Goal: Task Accomplishment & Management: Manage account settings

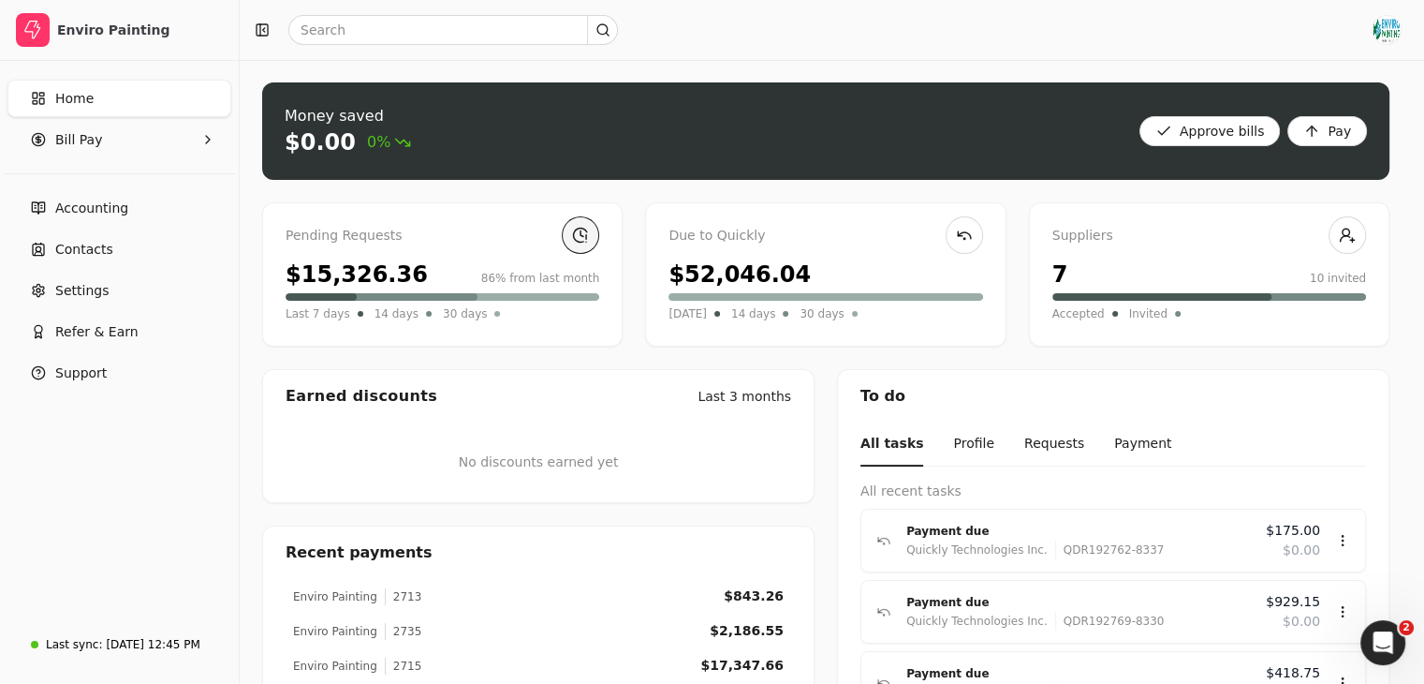
click at [581, 243] on link at bounding box center [580, 234] width 37 height 37
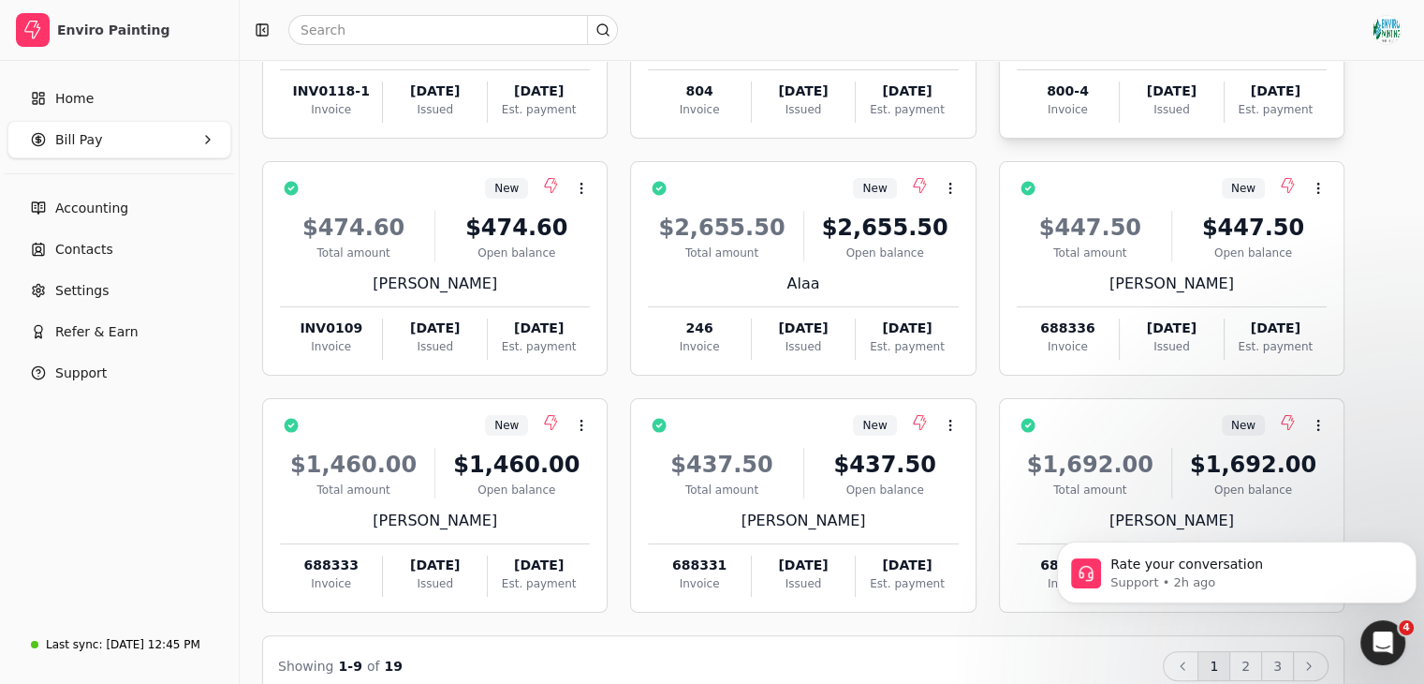
scroll to position [296, 0]
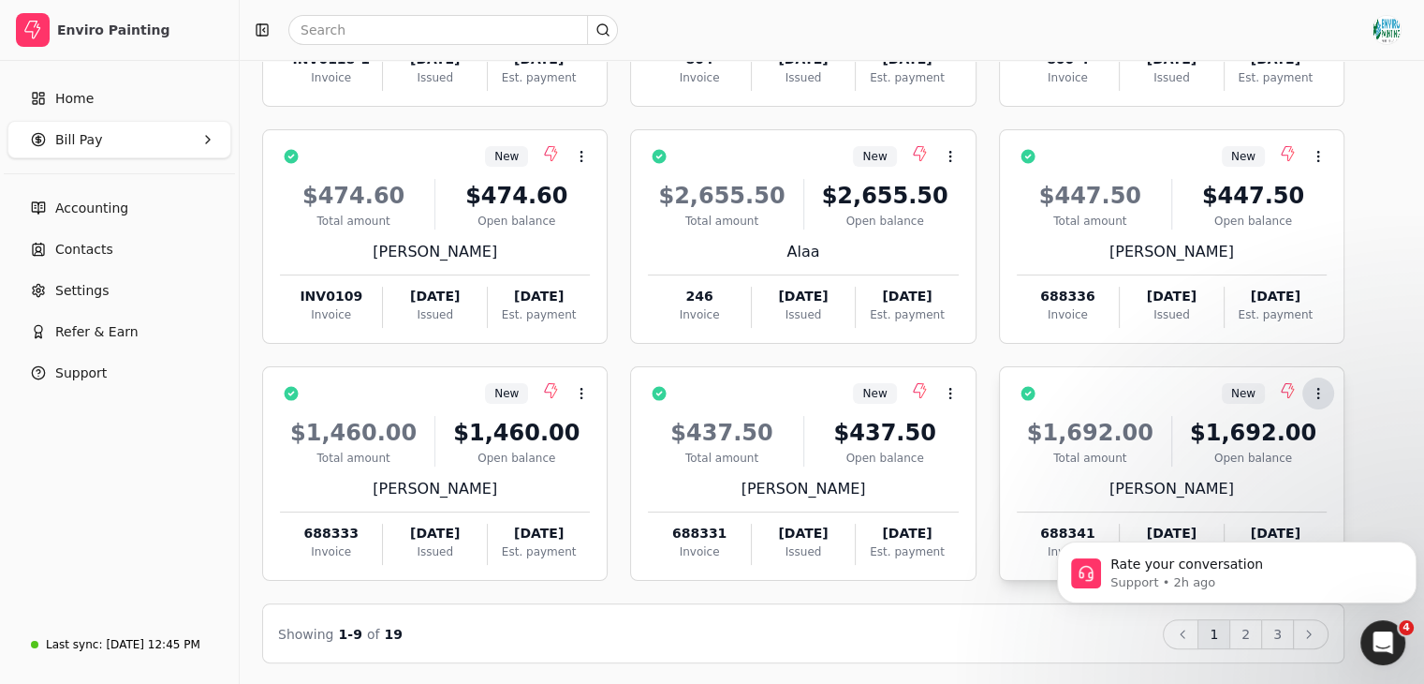
click at [1334, 385] on button "Context Menu Button" at bounding box center [1318, 393] width 32 height 32
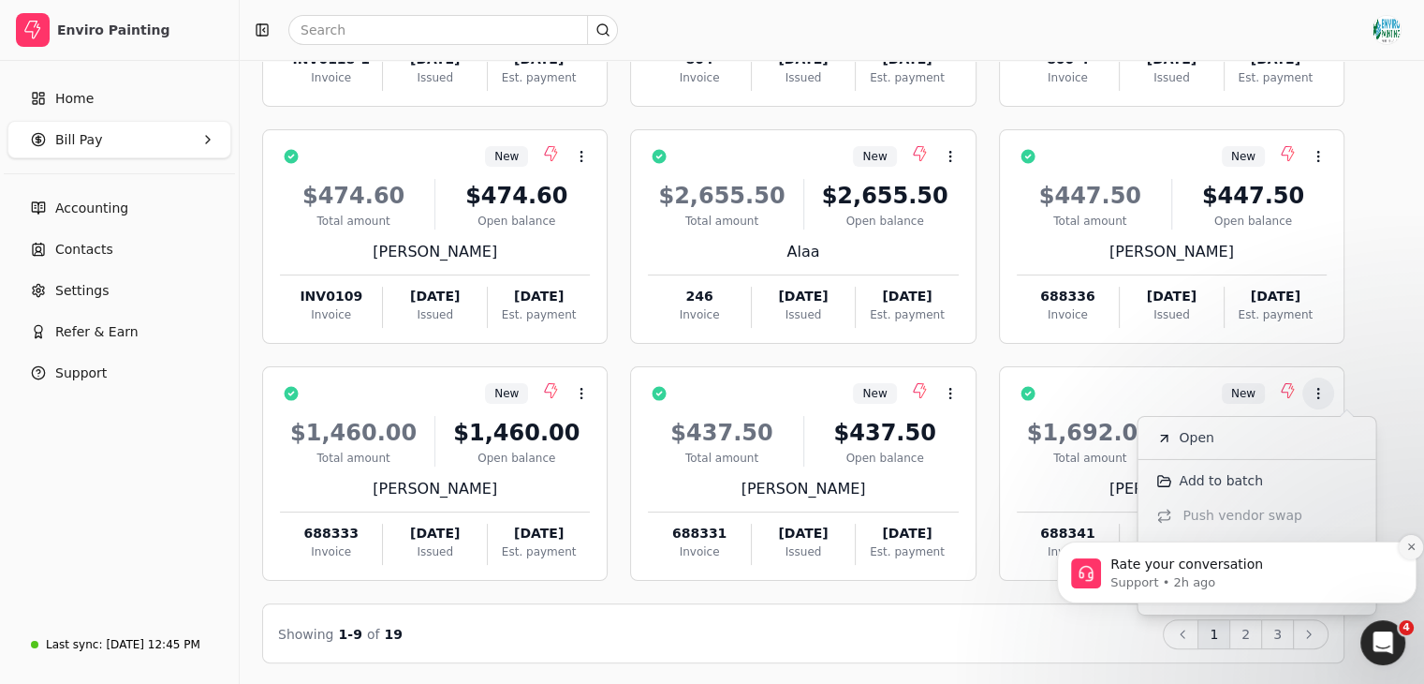
click at [1406, 547] on icon "Dismiss notification" at bounding box center [1411, 546] width 10 height 10
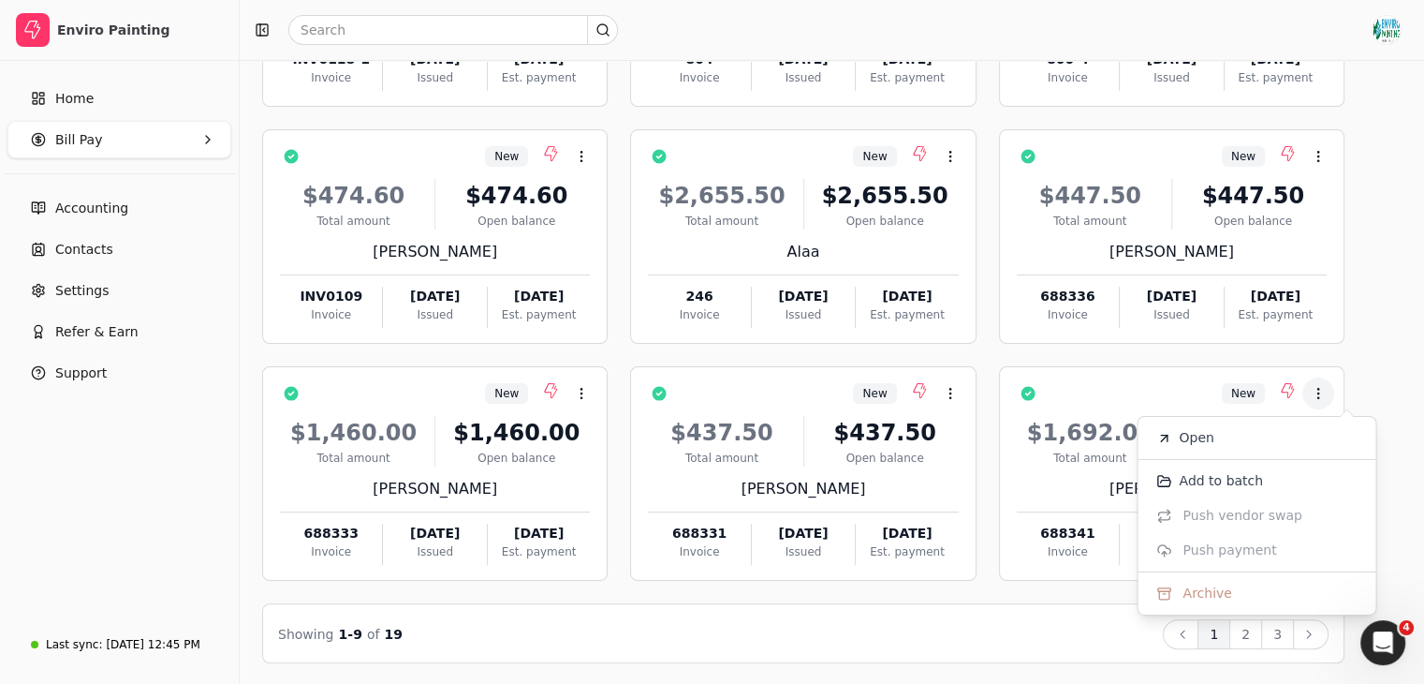
click at [1397, 333] on div "Bill Pay Selected items: 0 All New Requests Due to Quickly Paid Select all on p…" at bounding box center [831, 225] width 1139 height 876
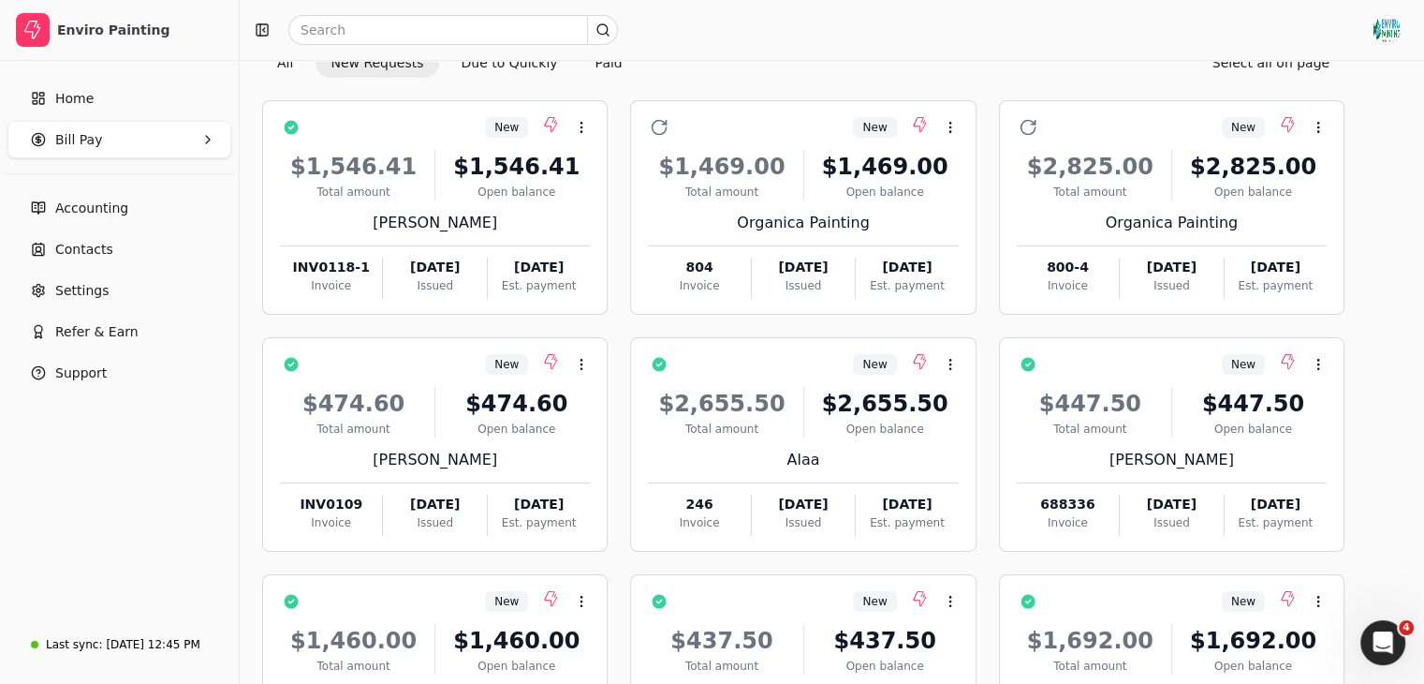
scroll to position [85, 0]
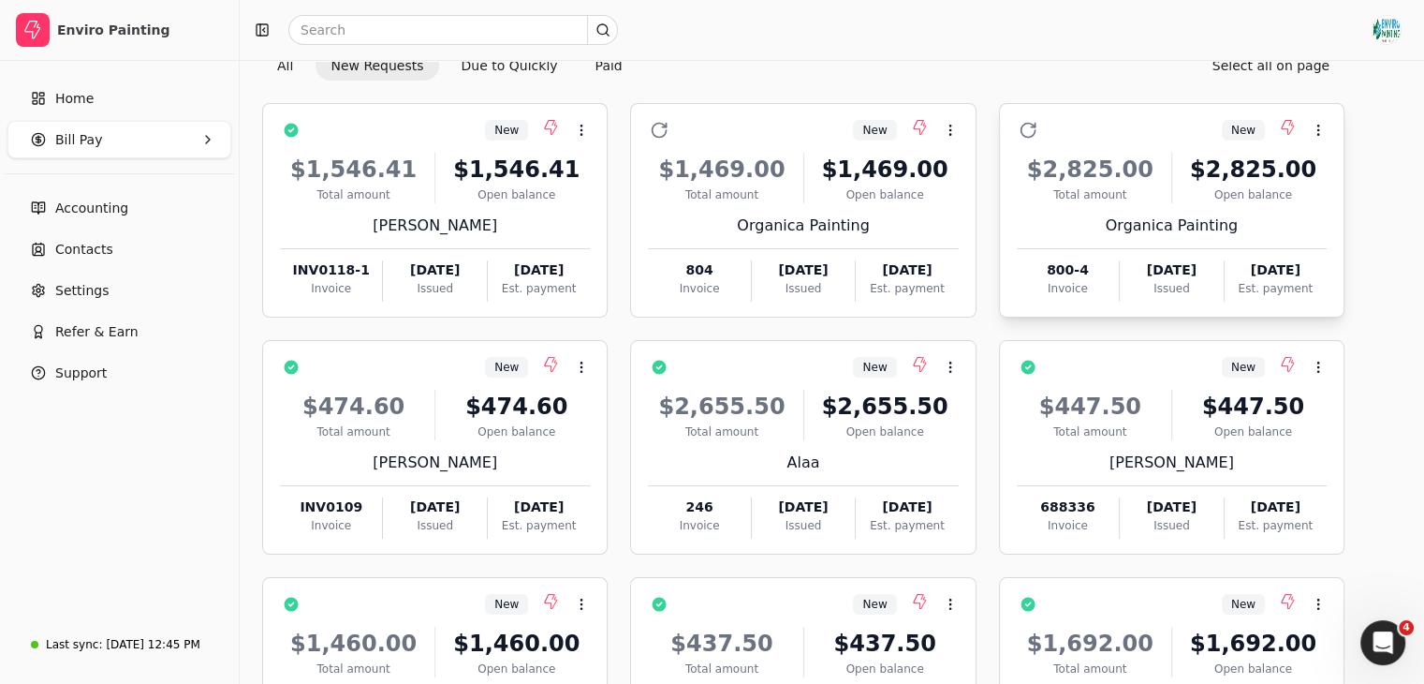
click at [1193, 188] on div "$2,825.00 Total amount $2,825.00 Open balance" at bounding box center [1172, 178] width 310 height 51
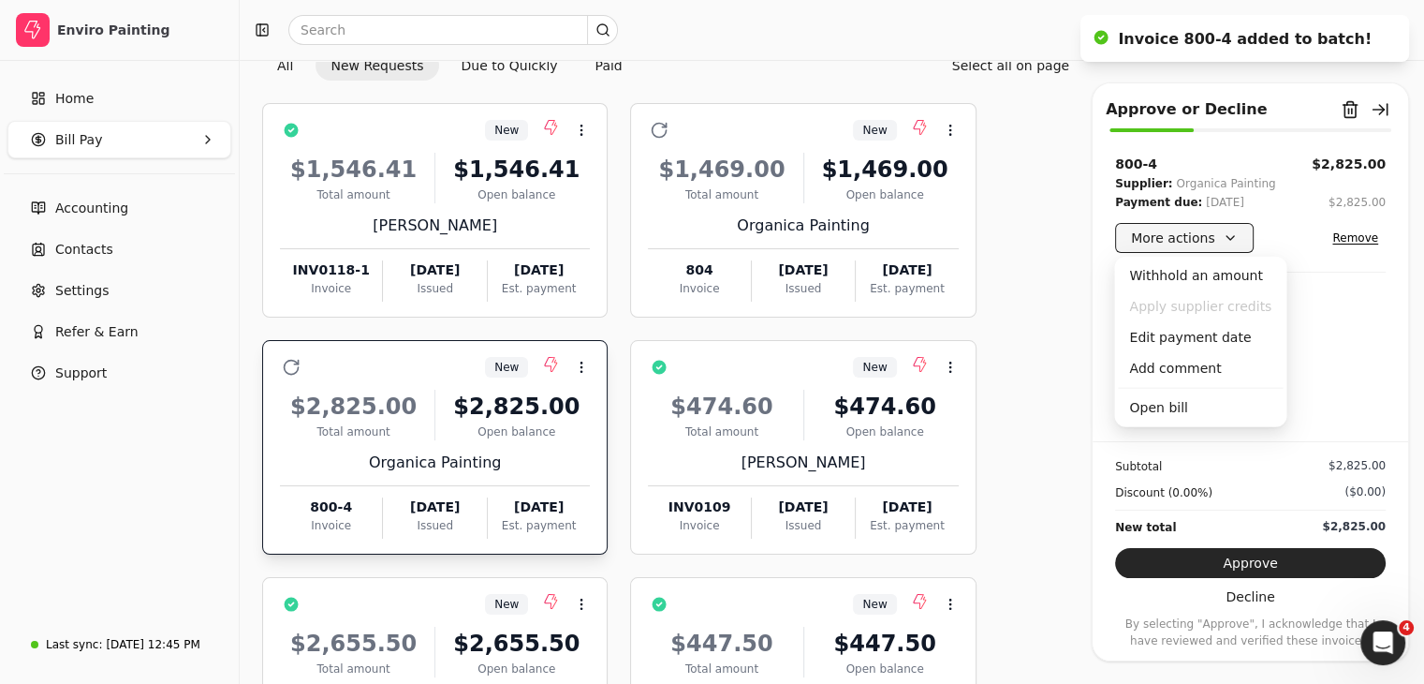
click at [1228, 240] on button "More actions" at bounding box center [1184, 238] width 139 height 30
click at [1217, 269] on div "Withhold an amount" at bounding box center [1200, 275] width 165 height 31
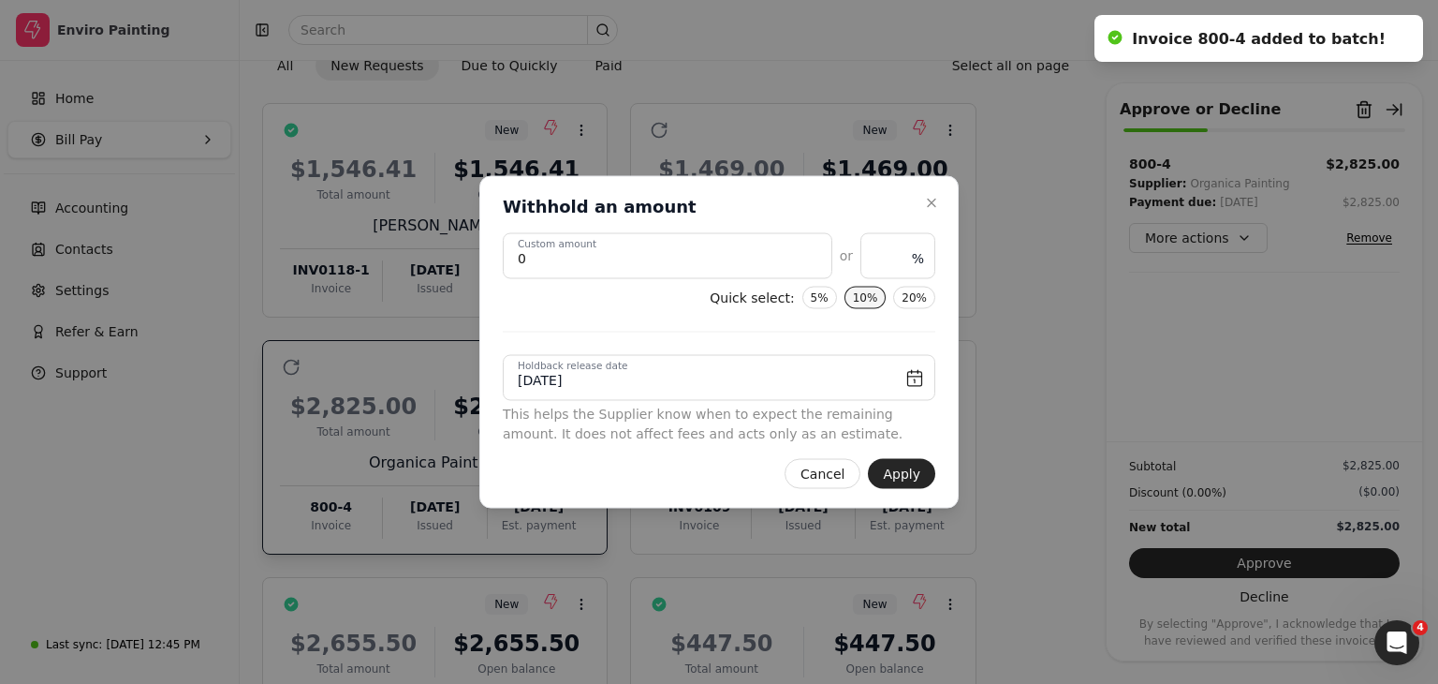
click at [875, 289] on button "10%" at bounding box center [866, 298] width 42 height 22
type amount "282.5"
type input "10"
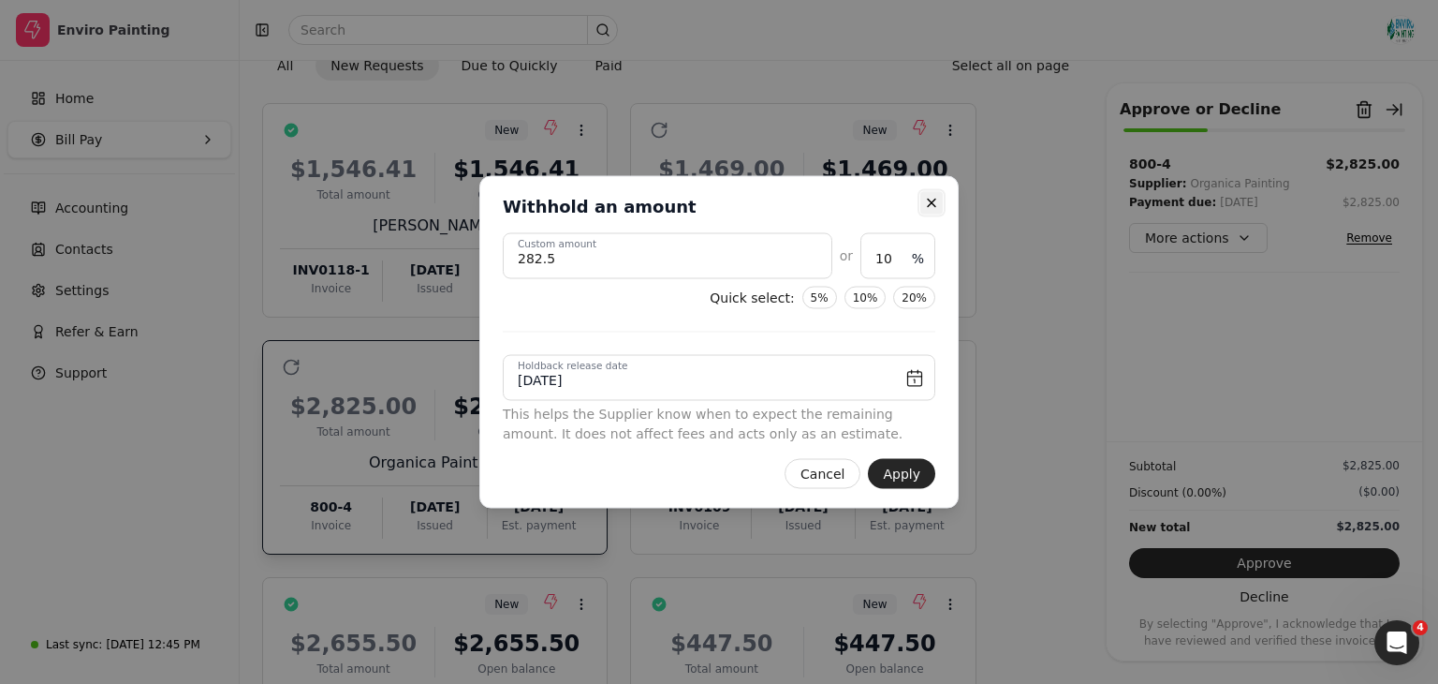
click at [931, 204] on icon "button" at bounding box center [931, 203] width 15 height 15
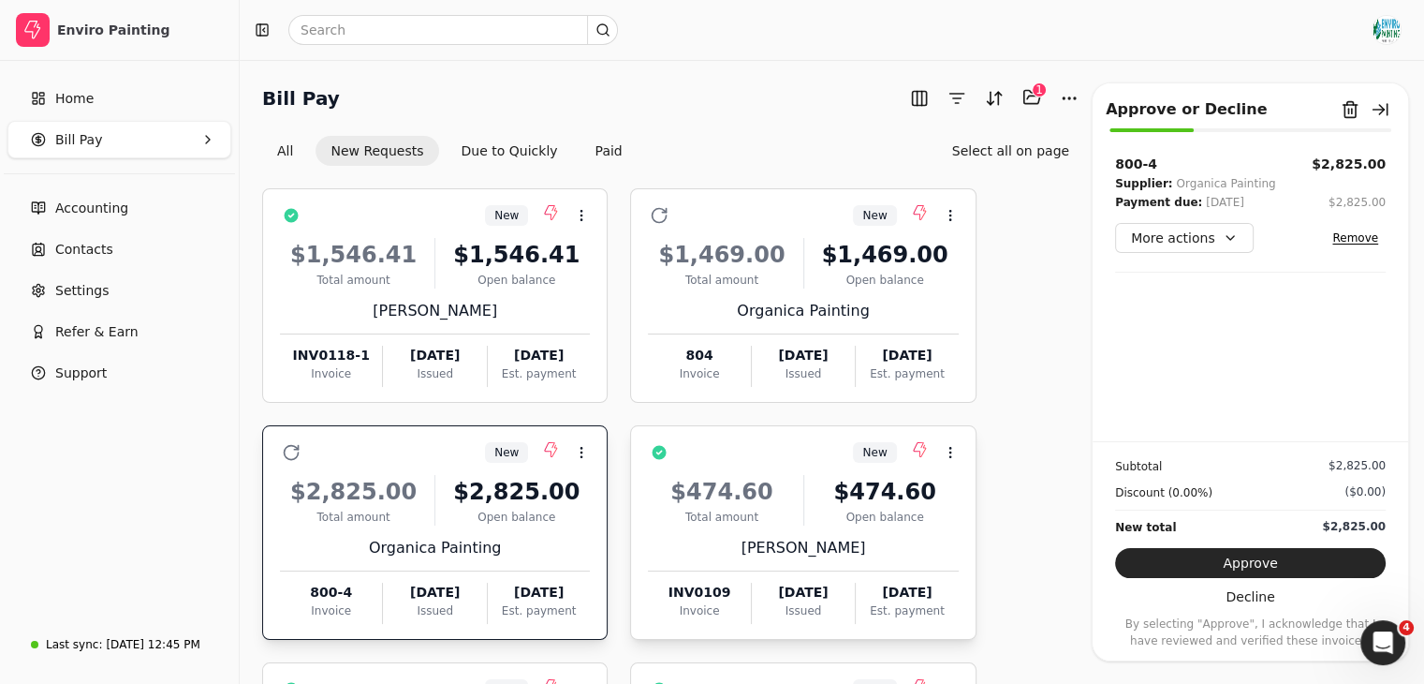
scroll to position [768, 0]
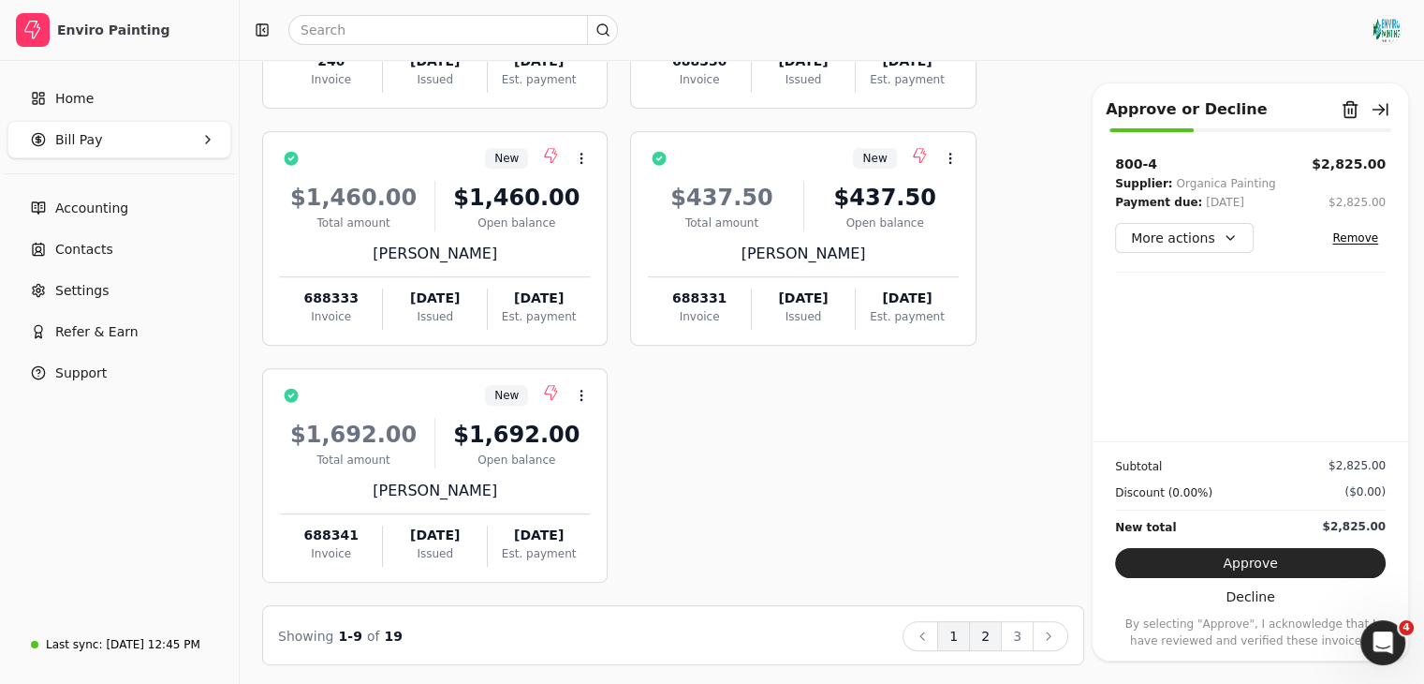
click at [978, 638] on button "2" at bounding box center [985, 636] width 33 height 30
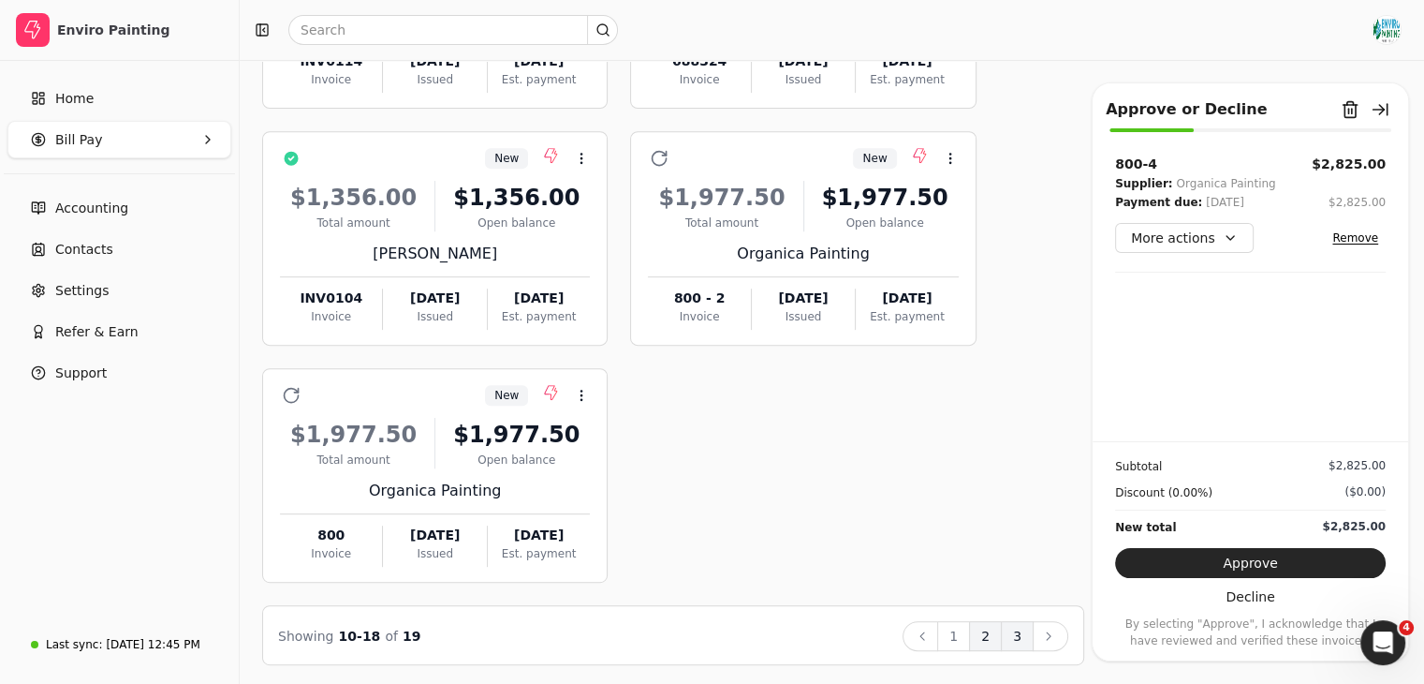
click at [1025, 628] on button "3" at bounding box center [1017, 636] width 33 height 30
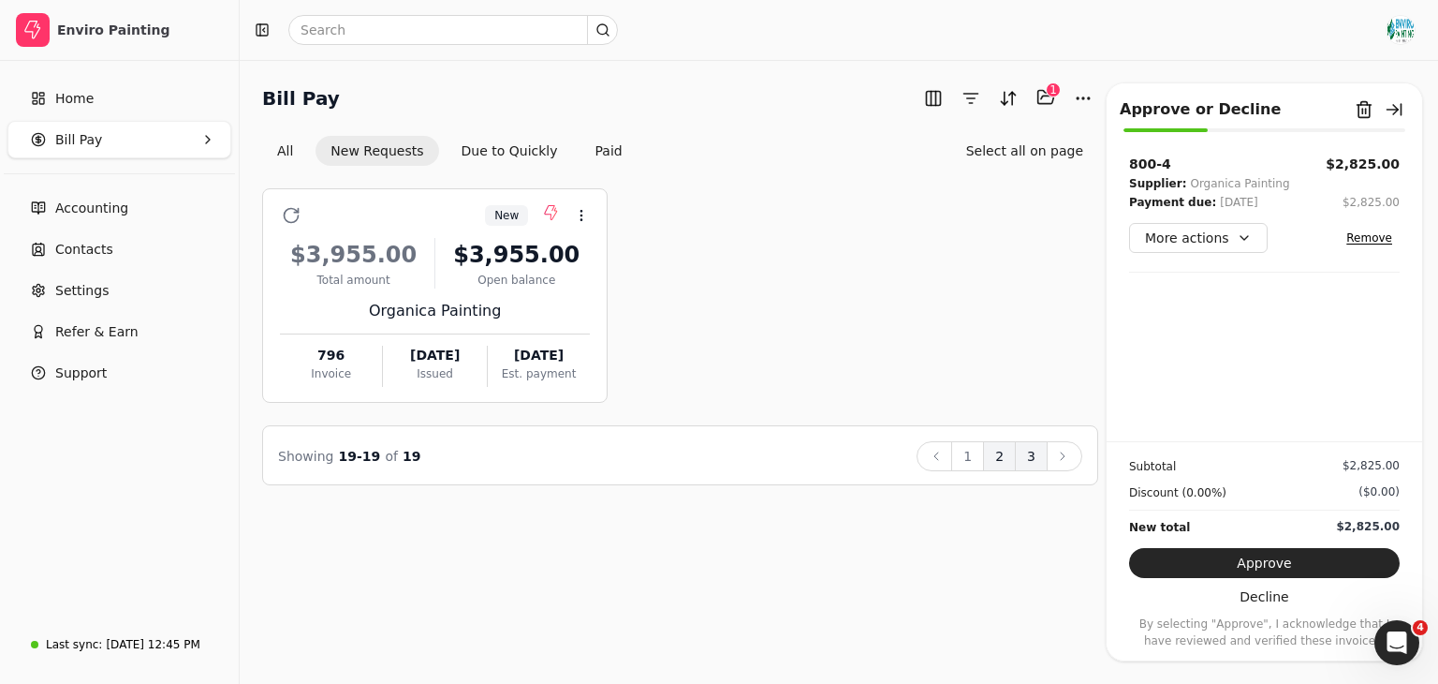
click at [996, 465] on button "2" at bounding box center [999, 456] width 33 height 30
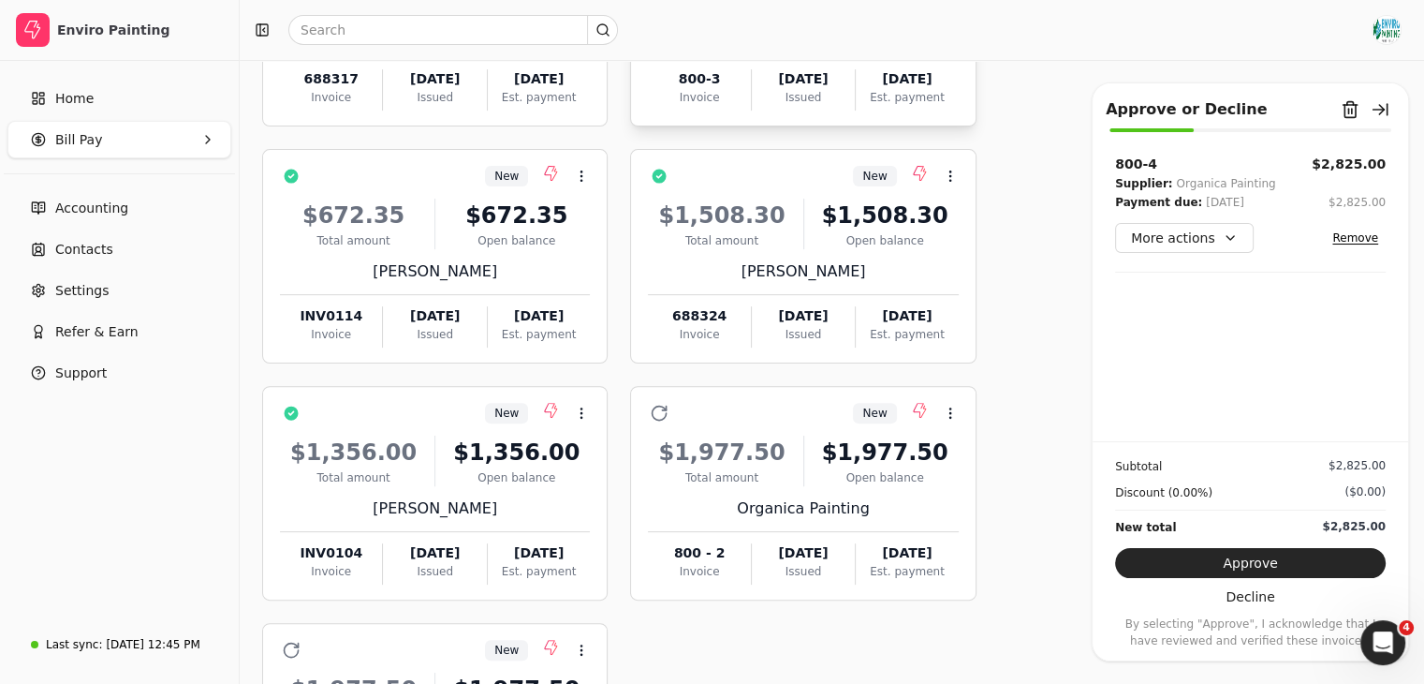
scroll to position [768, 0]
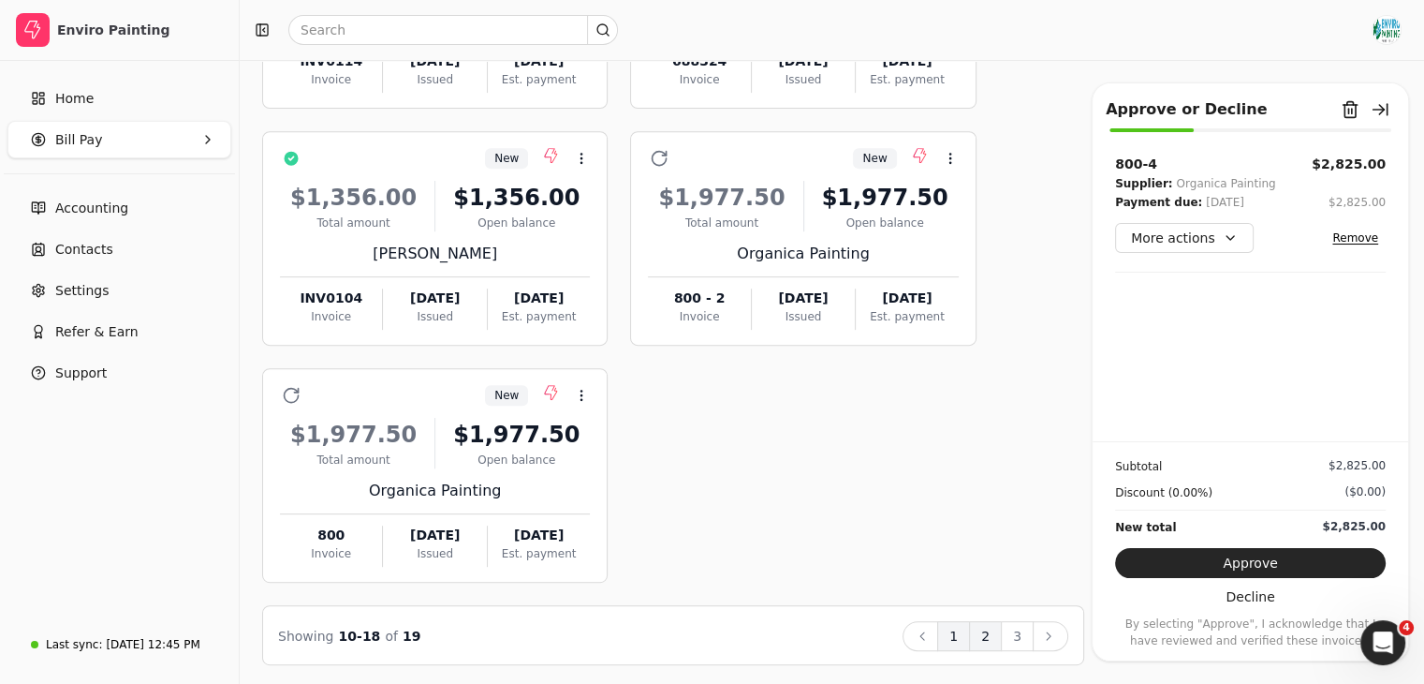
click at [955, 632] on button "1" at bounding box center [953, 636] width 33 height 30
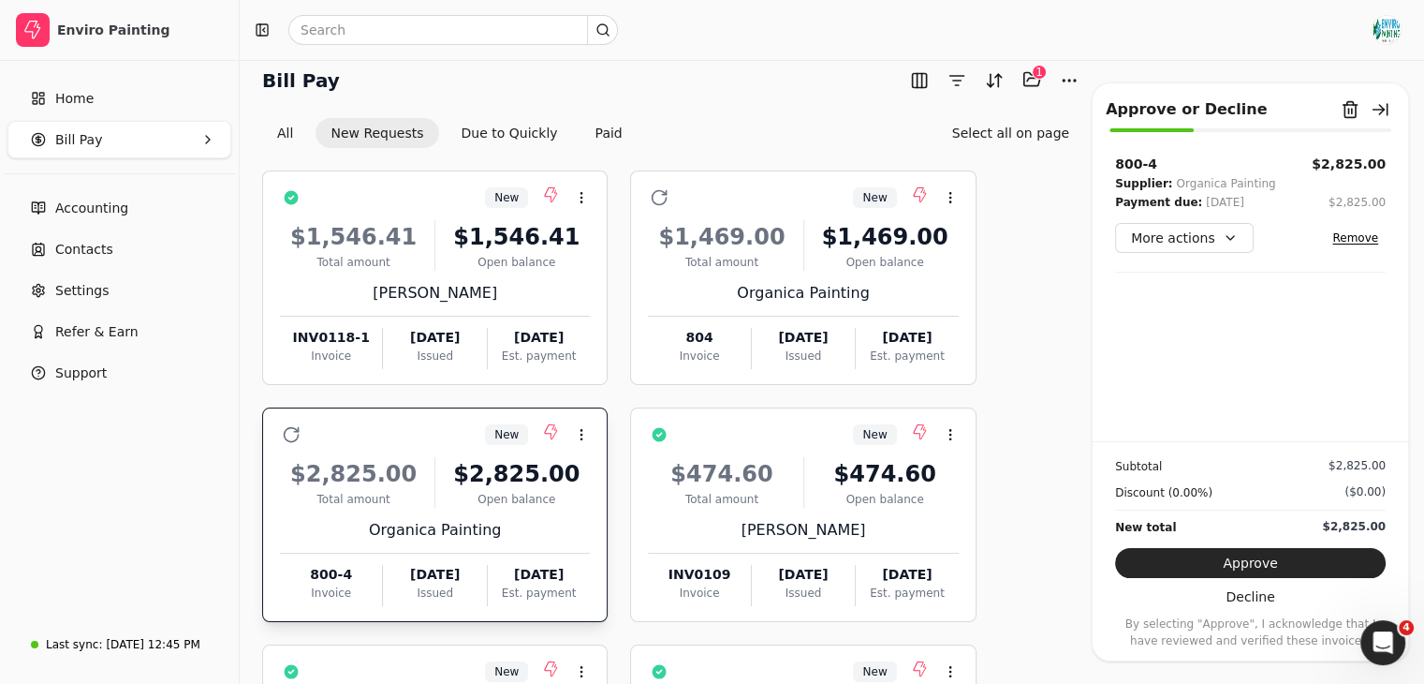
scroll to position [19, 0]
click at [835, 237] on div "$1,469.00" at bounding box center [885, 236] width 147 height 34
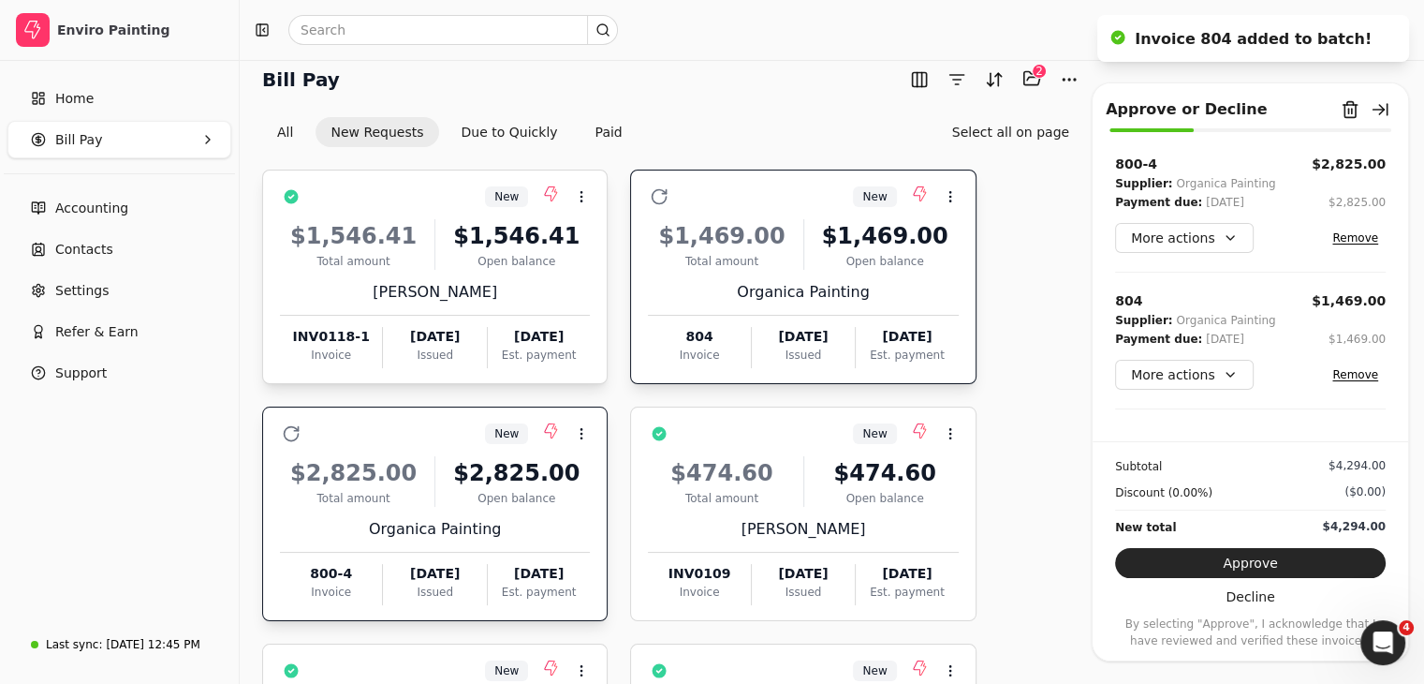
click at [498, 247] on div "$1,546.41" at bounding box center [516, 236] width 147 height 34
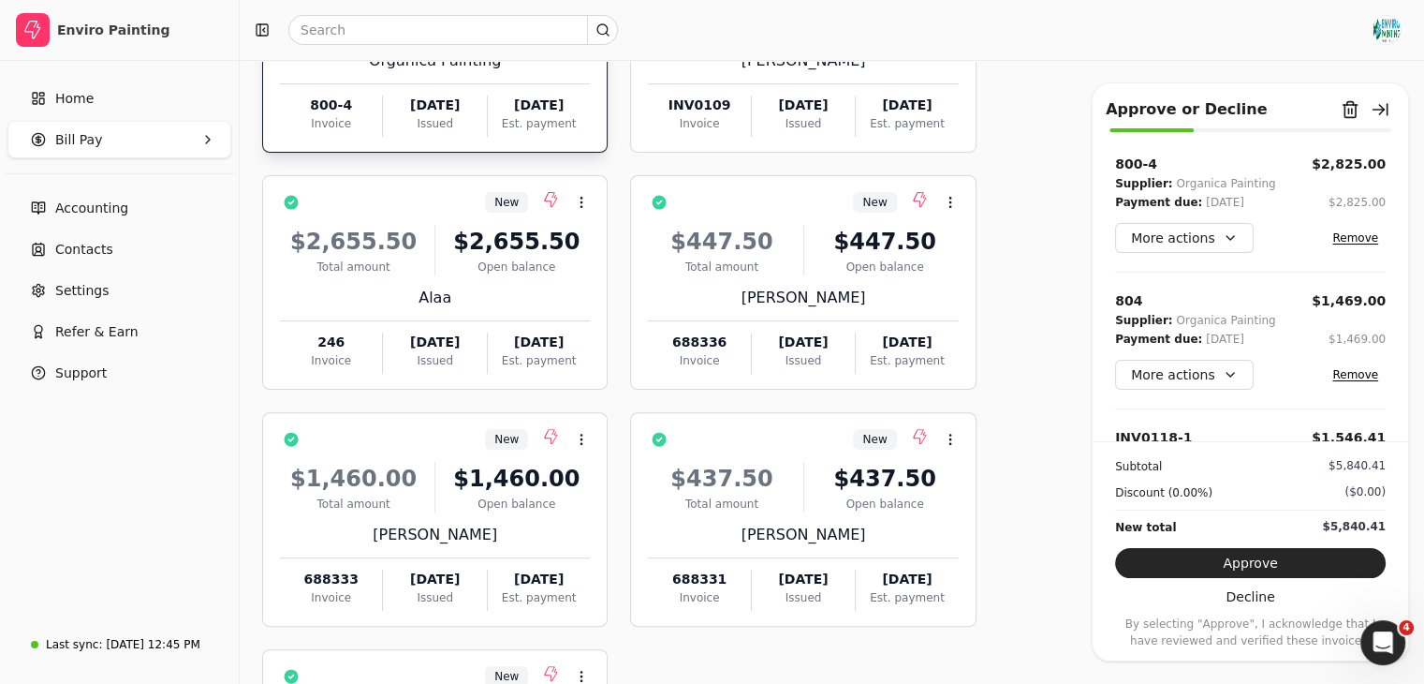
scroll to position [768, 0]
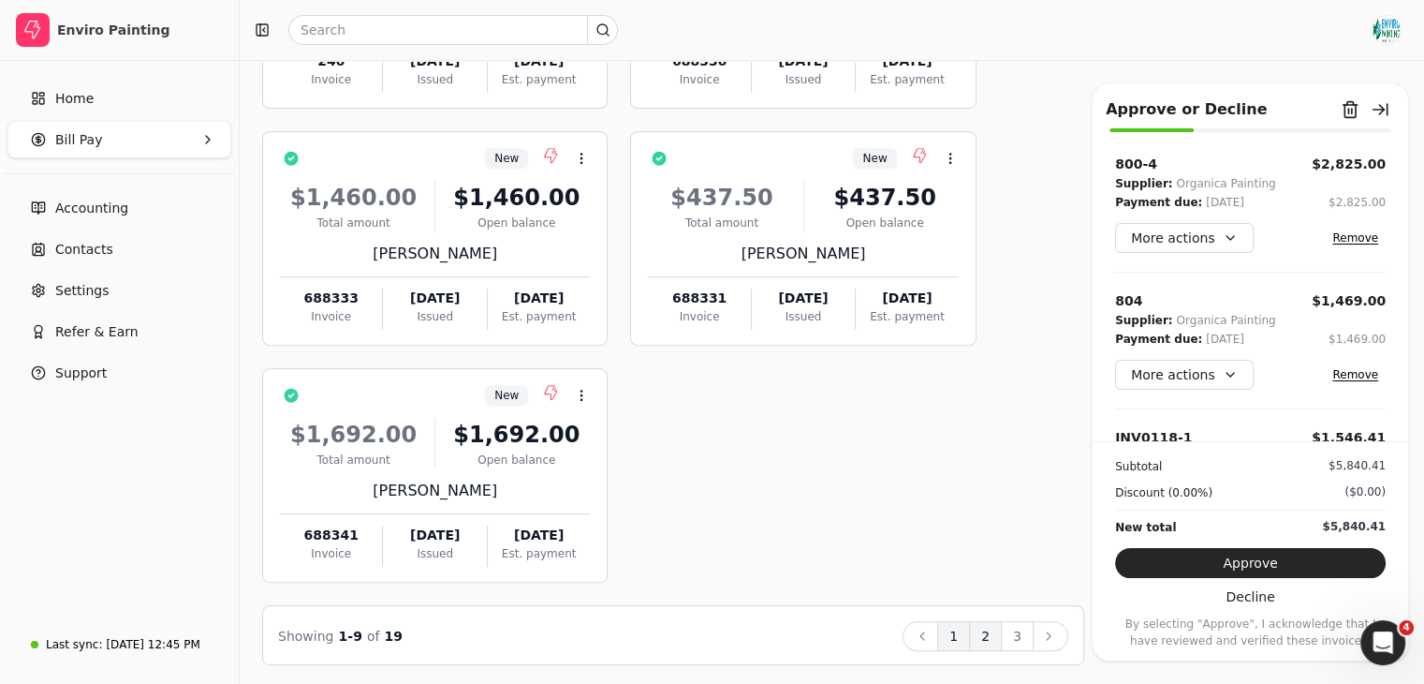
click at [989, 641] on button "2" at bounding box center [985, 636] width 33 height 30
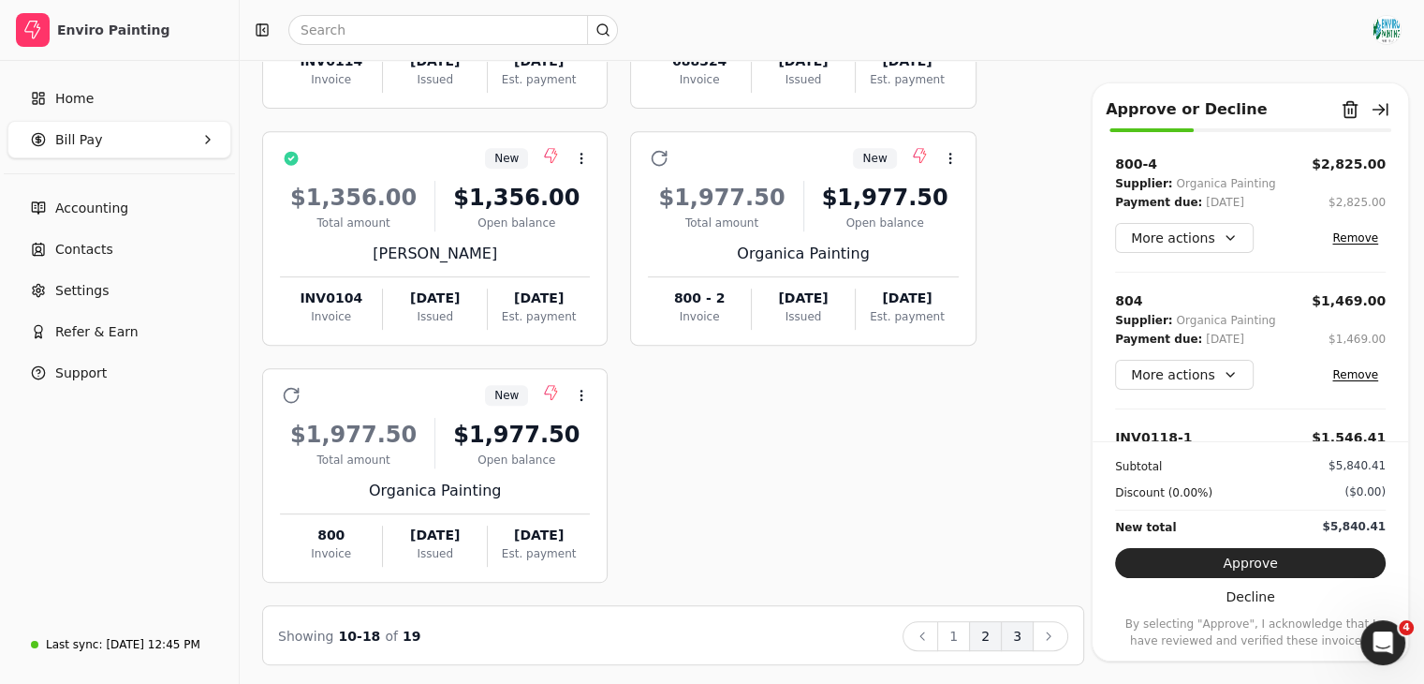
click at [1015, 623] on button "3" at bounding box center [1017, 636] width 33 height 30
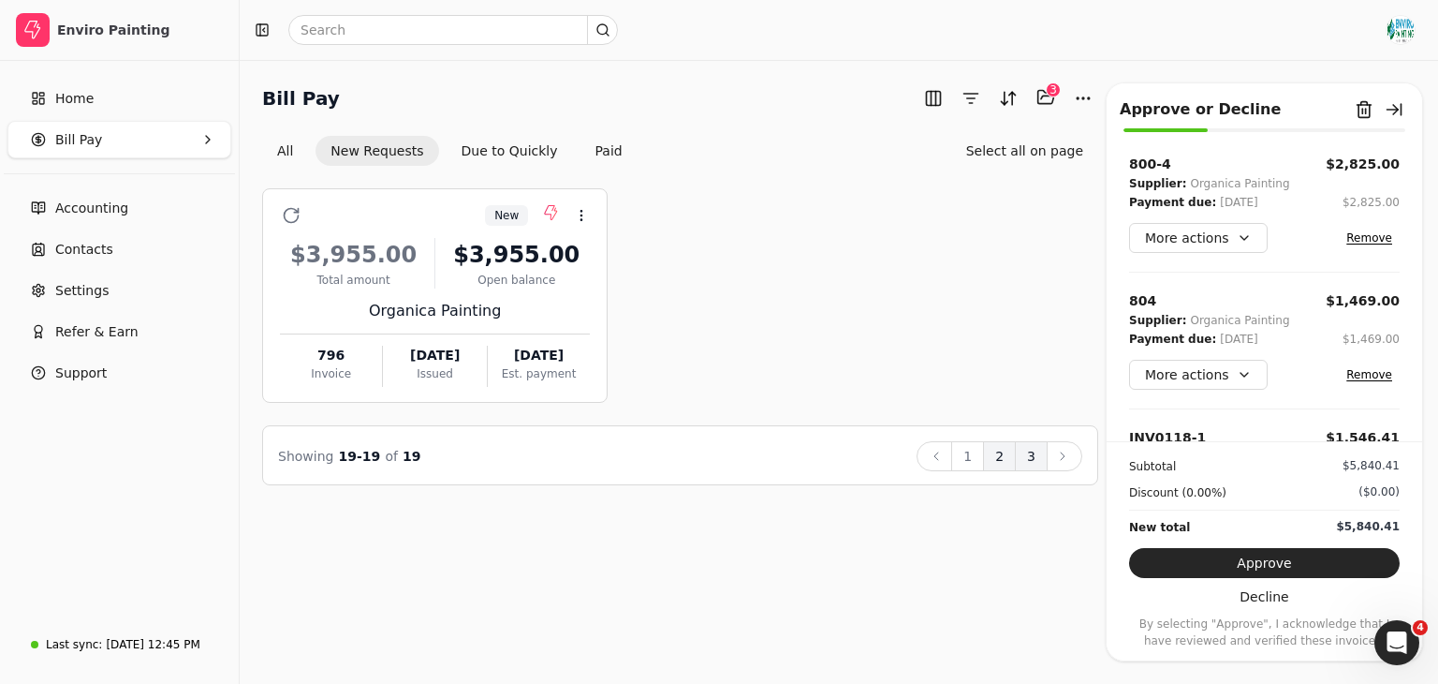
click at [998, 462] on button "2" at bounding box center [999, 456] width 33 height 30
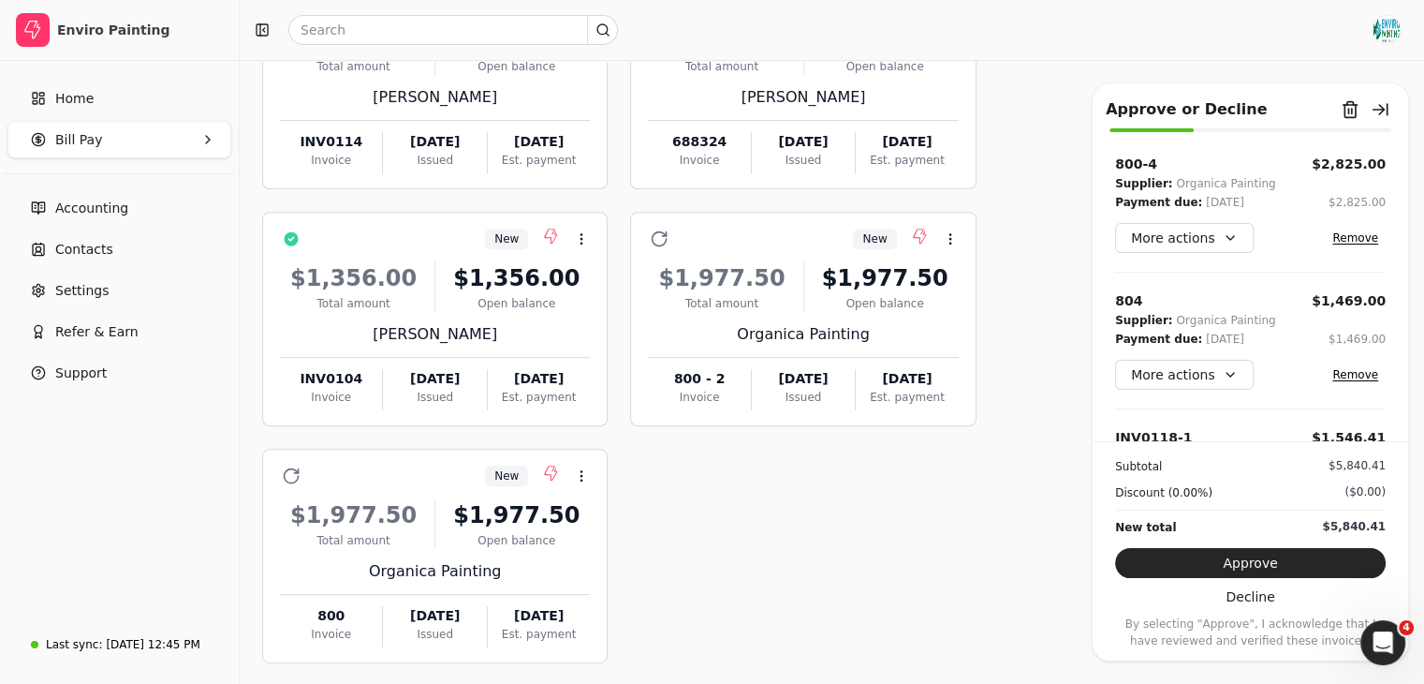
scroll to position [768, 0]
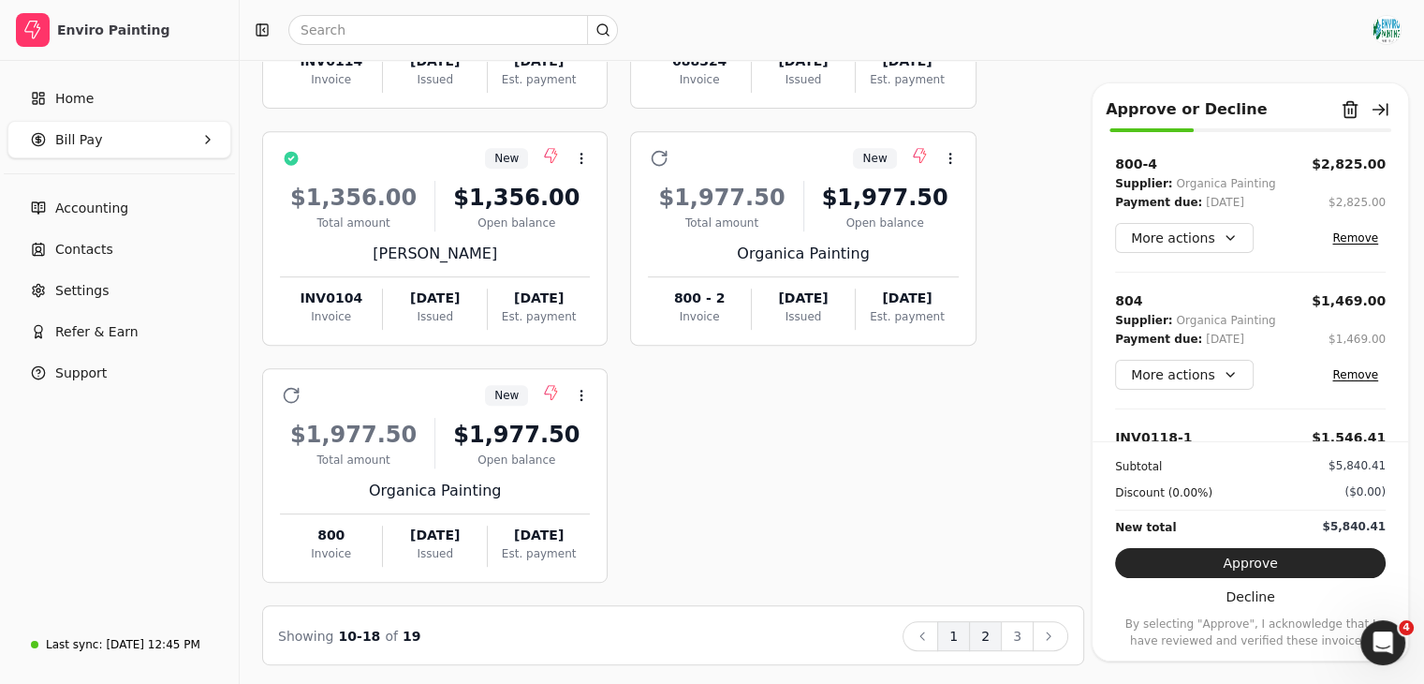
click at [958, 624] on button "1" at bounding box center [953, 636] width 33 height 30
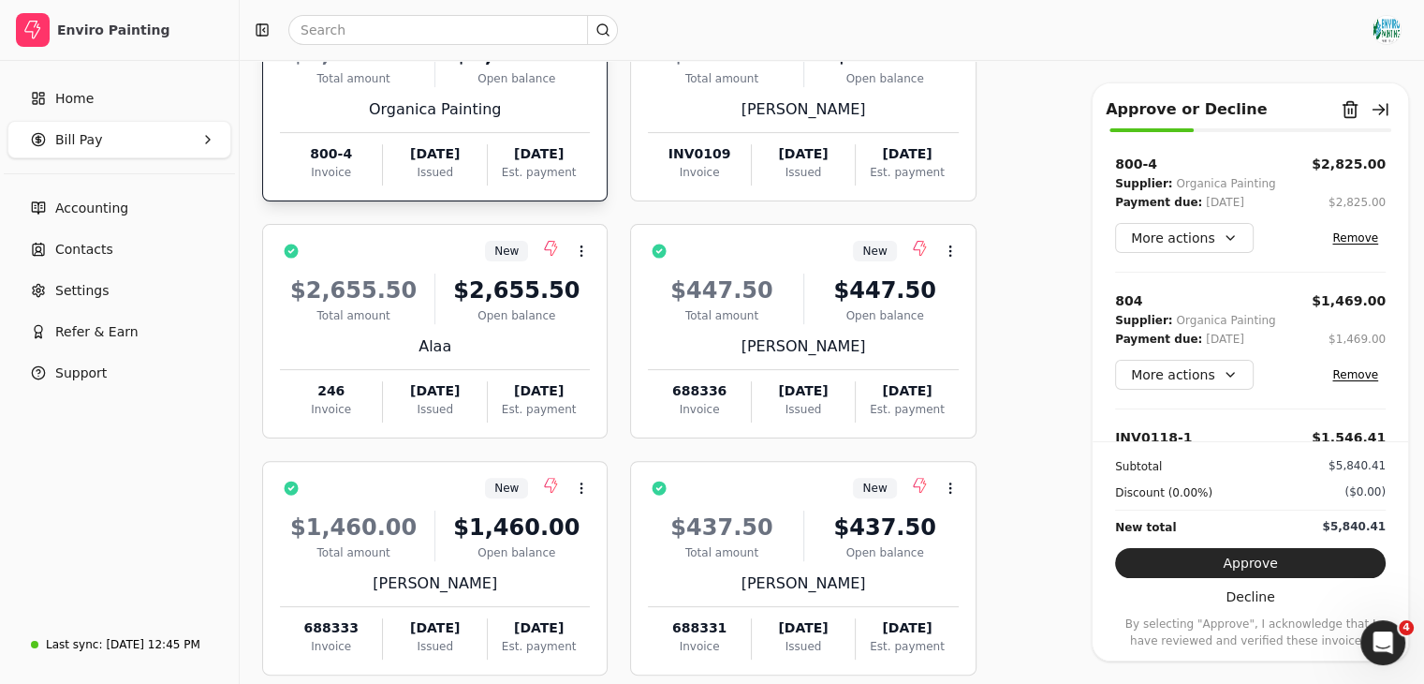
scroll to position [437, 0]
click at [1096, 225] on div "800-4 $2,825.00 Supplier: Organica Painting Payment due: [DATE] $2,825.00 More …" at bounding box center [1251, 297] width 316 height 287
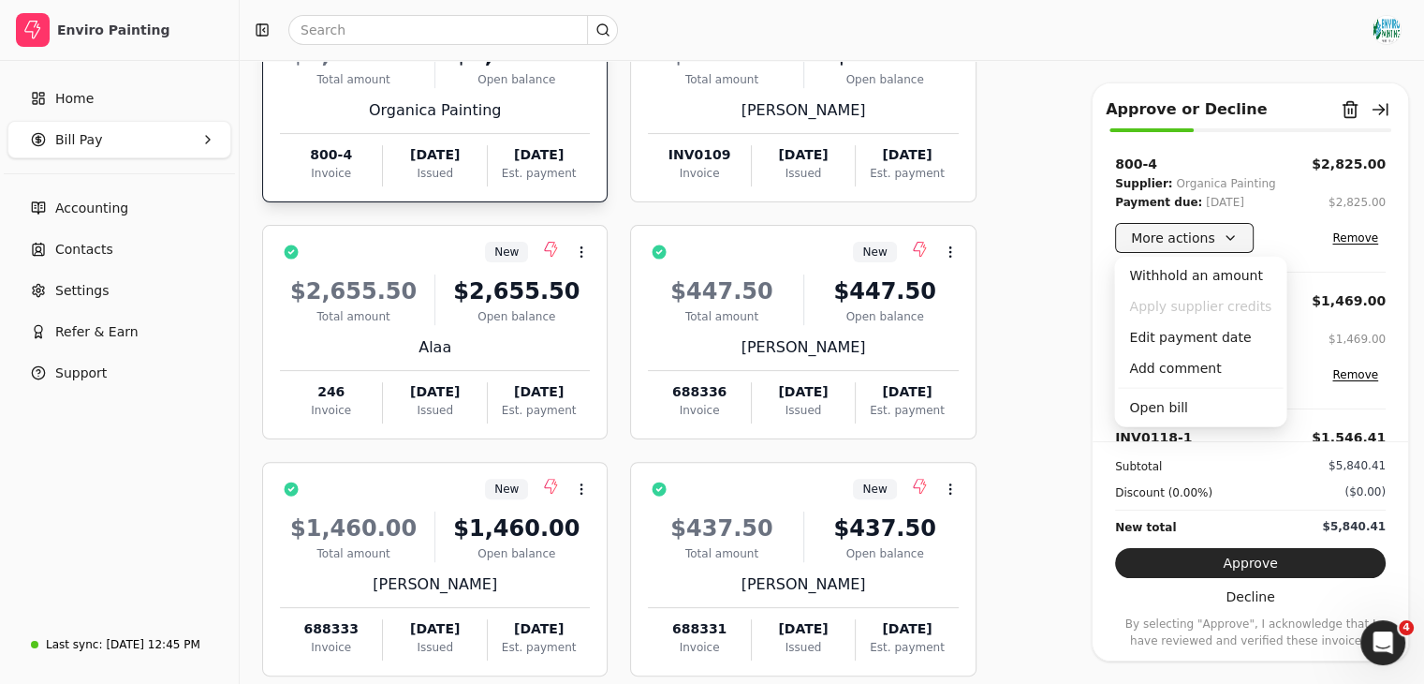
click at [1216, 239] on button "More actions" at bounding box center [1184, 238] width 139 height 30
click at [1205, 331] on div "Edit payment date" at bounding box center [1200, 337] width 165 height 31
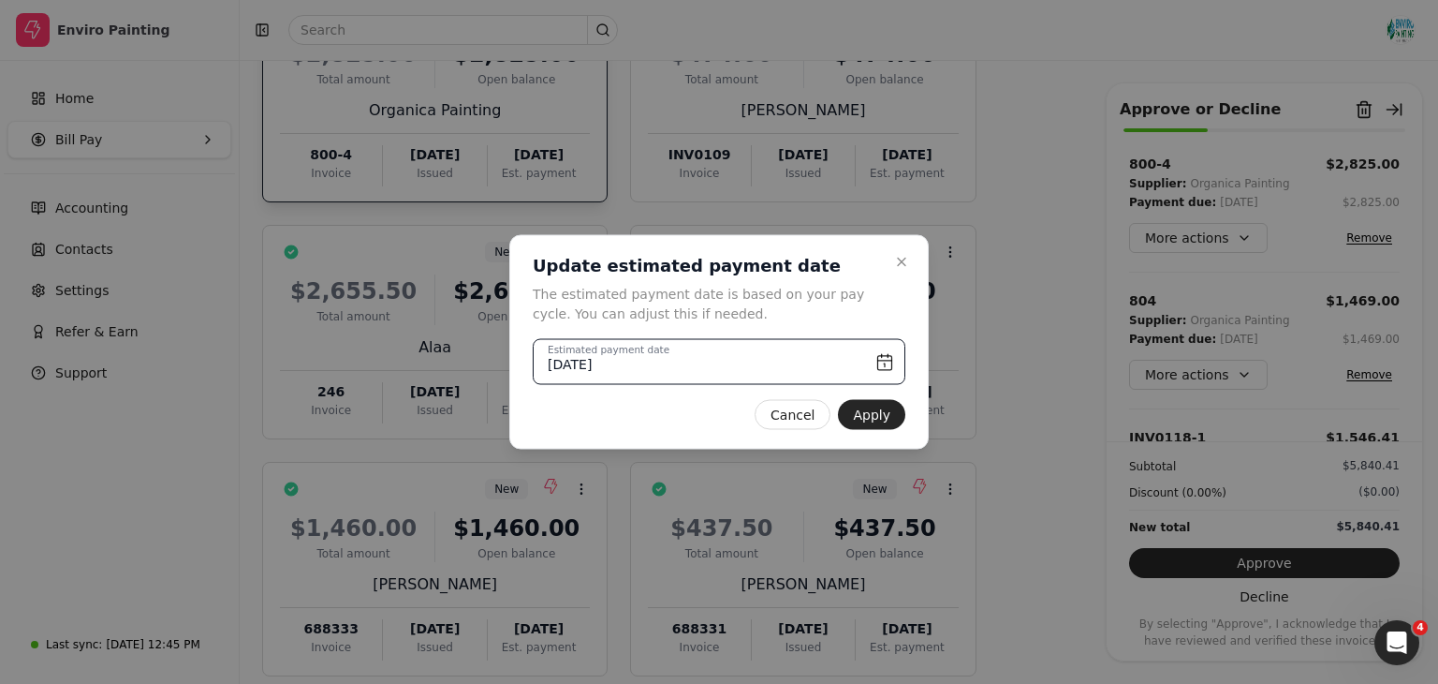
click at [780, 364] on input "[DATE]" at bounding box center [719, 362] width 373 height 46
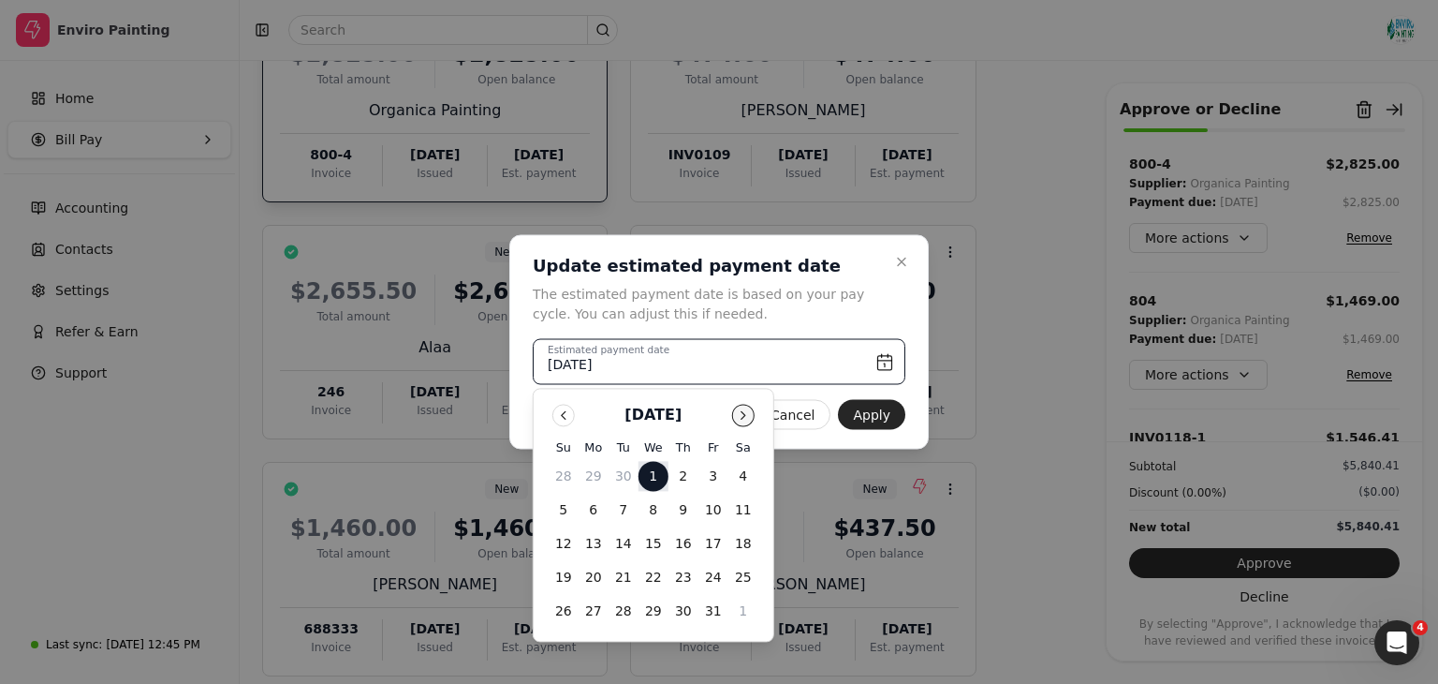
click at [745, 413] on button "Go to next month" at bounding box center [743, 415] width 22 height 22
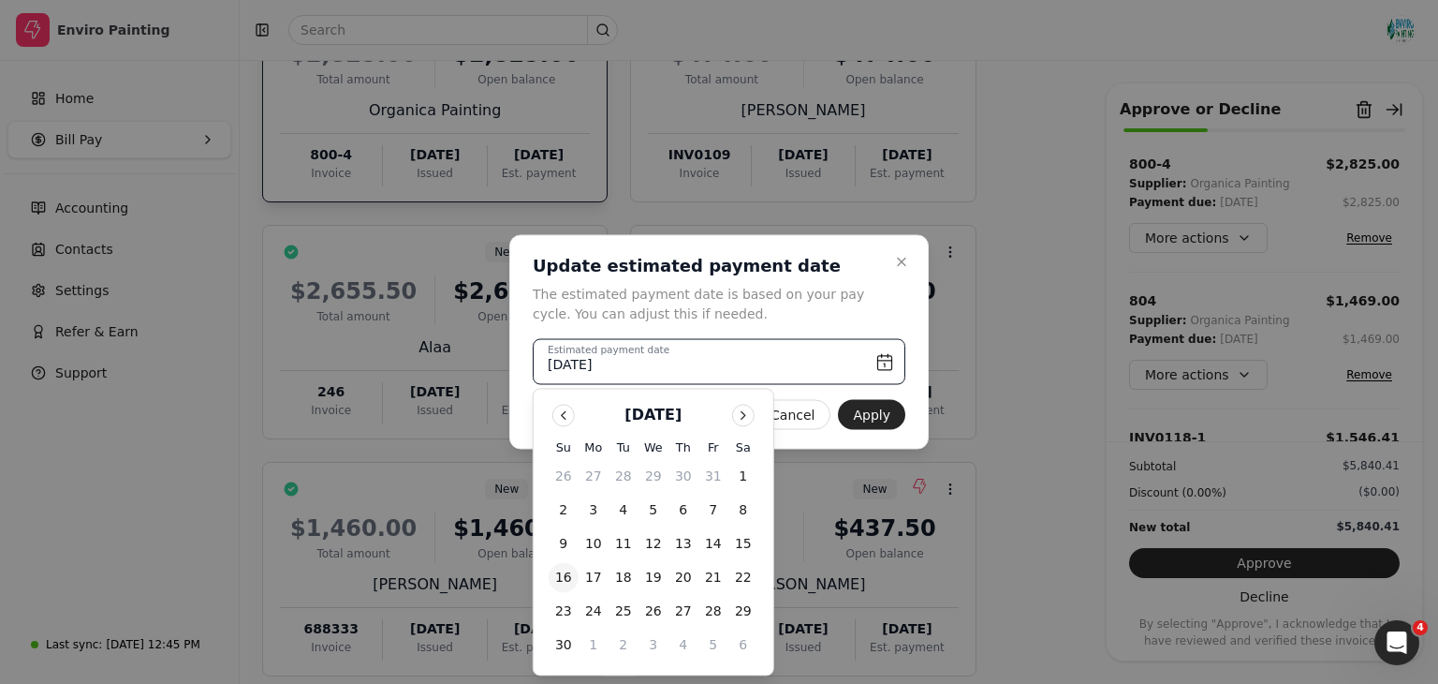
click at [569, 568] on button "16" at bounding box center [564, 578] width 30 height 30
type input "[DATE]"
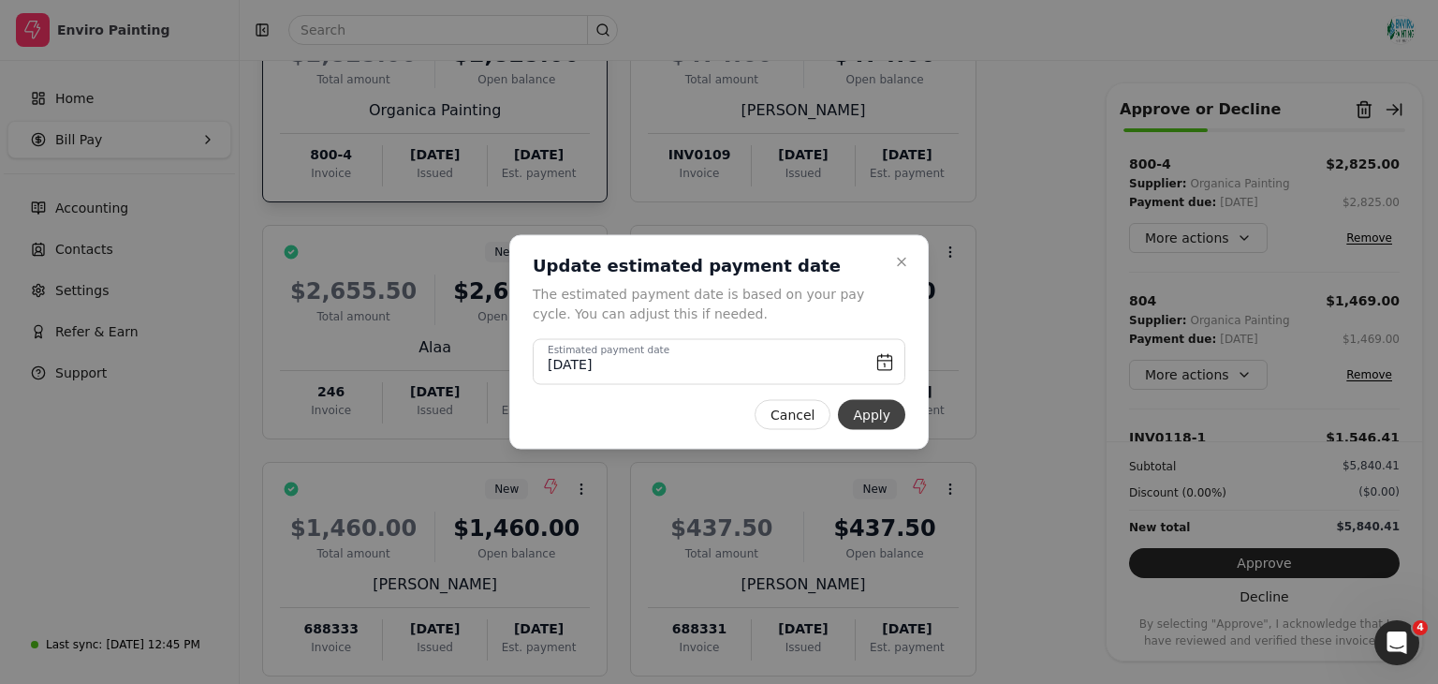
click at [883, 405] on button "Apply" at bounding box center [871, 415] width 67 height 30
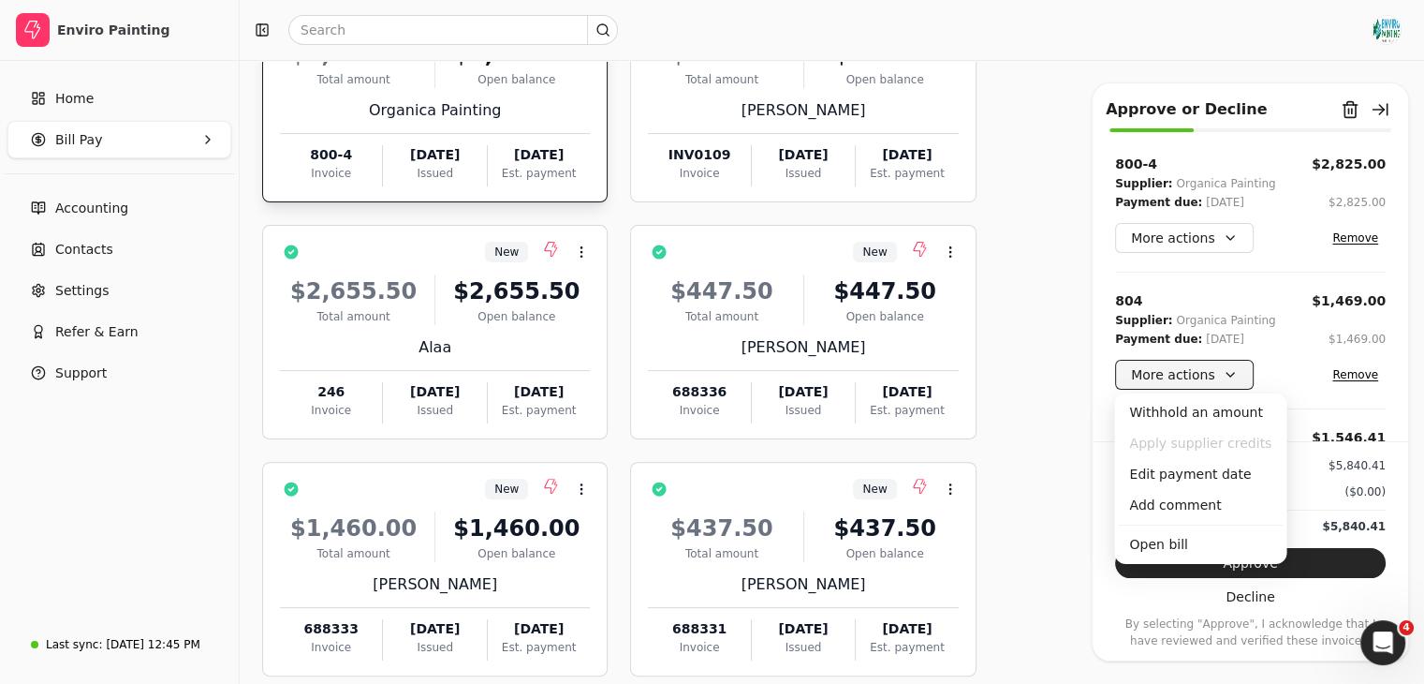
click at [1220, 375] on button "More actions" at bounding box center [1184, 375] width 139 height 30
click at [1180, 472] on div "Edit payment date" at bounding box center [1200, 474] width 165 height 31
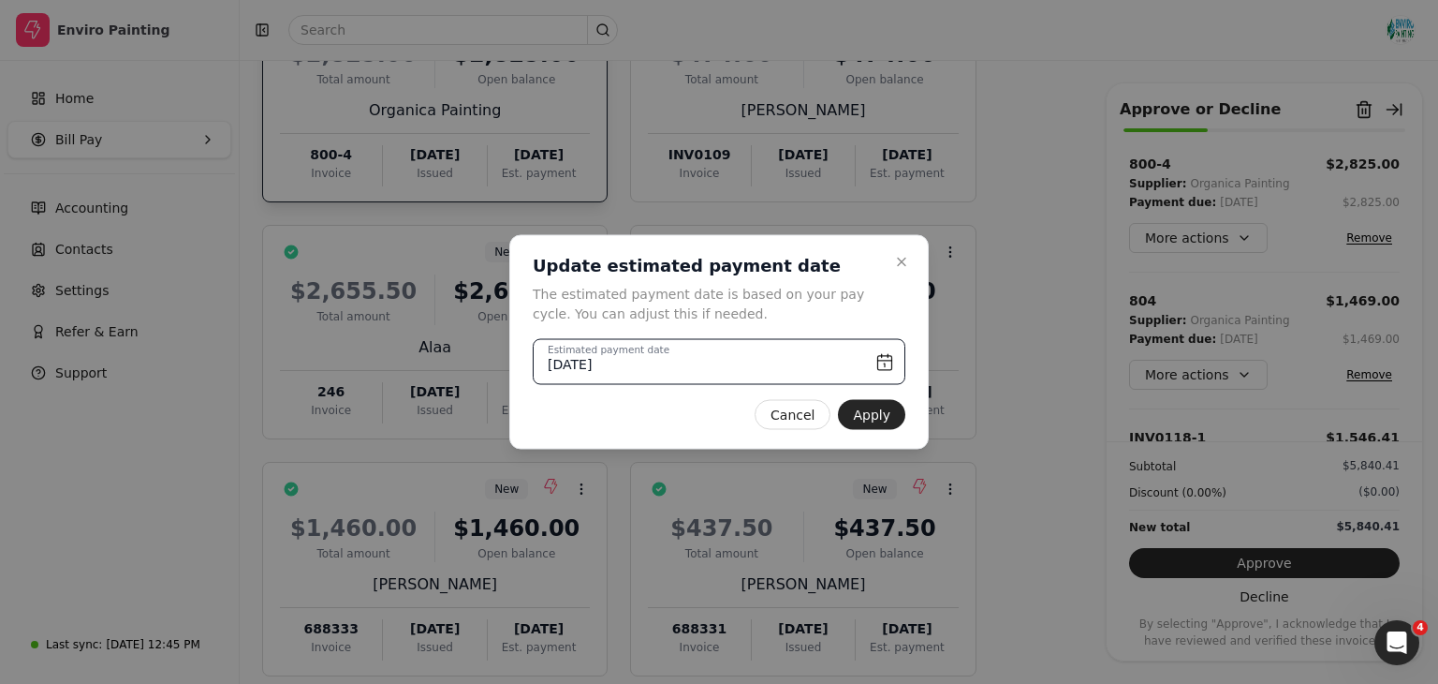
click at [832, 375] on input "[DATE]" at bounding box center [719, 362] width 373 height 46
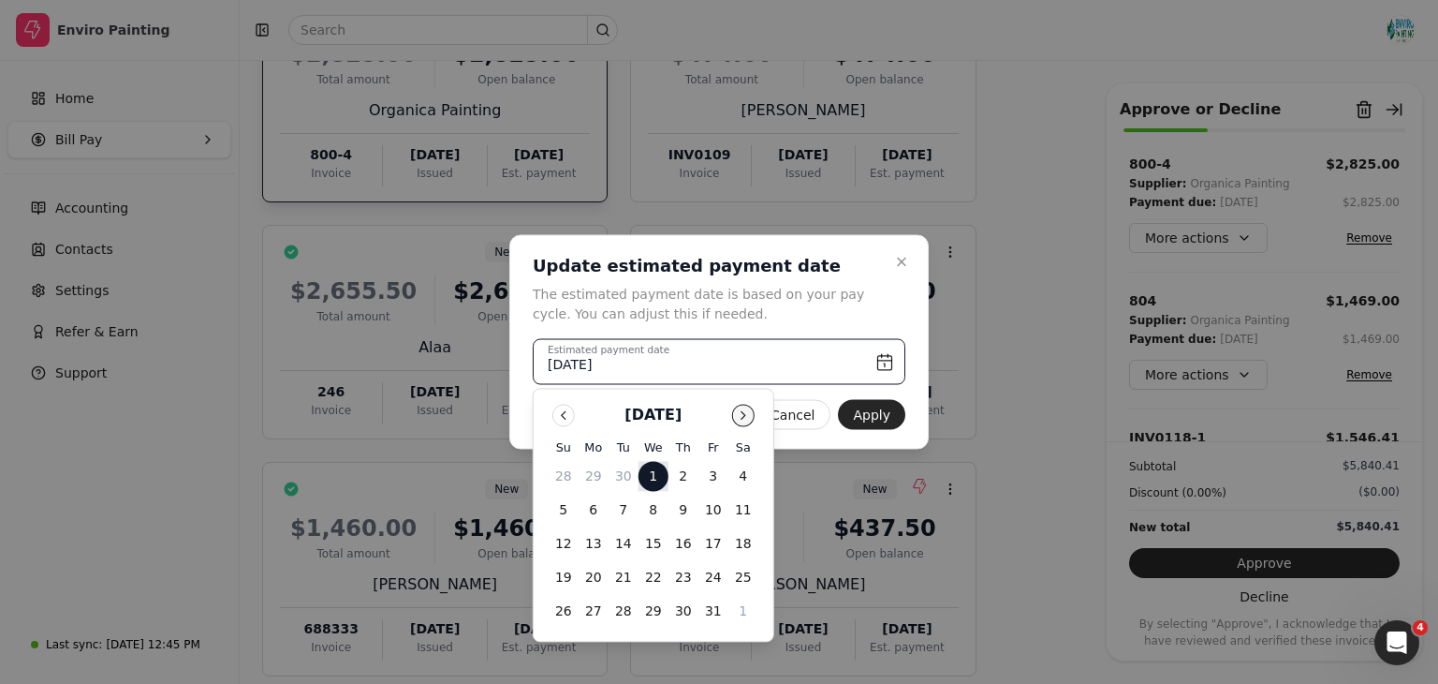
click at [749, 416] on button "Go to next month" at bounding box center [743, 415] width 22 height 22
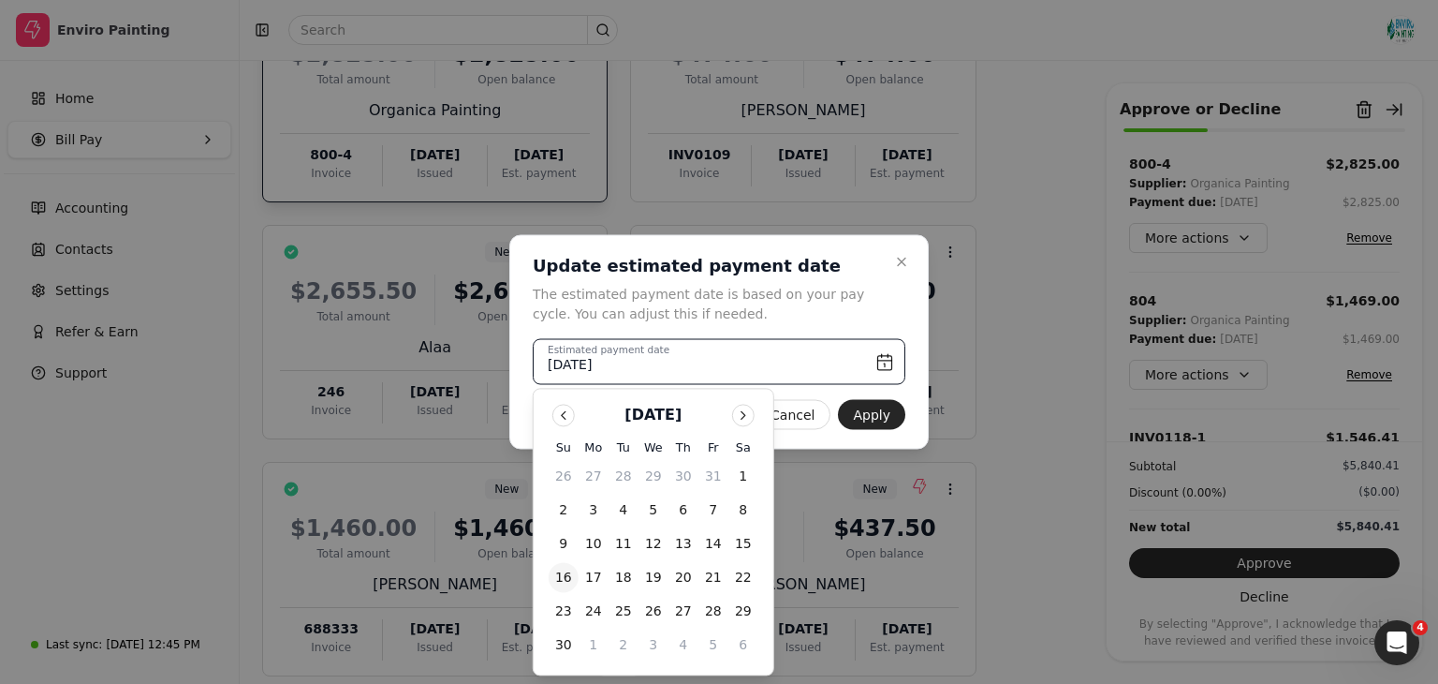
click at [561, 578] on button "16" at bounding box center [564, 578] width 30 height 30
type input "[DATE]"
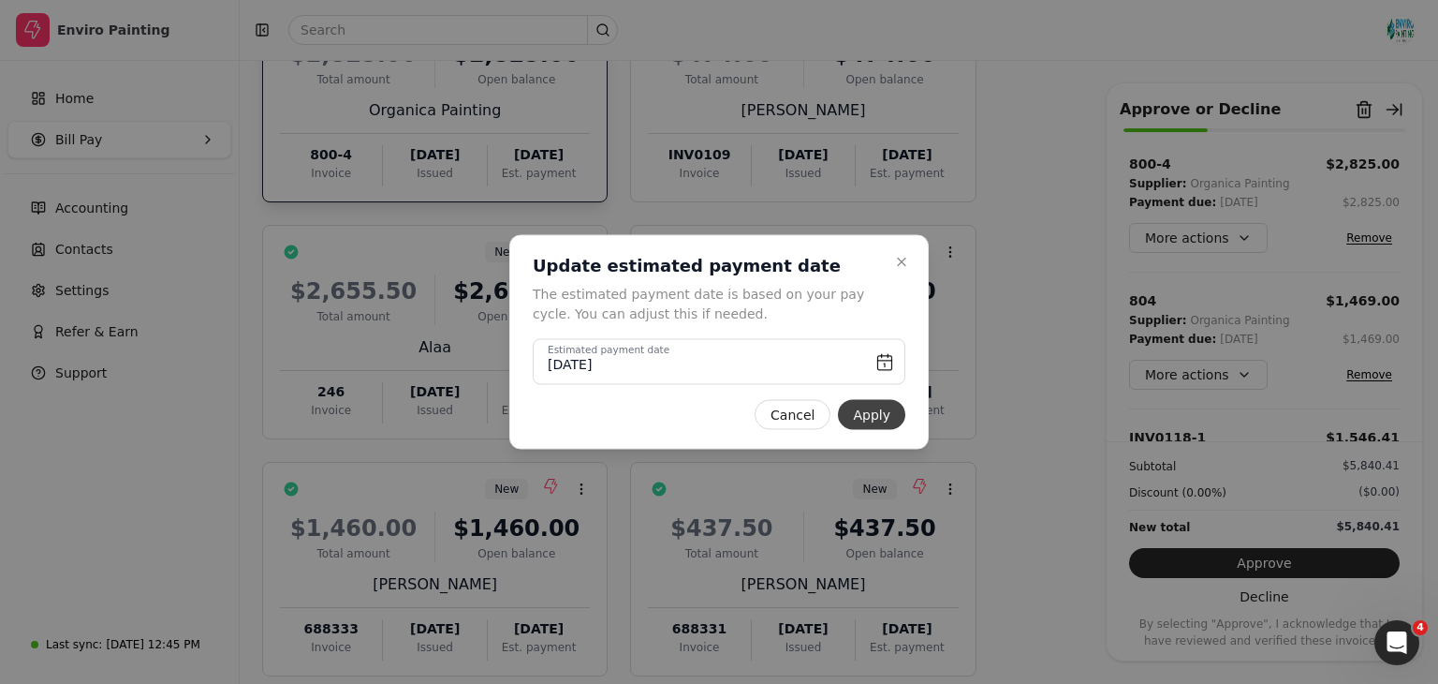
click at [867, 416] on button "Apply" at bounding box center [871, 415] width 67 height 30
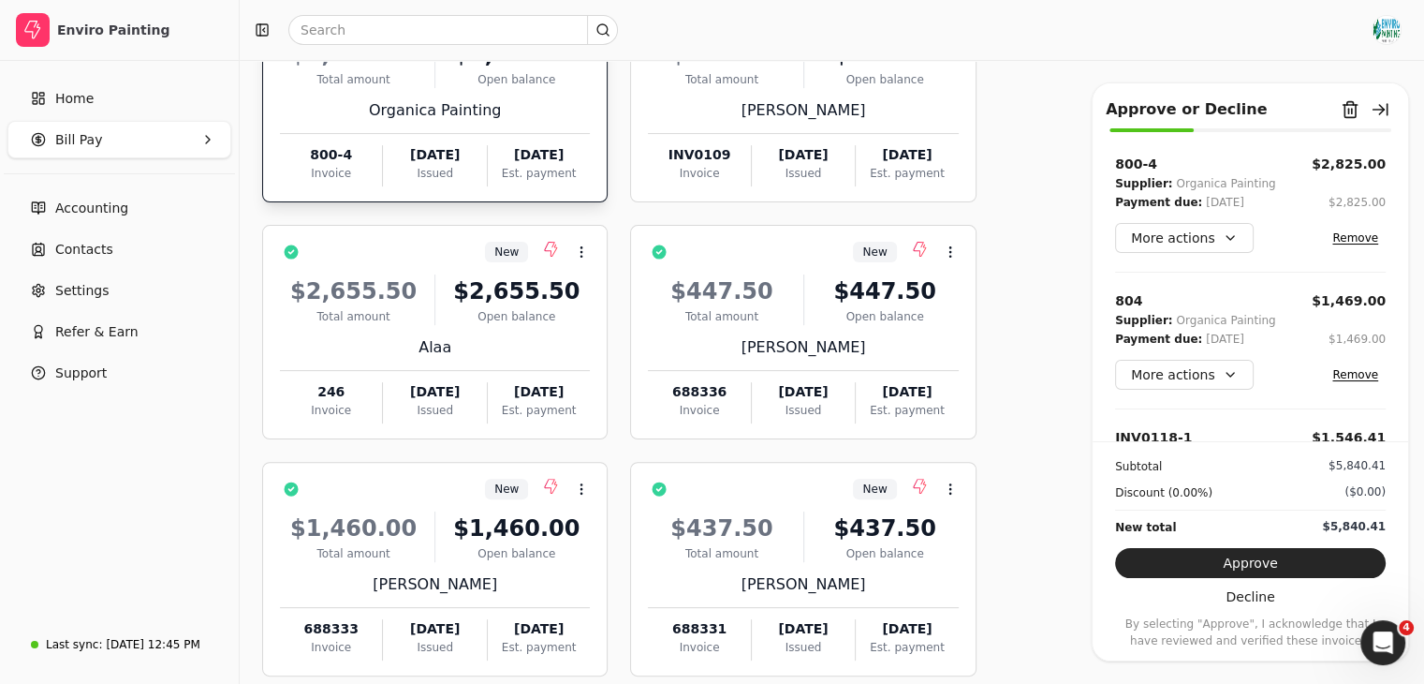
scroll to position [105, 0]
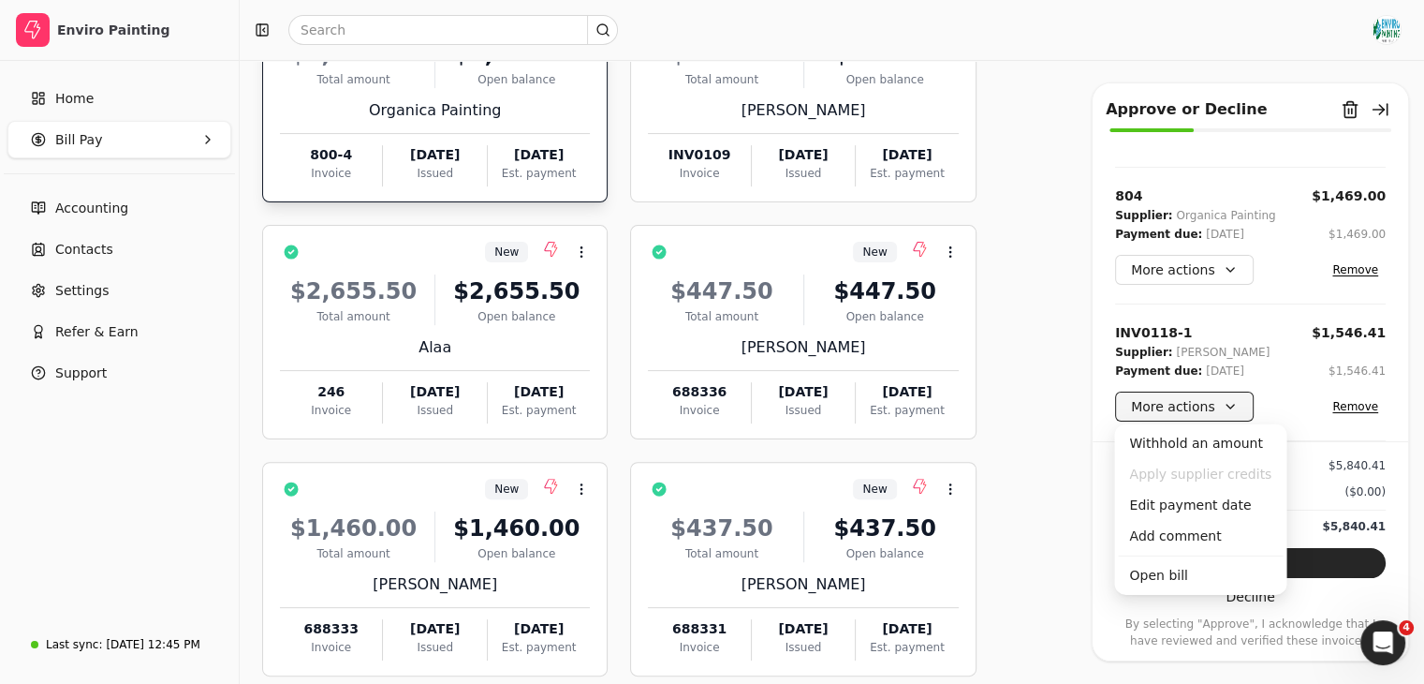
click at [1241, 414] on button "More actions" at bounding box center [1184, 406] width 139 height 30
click at [1202, 499] on div "Edit payment date" at bounding box center [1200, 505] width 165 height 31
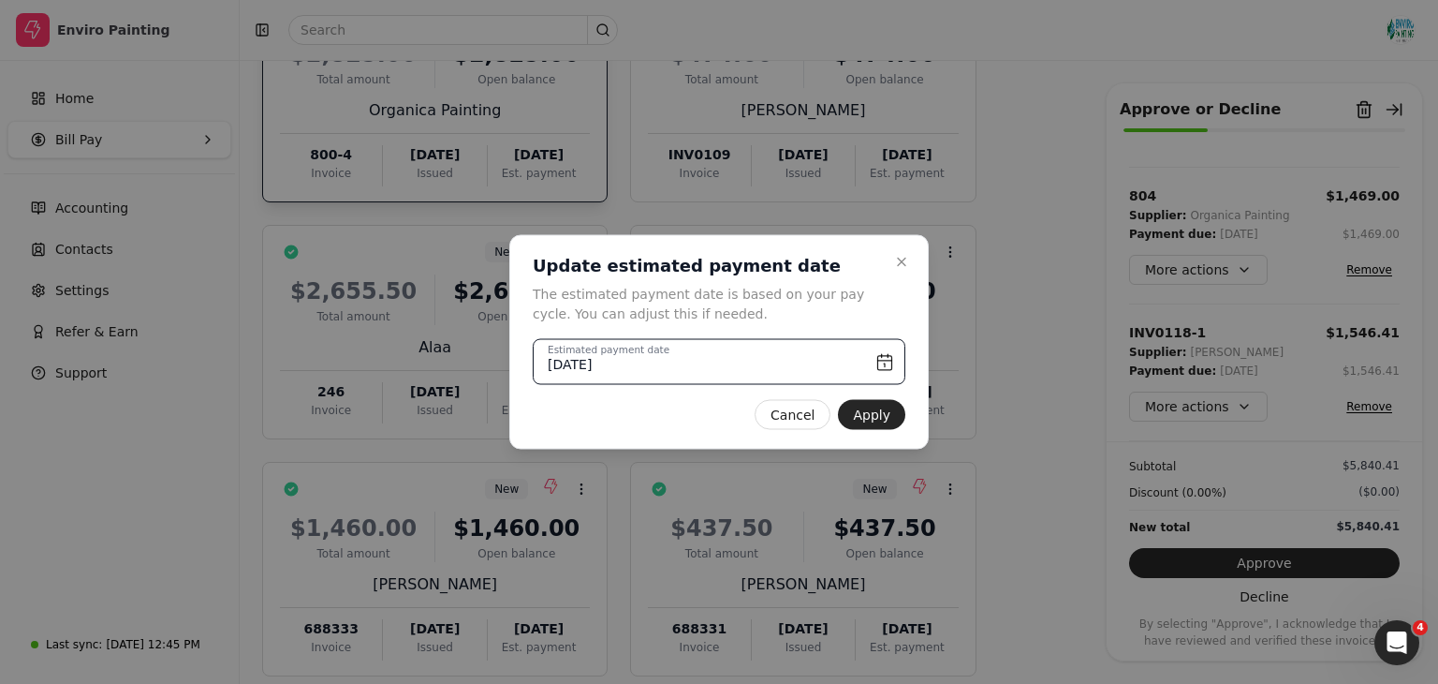
click at [888, 366] on input "[DATE]" at bounding box center [719, 362] width 373 height 46
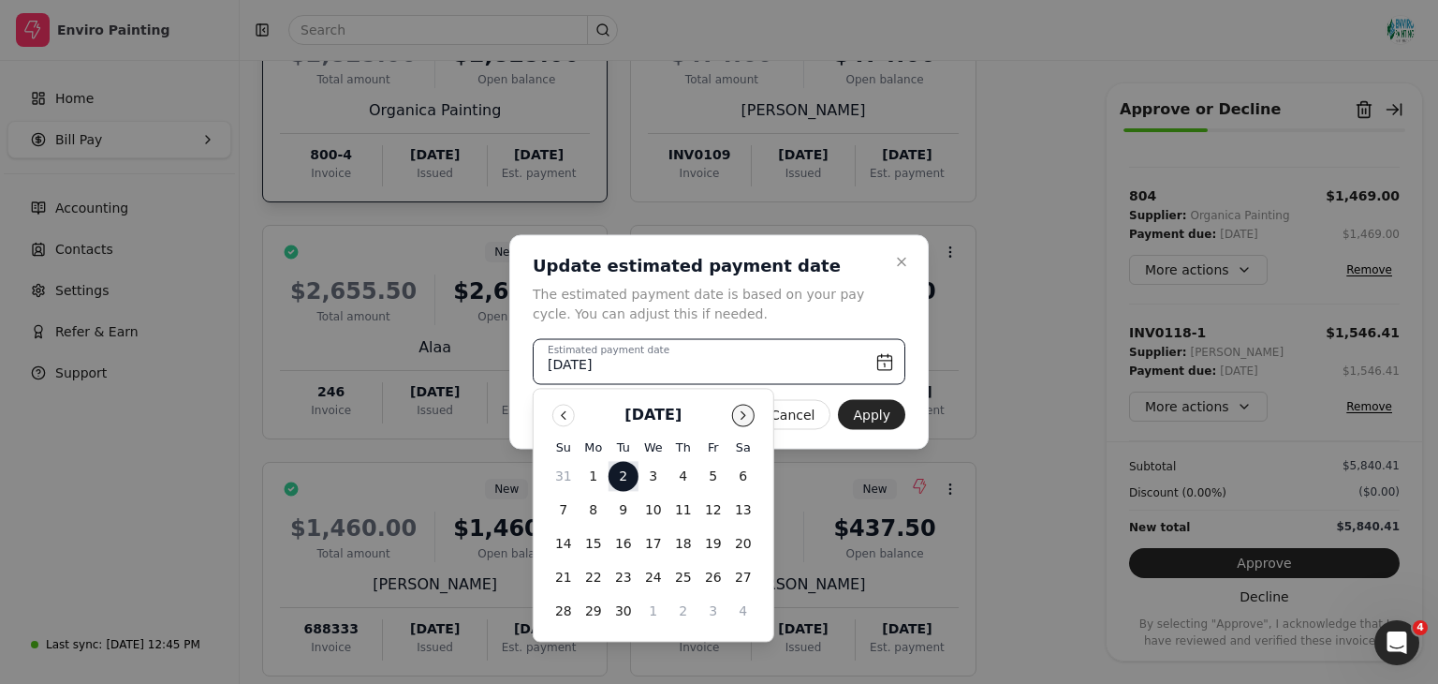
click at [739, 413] on button "Go to next month" at bounding box center [743, 415] width 22 height 22
click at [732, 417] on button "Go to next month" at bounding box center [743, 415] width 22 height 22
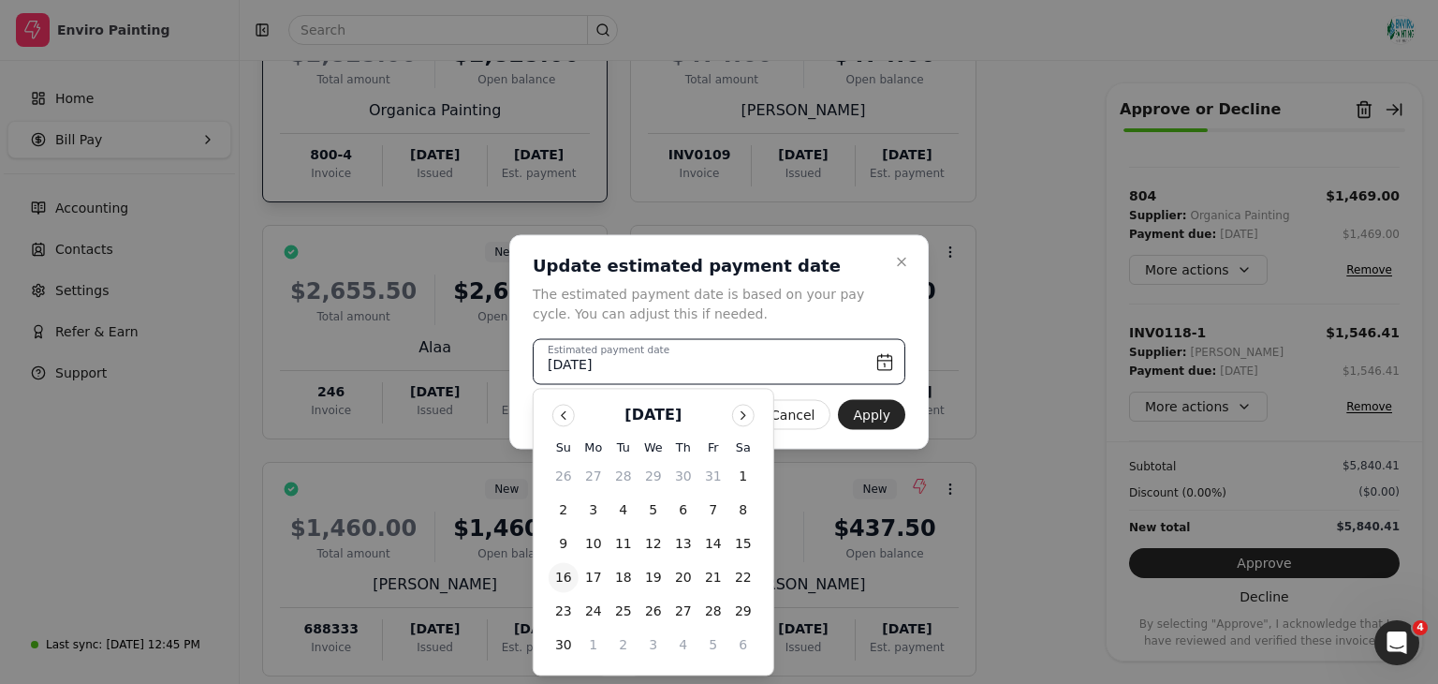
click at [566, 573] on button "16" at bounding box center [564, 578] width 30 height 30
type input "[DATE]"
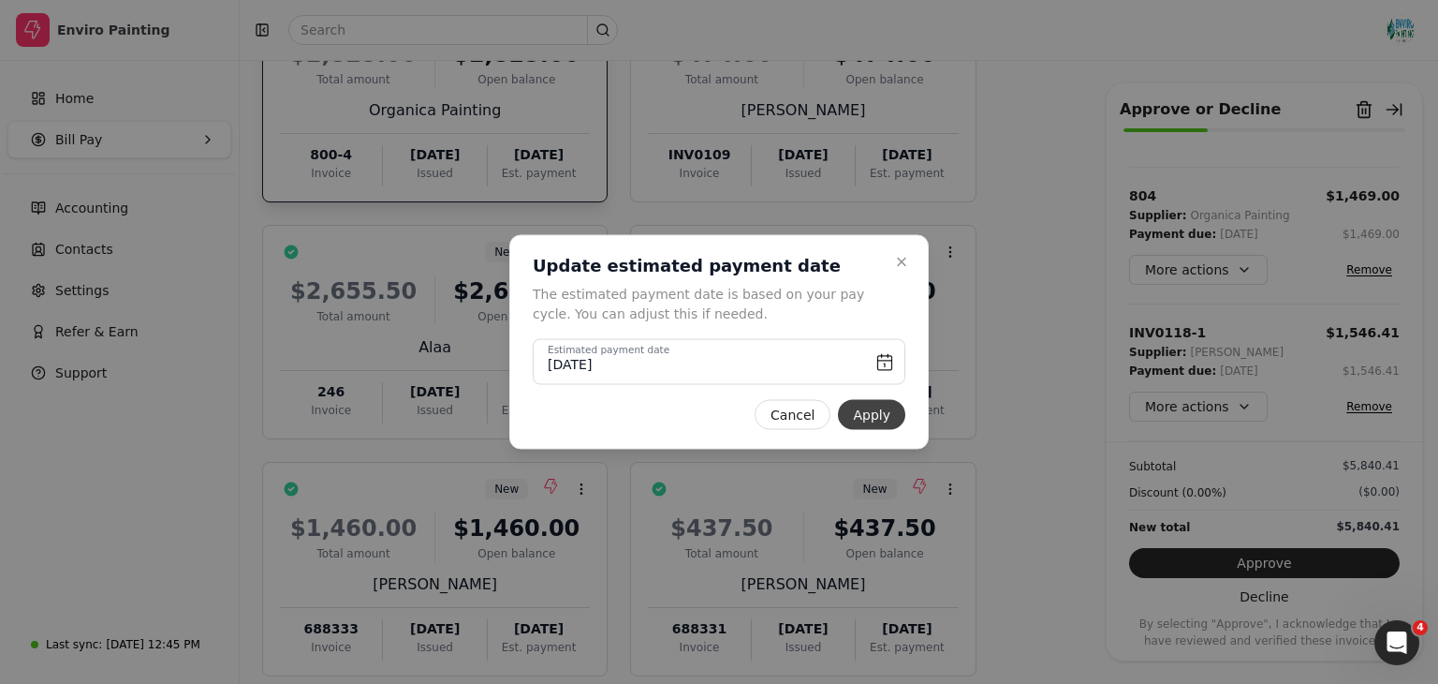
click at [872, 419] on button "Apply" at bounding box center [871, 415] width 67 height 30
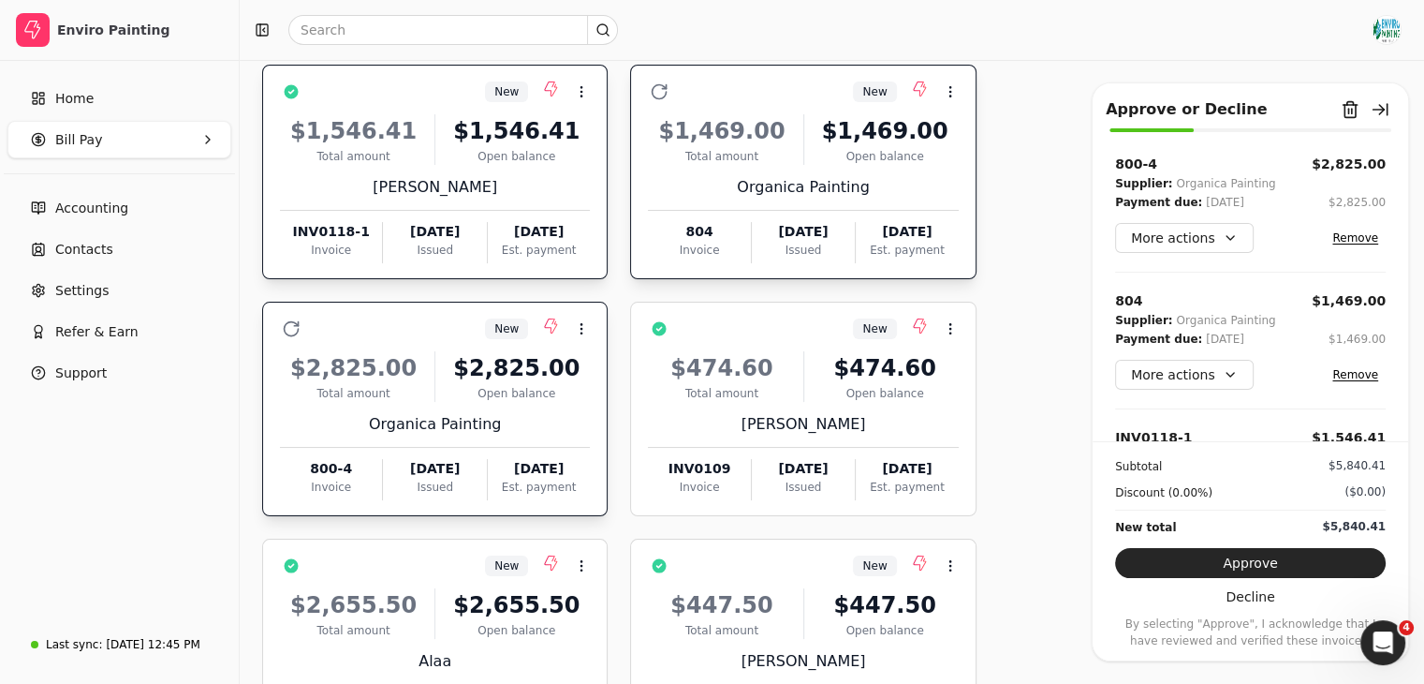
scroll to position [0, 0]
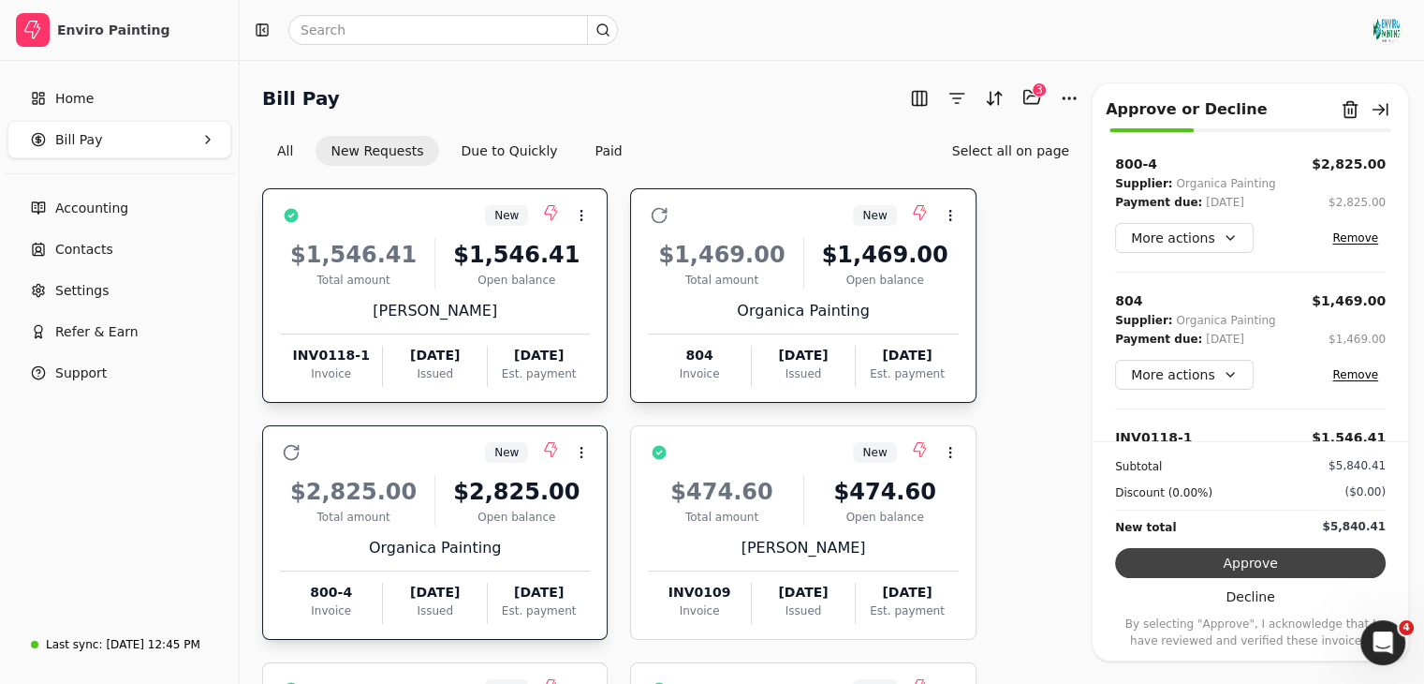
click at [1210, 569] on button "Approve" at bounding box center [1250, 563] width 271 height 30
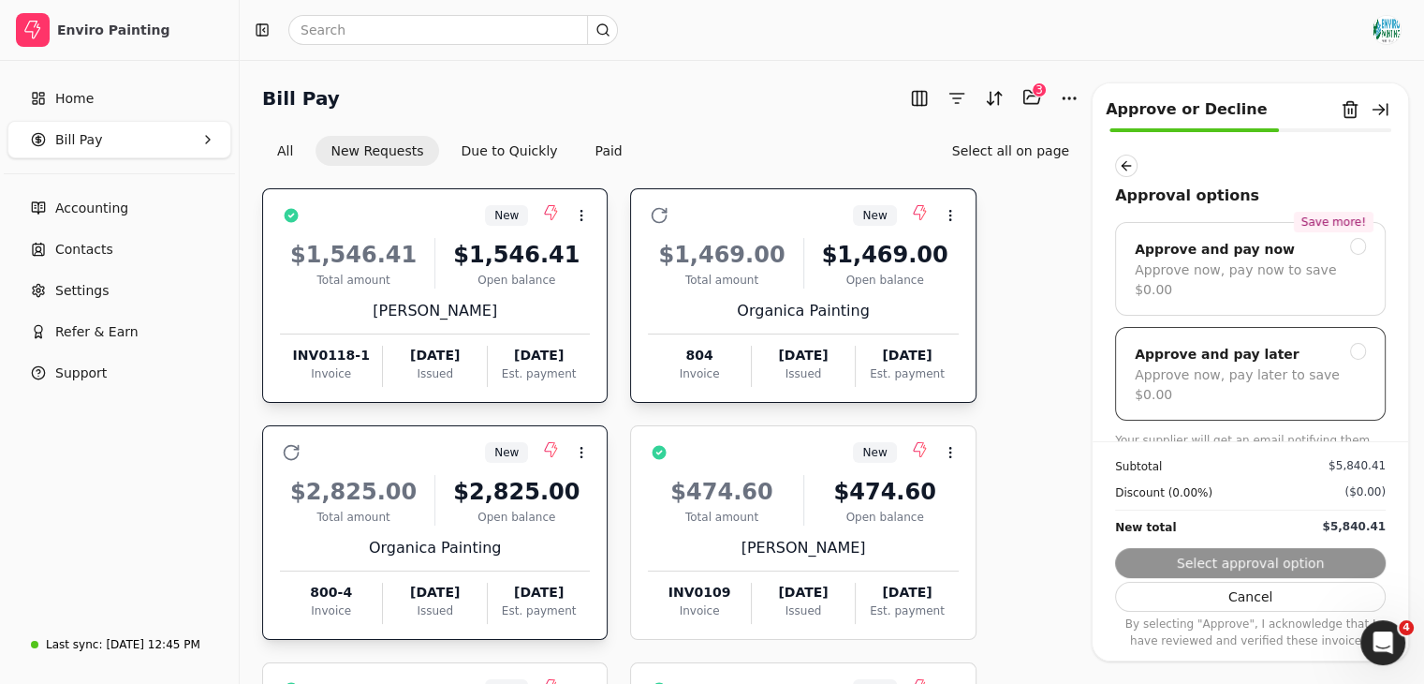
click at [1350, 343] on div at bounding box center [1358, 351] width 17 height 17
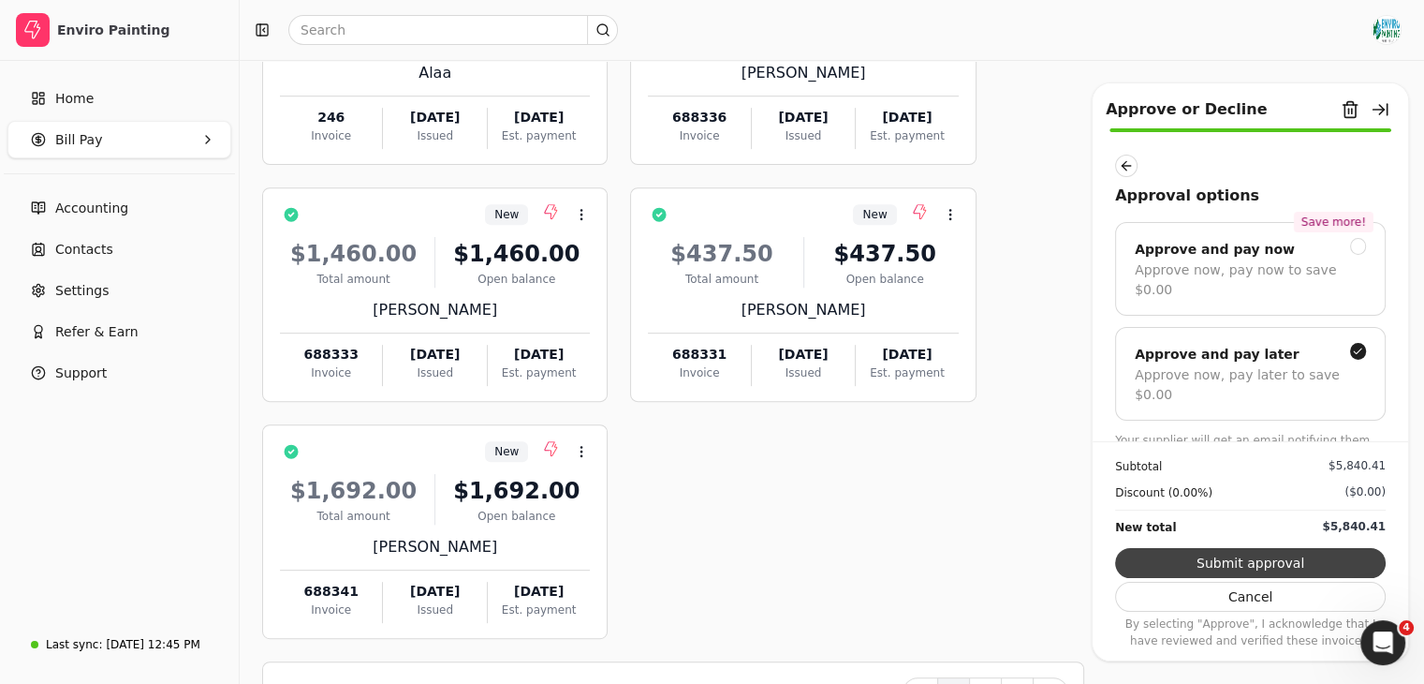
scroll to position [727, 0]
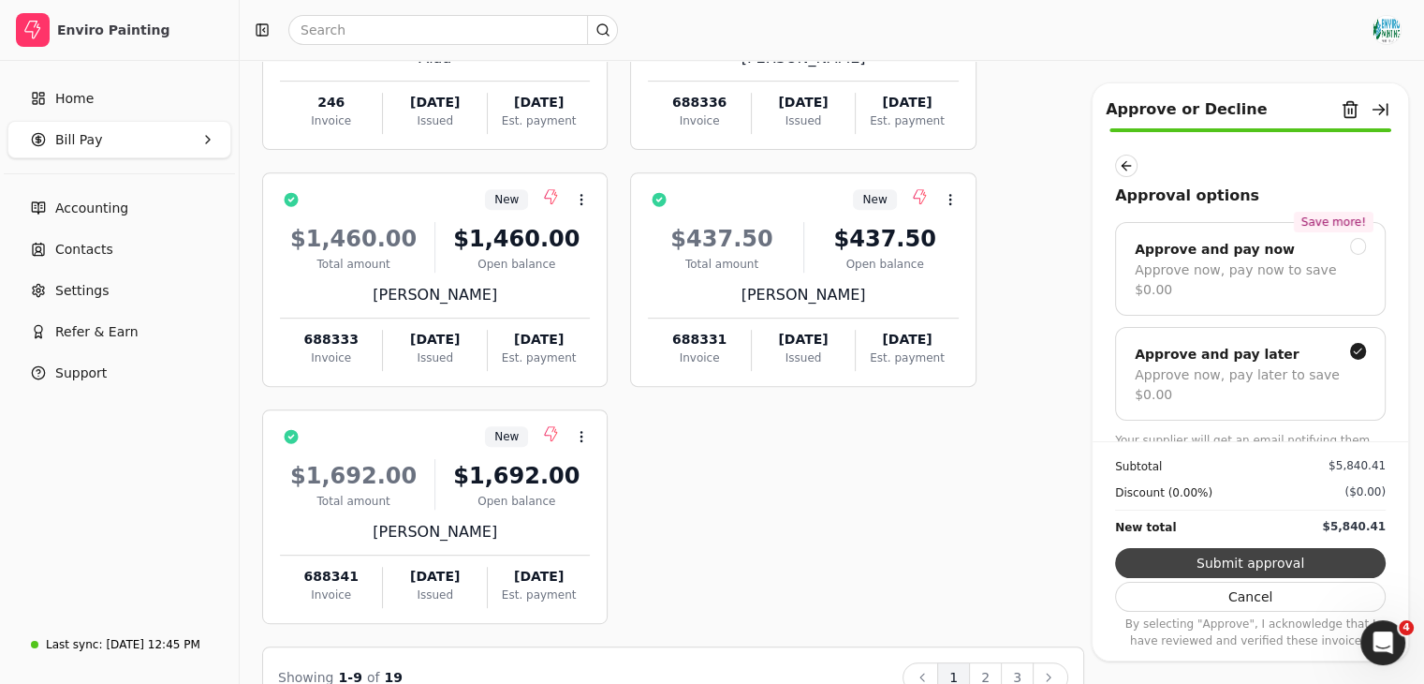
click at [1237, 568] on button "Submit approval" at bounding box center [1250, 563] width 271 height 30
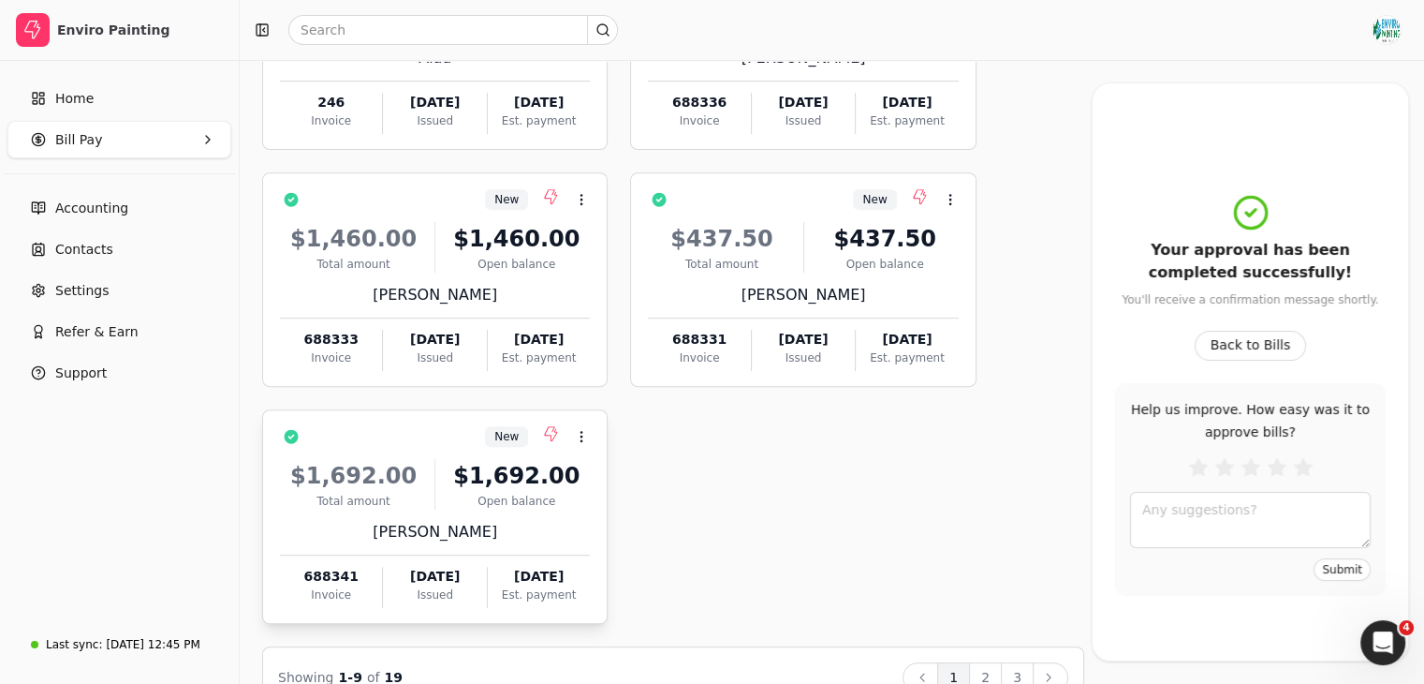
click at [524, 525] on div "[PERSON_NAME]" at bounding box center [435, 532] width 310 height 22
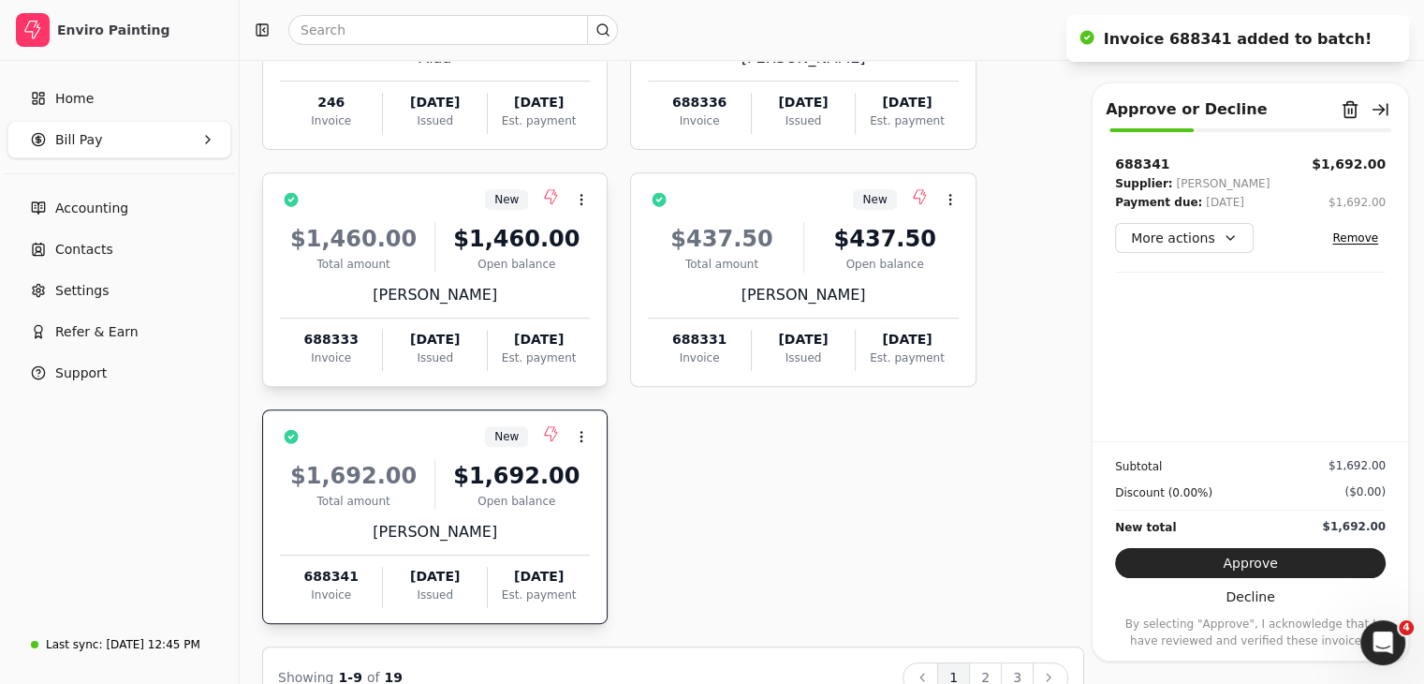
click at [547, 263] on div "Open balance" at bounding box center [516, 264] width 147 height 17
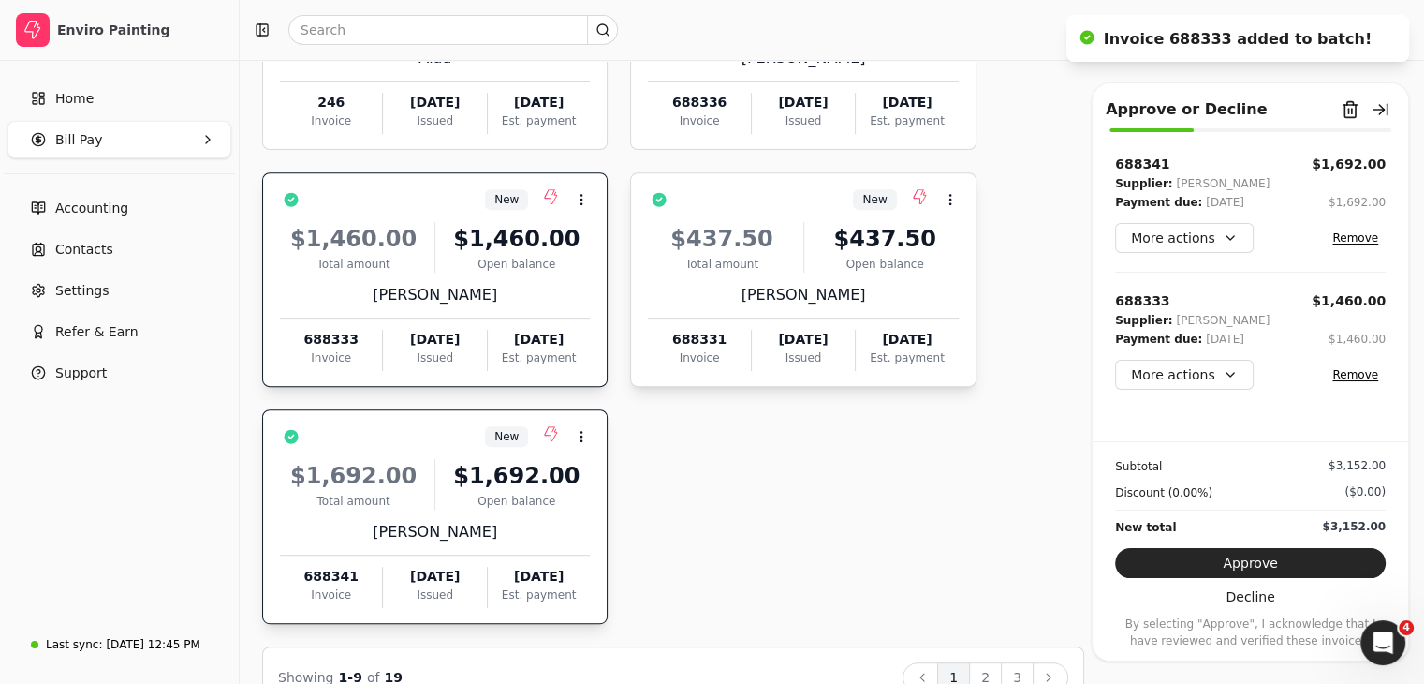
click at [801, 272] on div "$437.50 Total amount $437.50 Open balance [PERSON_NAME] 688331 Invoice [DATE] I…" at bounding box center [803, 291] width 310 height 160
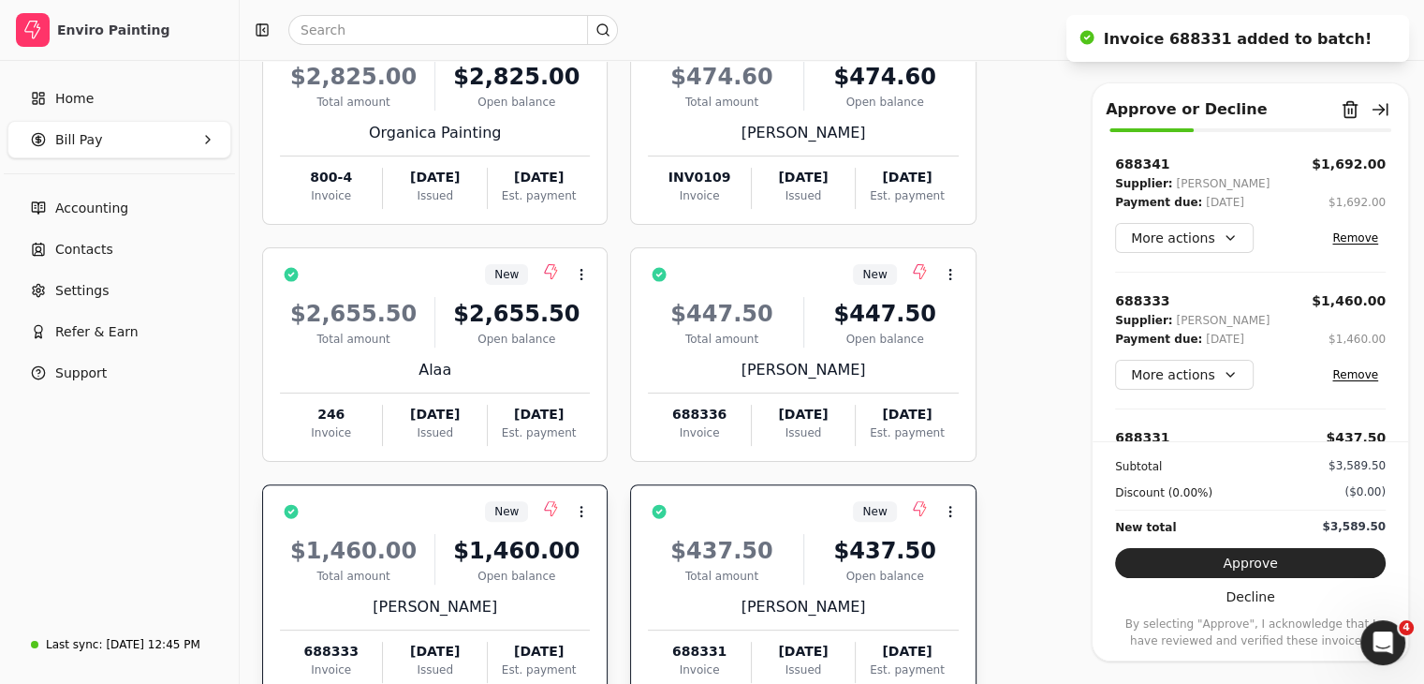
scroll to position [396, 0]
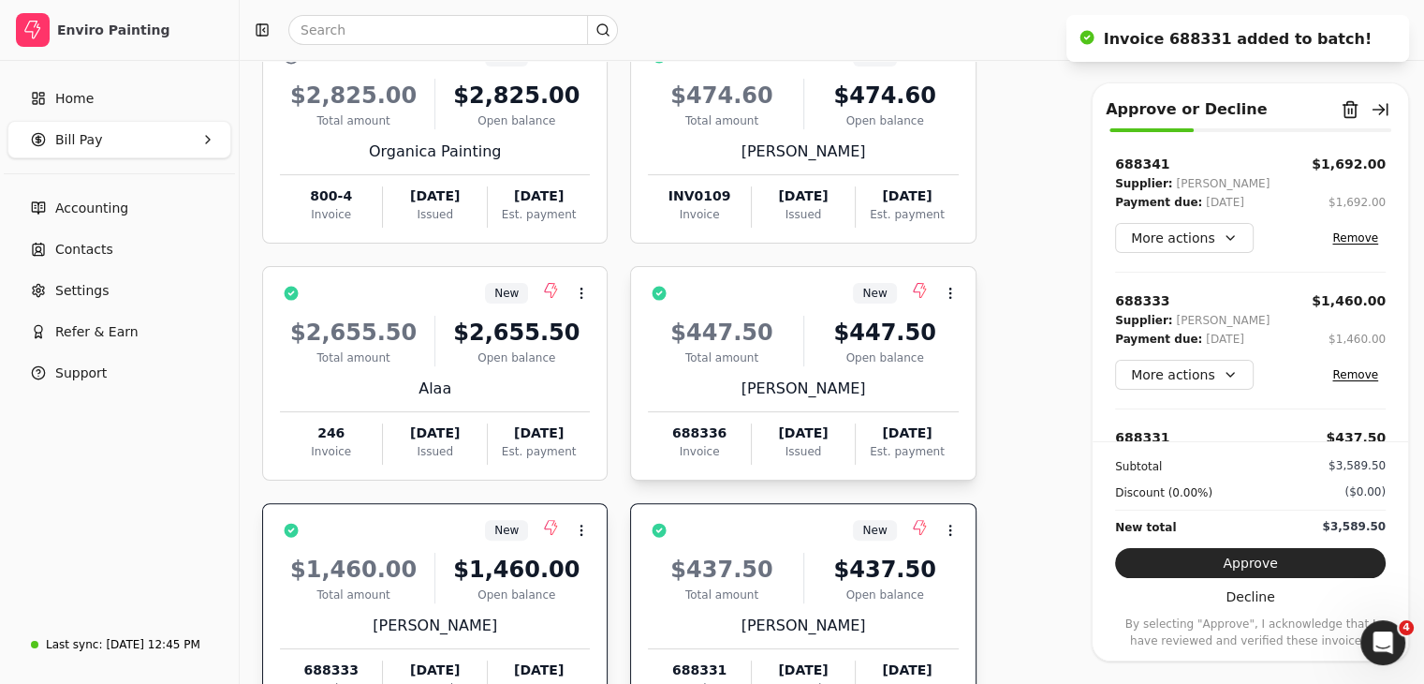
click at [797, 323] on div "$447.50 Total amount $447.50 Open balance" at bounding box center [803, 341] width 310 height 51
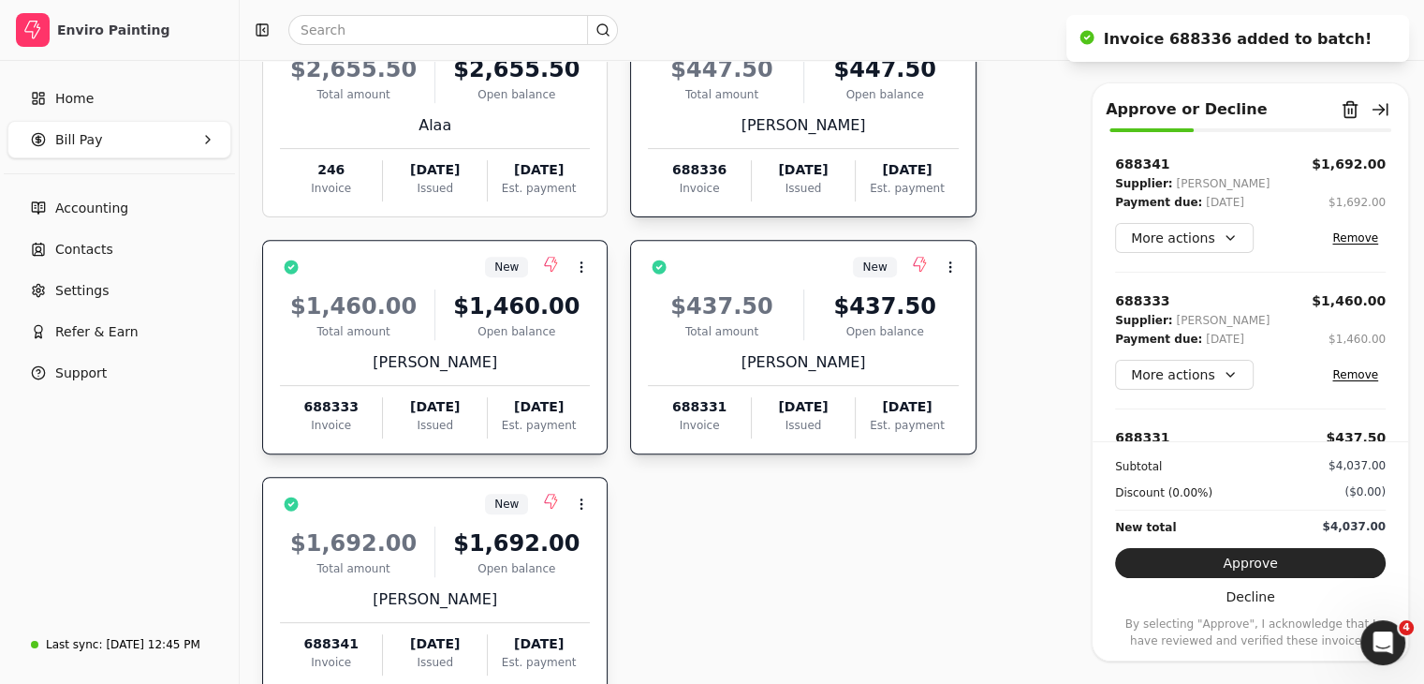
scroll to position [768, 0]
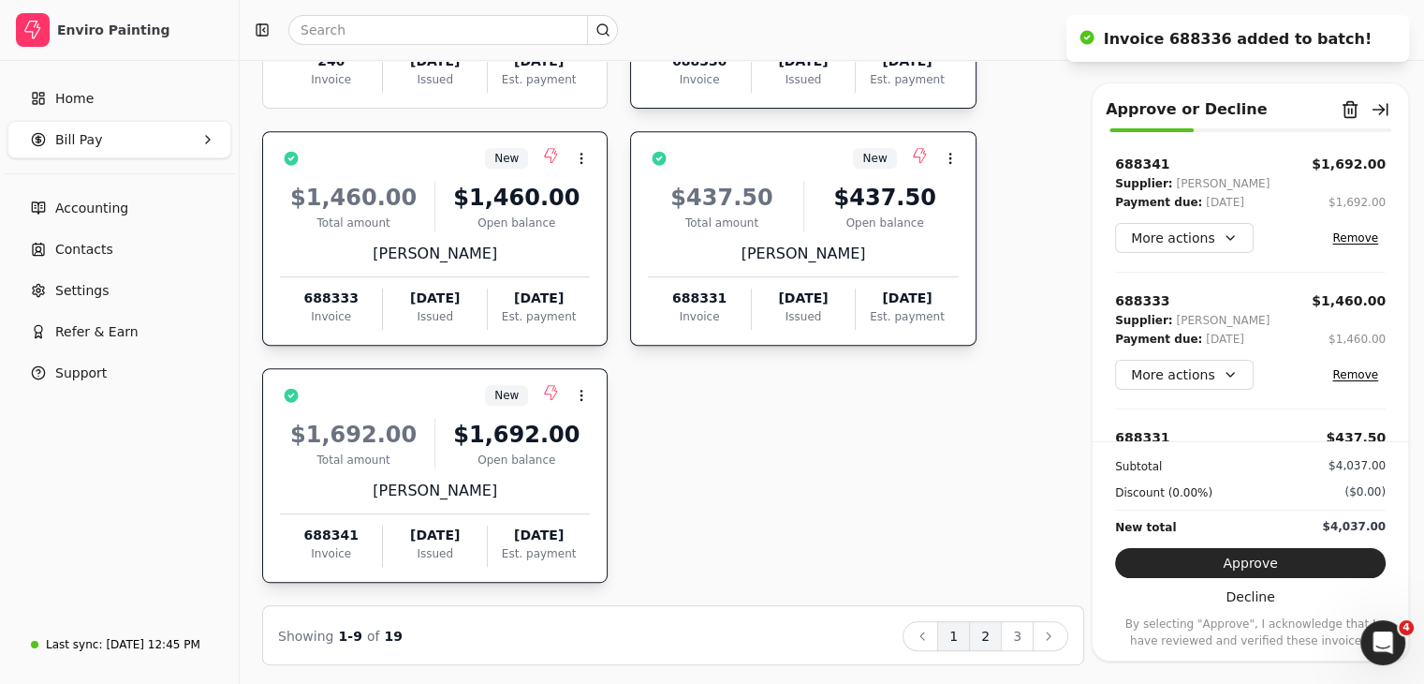
click at [989, 630] on button "2" at bounding box center [985, 636] width 33 height 30
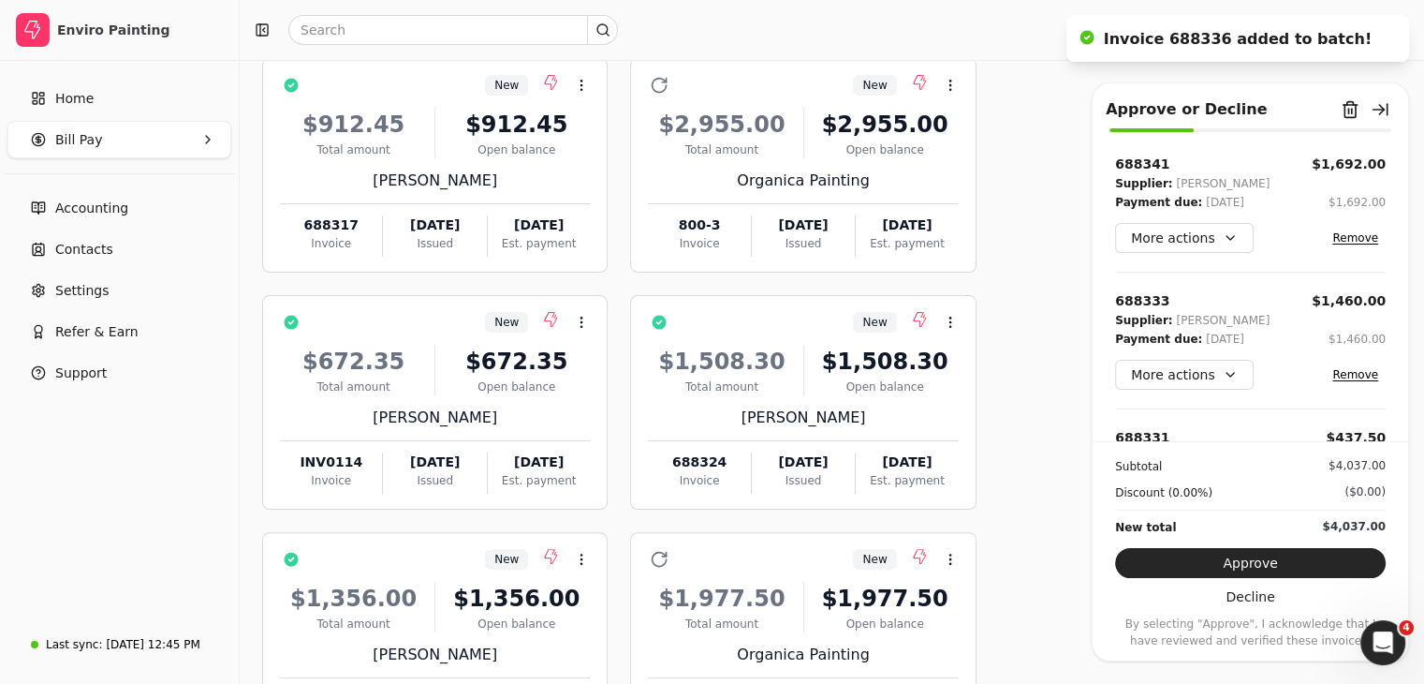
scroll to position [366, 0]
click at [820, 407] on div "[PERSON_NAME]" at bounding box center [803, 418] width 310 height 22
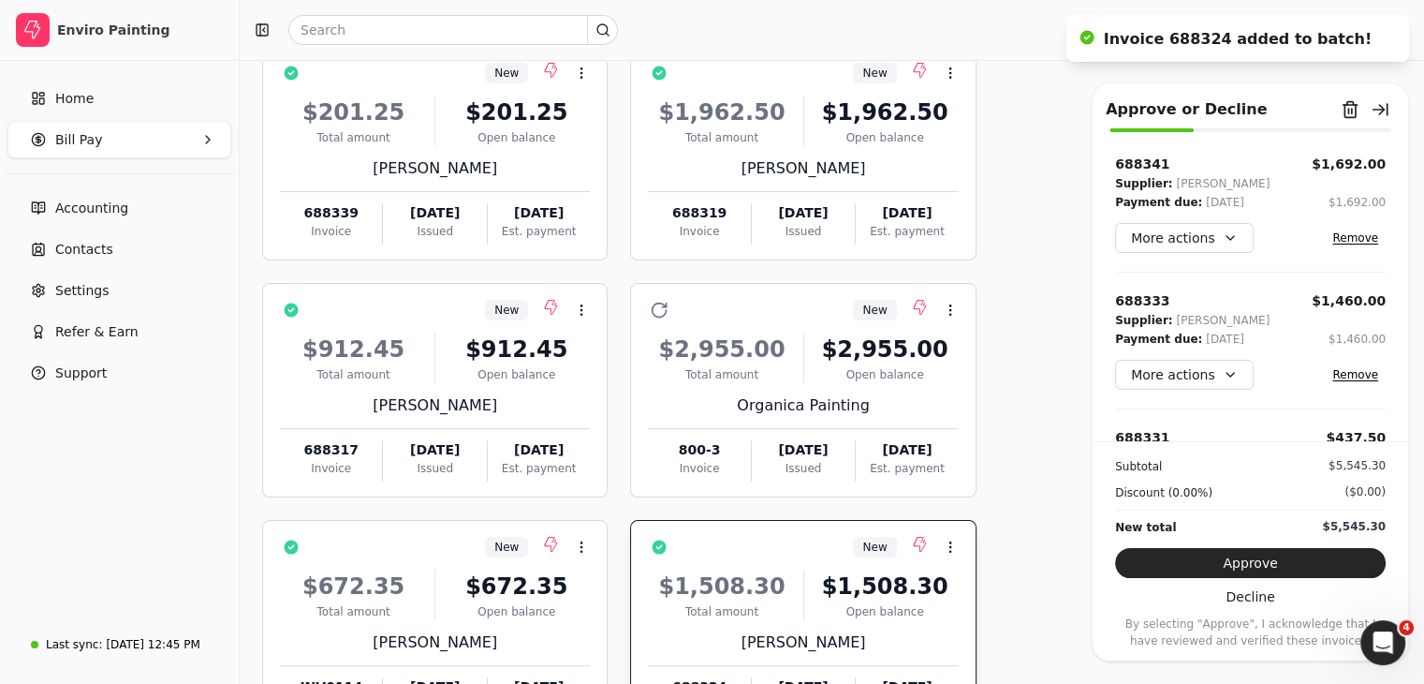
scroll to position [141, 0]
click at [521, 367] on div "Open balance" at bounding box center [516, 375] width 147 height 17
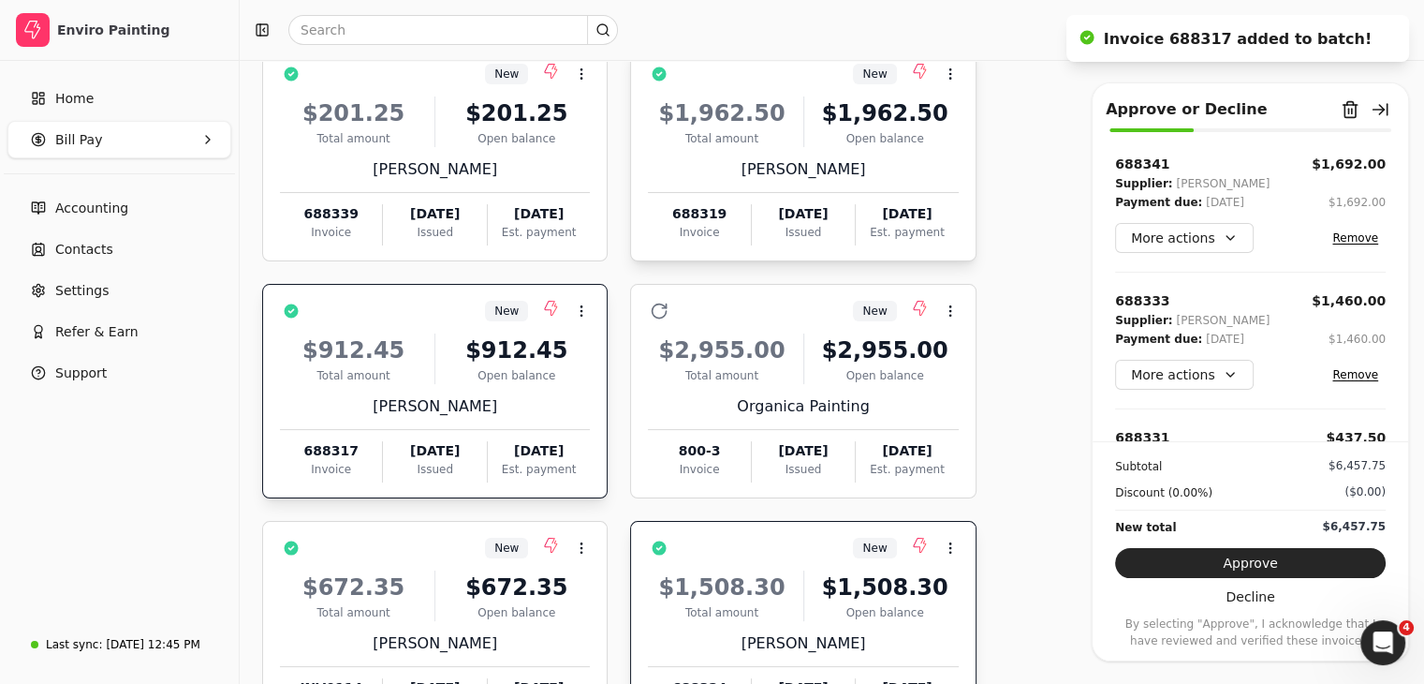
click at [795, 181] on div "$1,962.50 Total amount $1,962.50 Open balance [PERSON_NAME] 688319 Invoice [DAT…" at bounding box center [803, 165] width 310 height 160
click at [531, 186] on div "$201.25 Total amount $201.25 Open balance [PERSON_NAME] 688339 Invoice [DATE] I…" at bounding box center [435, 165] width 310 height 160
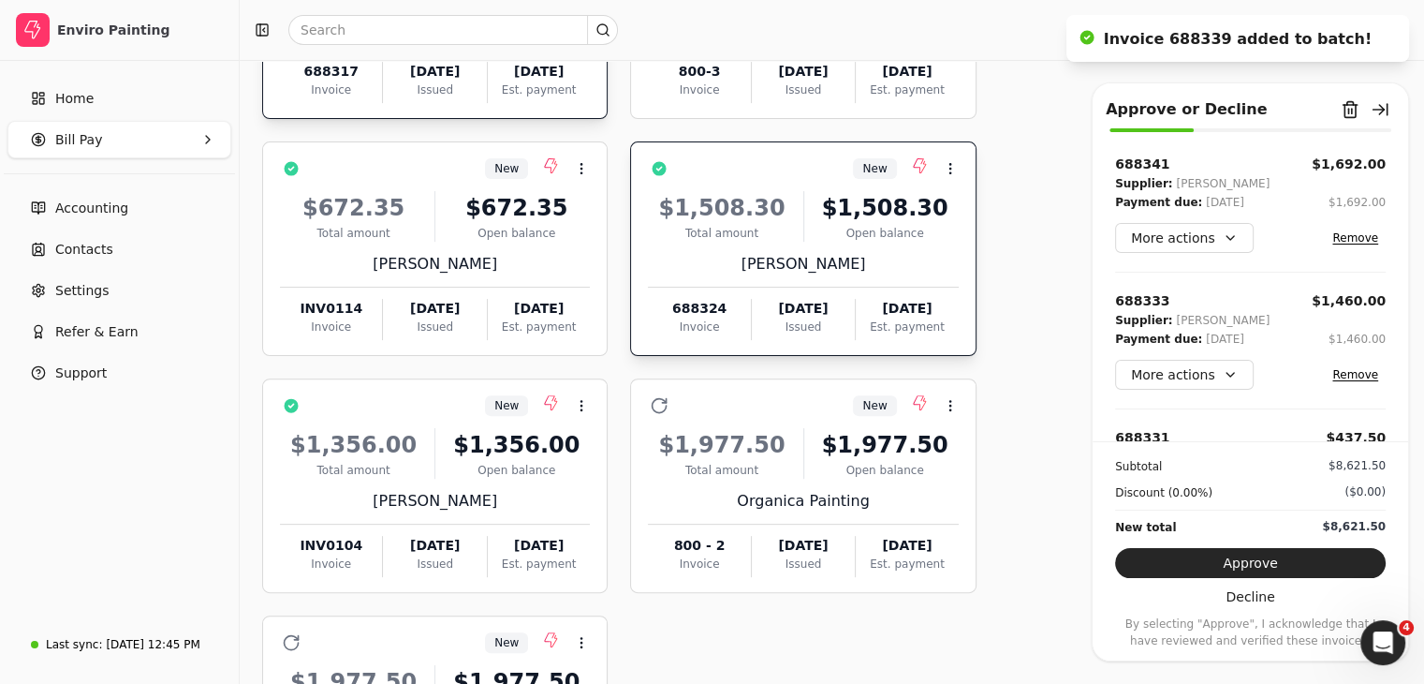
scroll to position [768, 0]
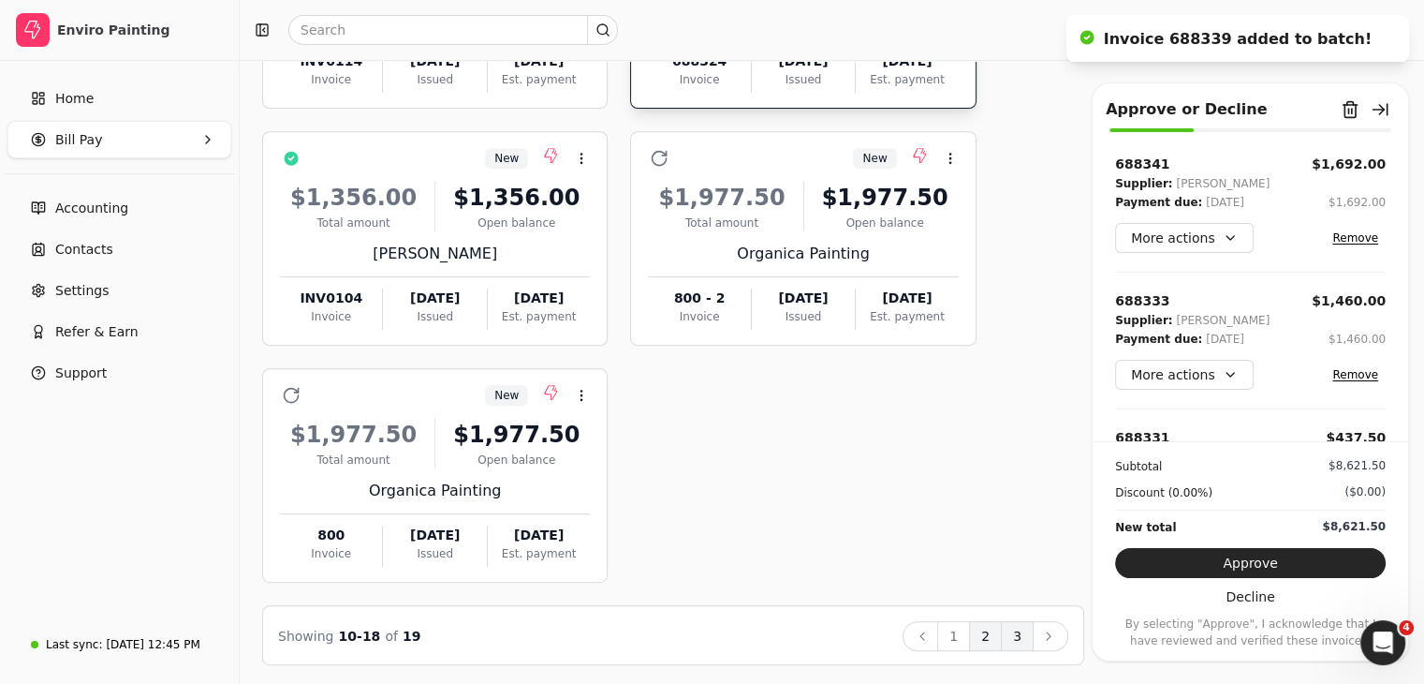
click at [1022, 633] on button "3" at bounding box center [1017, 636] width 33 height 30
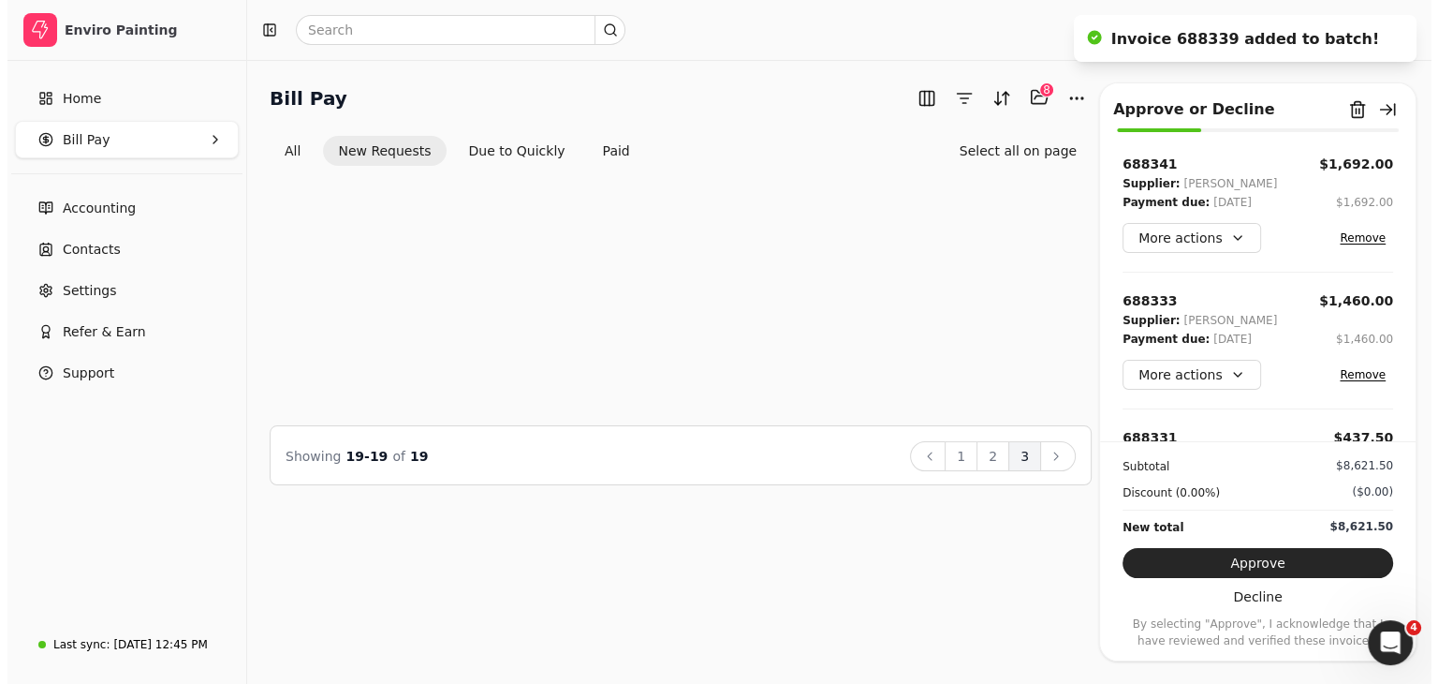
scroll to position [0, 0]
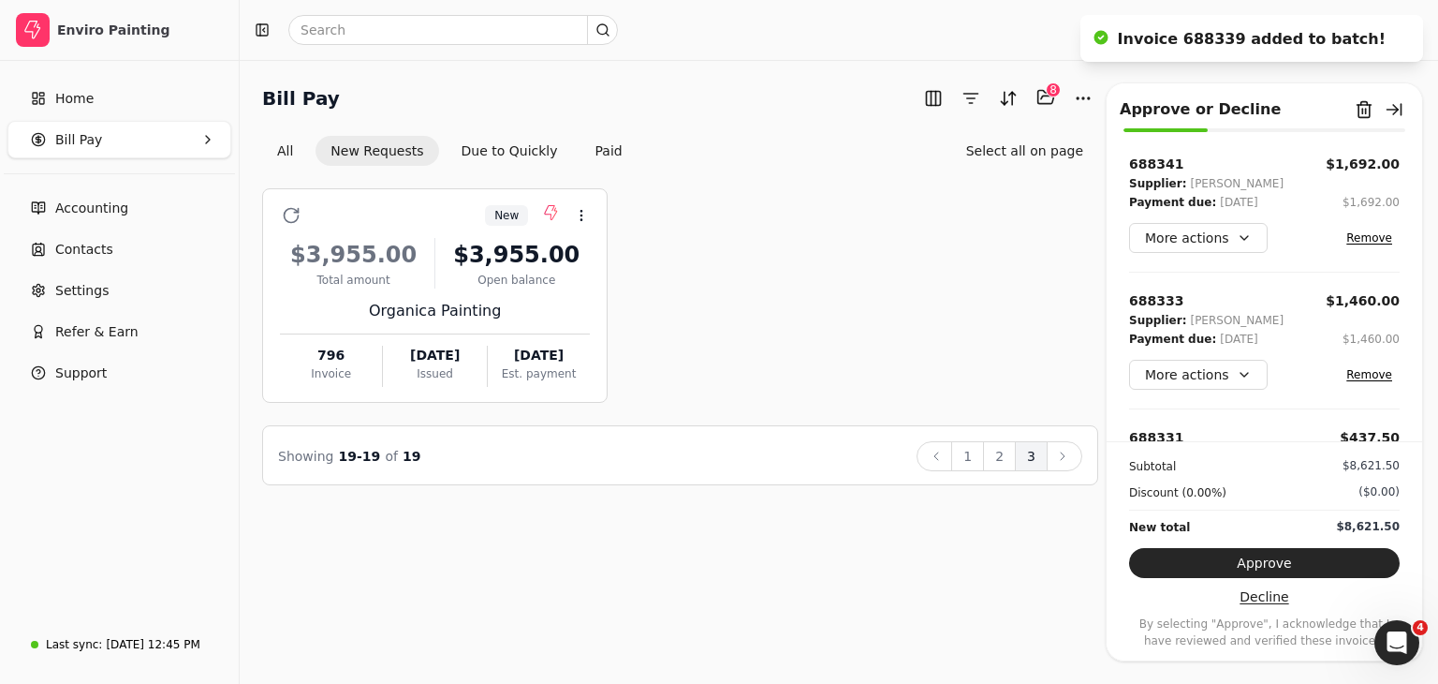
click at [1257, 593] on button "Decline" at bounding box center [1264, 596] width 271 height 30
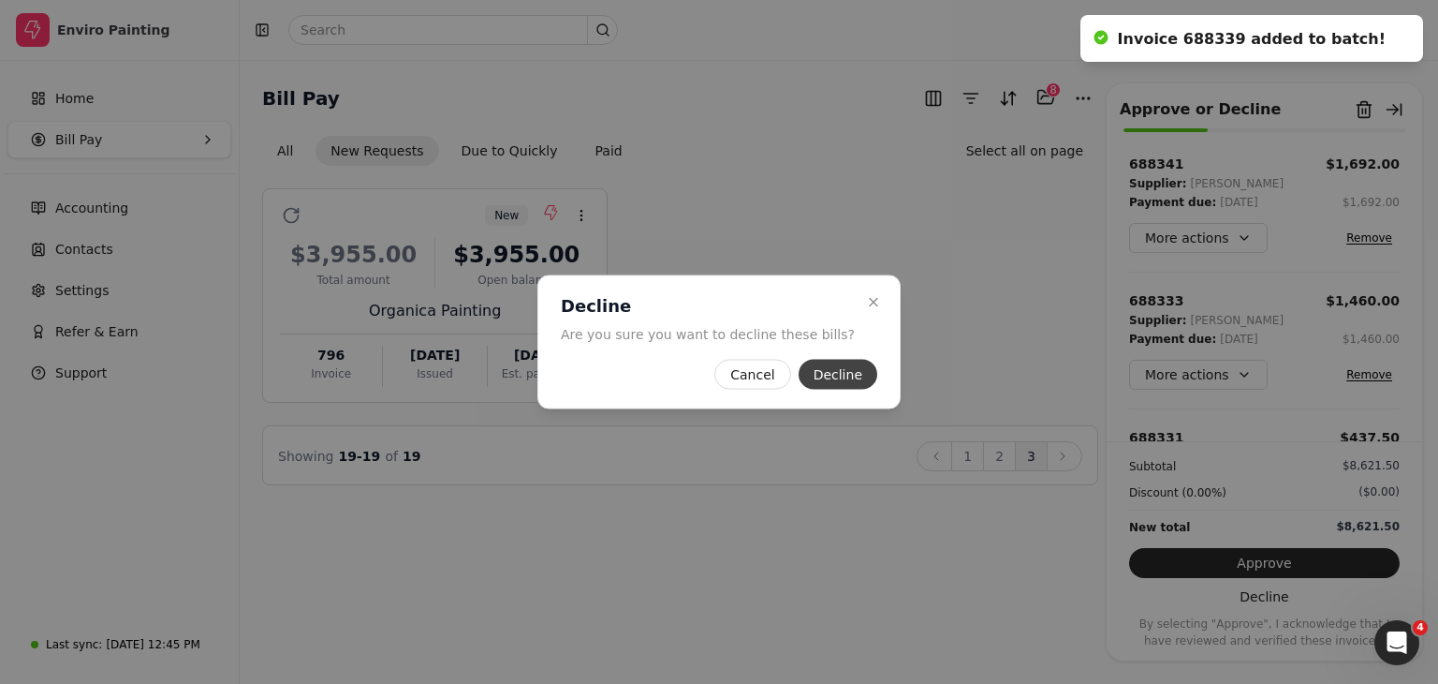
click at [843, 373] on button "Decline" at bounding box center [838, 375] width 79 height 30
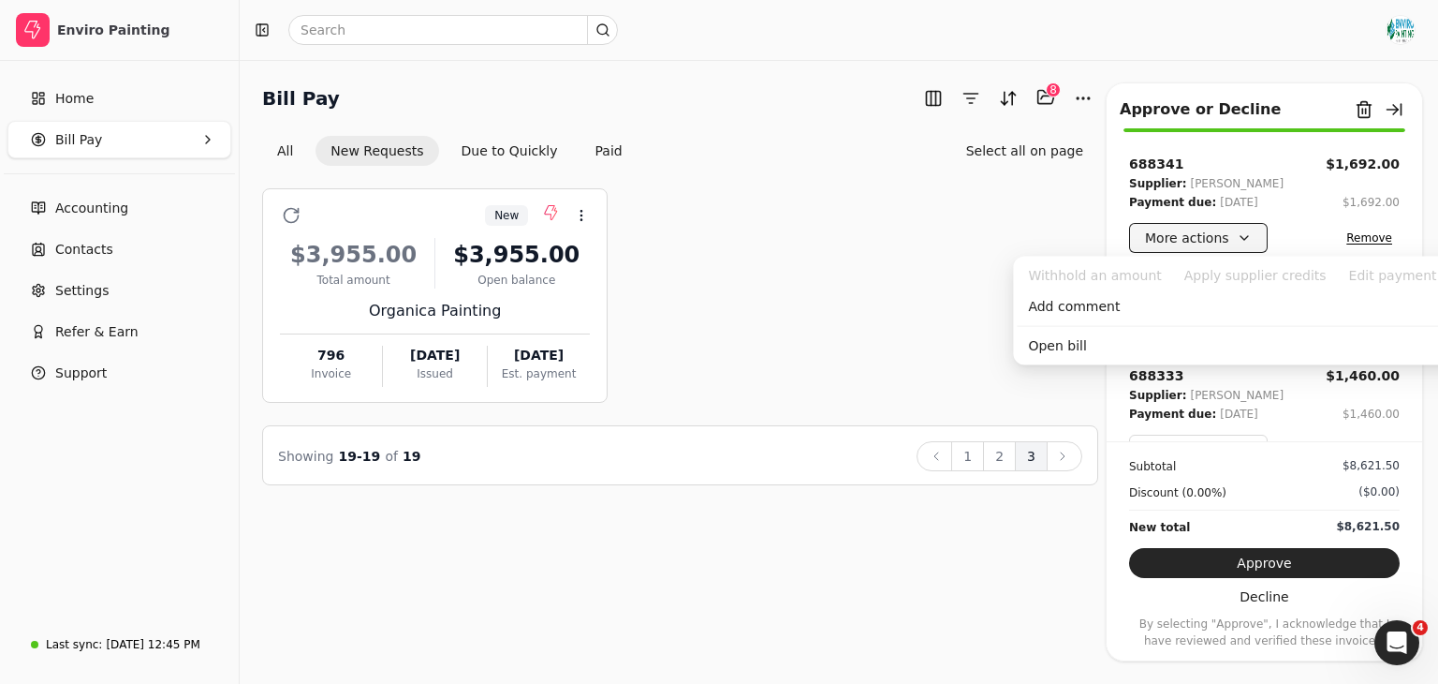
click at [1228, 244] on button "More actions" at bounding box center [1198, 238] width 139 height 30
click at [969, 316] on div "New Context Menu Button $3,955.00 Total amount $3,955.00 Open balance Organica …" at bounding box center [680, 295] width 836 height 214
click at [1215, 234] on button "More actions" at bounding box center [1198, 238] width 139 height 30
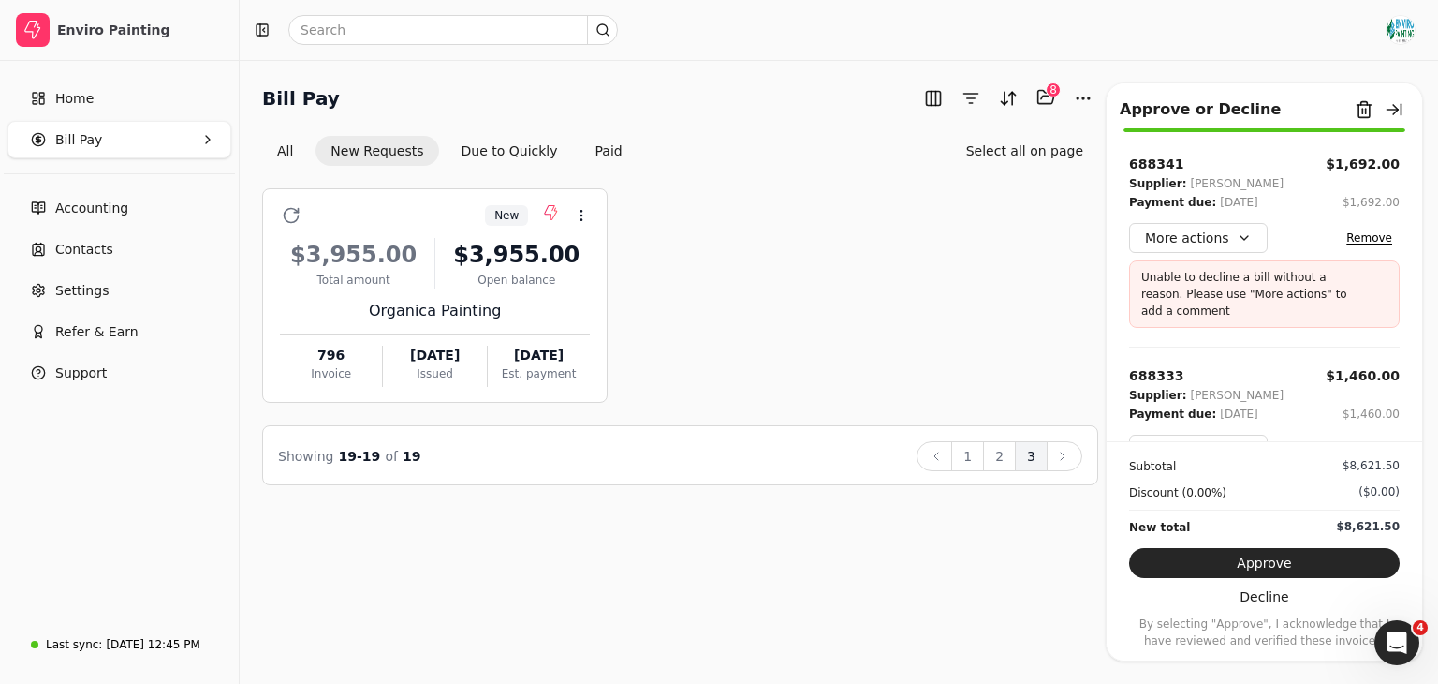
click at [932, 324] on div "New Context Menu Button $3,955.00 Total amount $3,955.00 Open balance Organica …" at bounding box center [680, 295] width 836 height 214
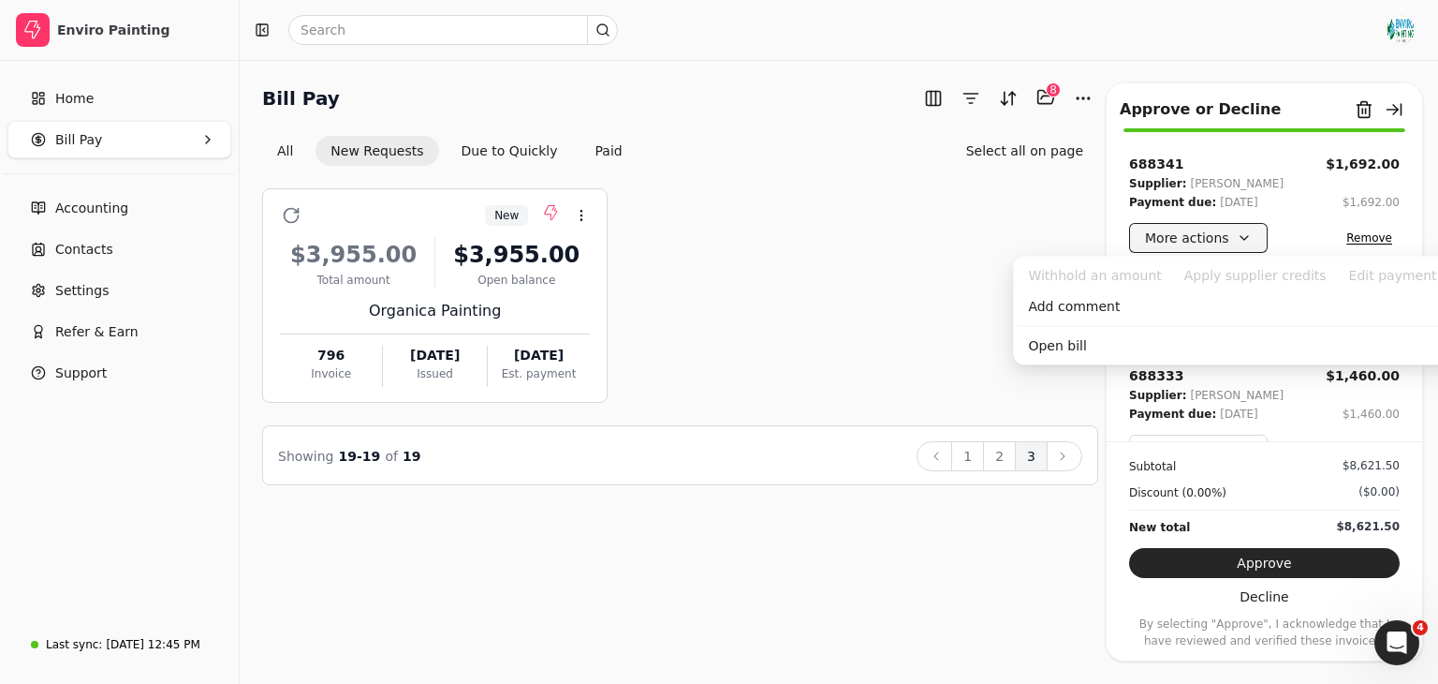
click at [1231, 233] on button "More actions" at bounding box center [1198, 238] width 139 height 30
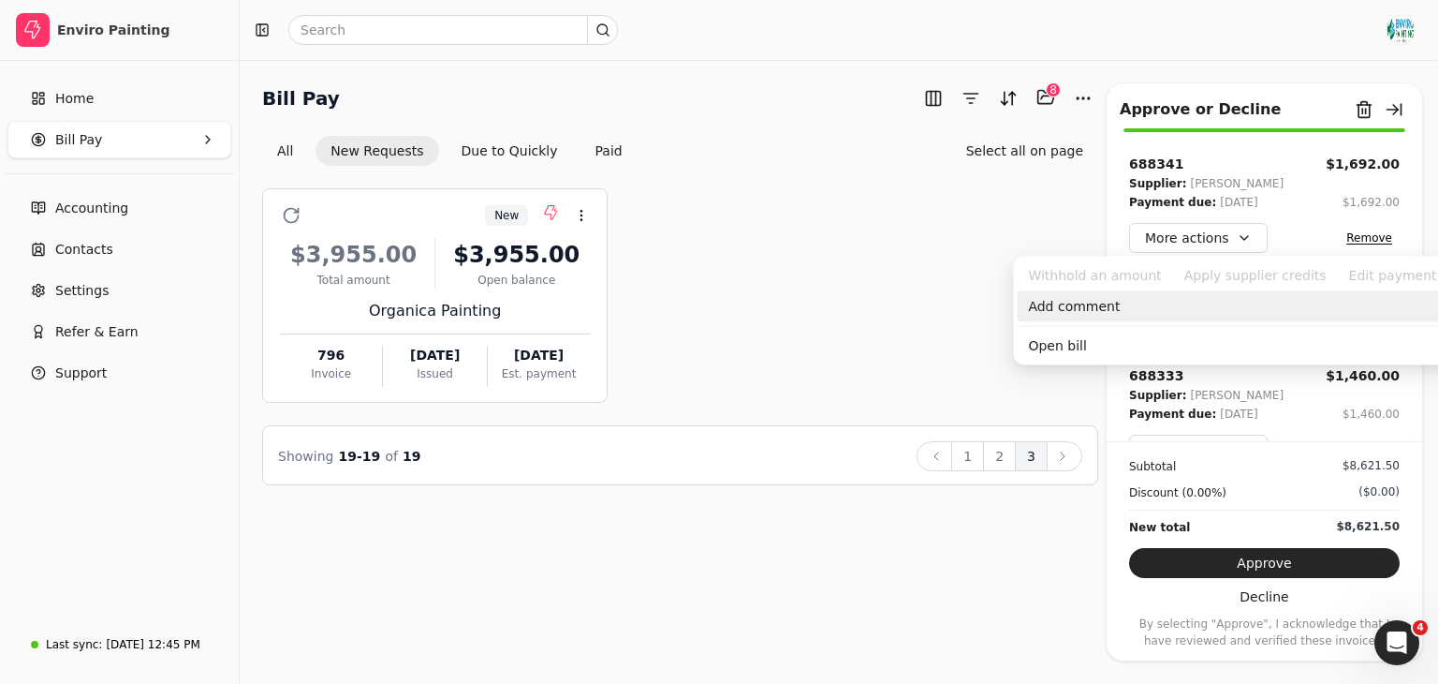
click at [1149, 314] on div "Add comment" at bounding box center [1249, 306] width 464 height 31
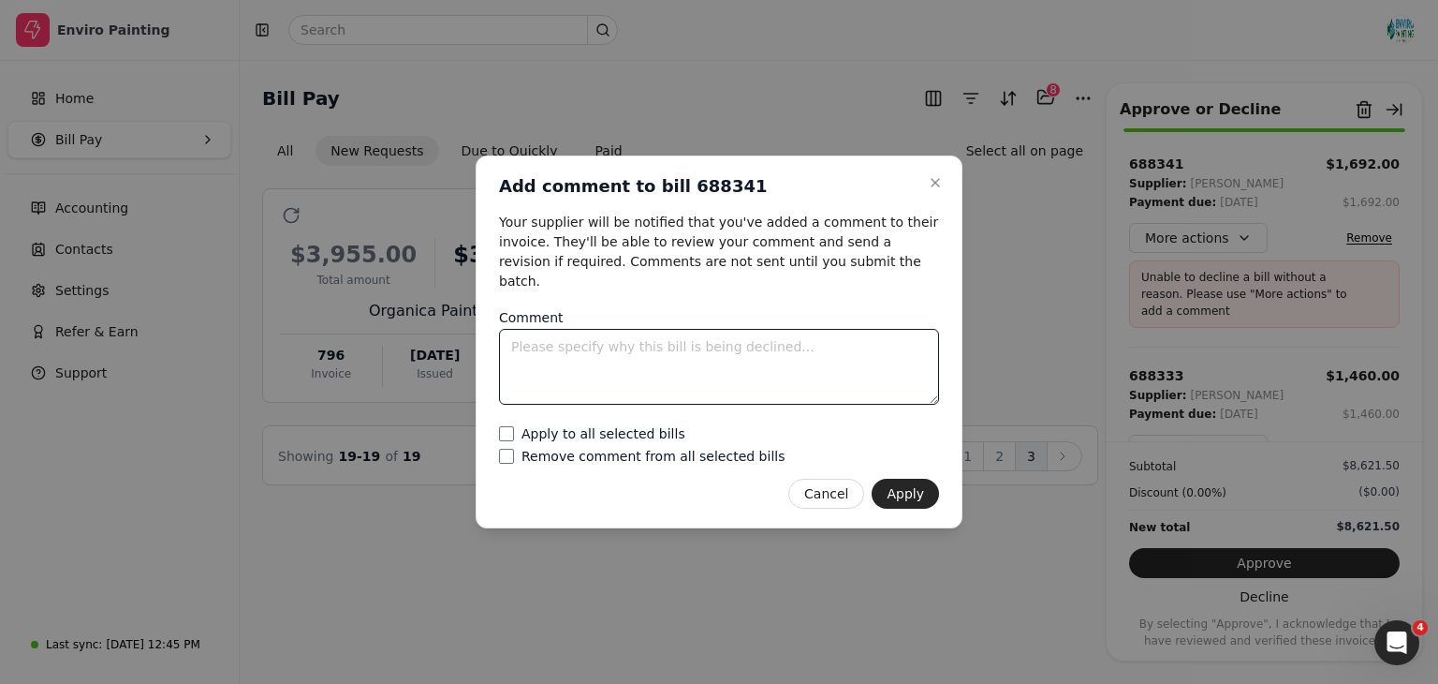
click at [707, 368] on textarea "Comment" at bounding box center [719, 367] width 440 height 76
click at [707, 368] on textarea "incorrect invoice" at bounding box center [719, 367] width 440 height 76
click at [669, 335] on textarea "incorrect invoice" at bounding box center [719, 367] width 440 height 76
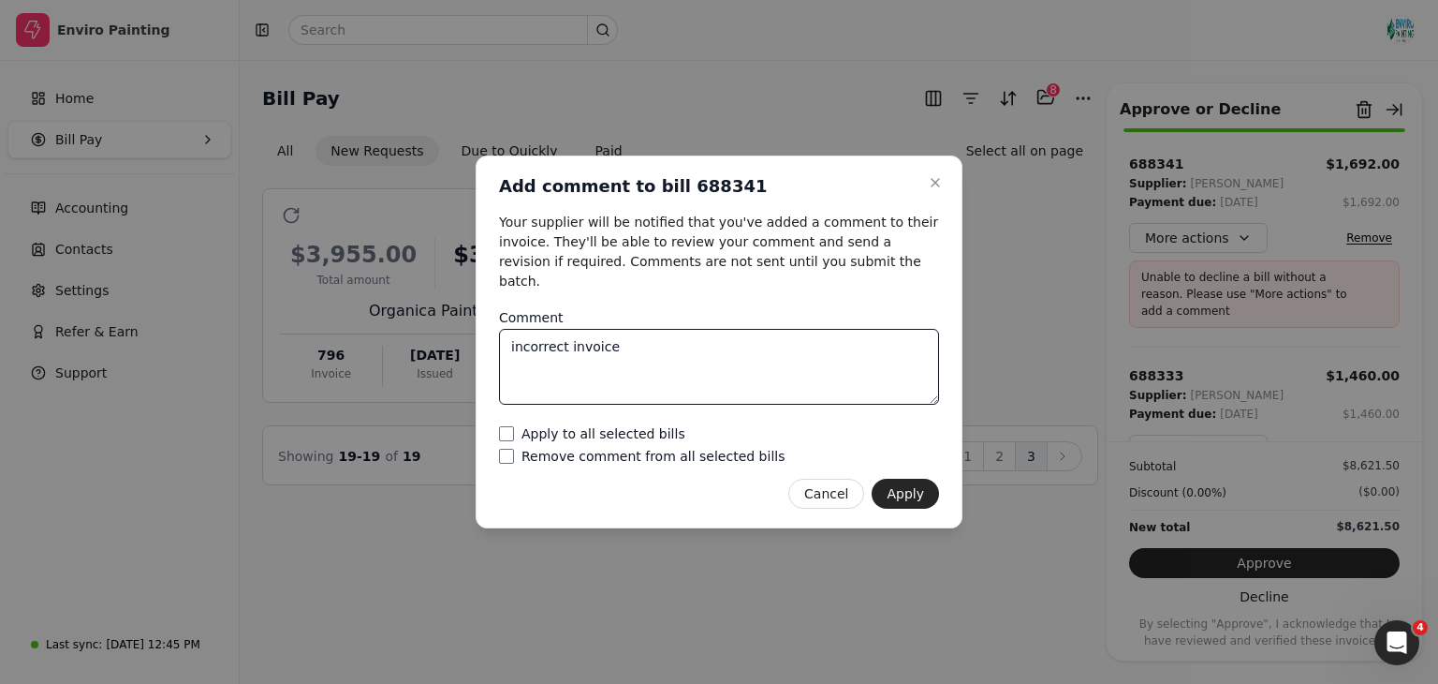
click at [669, 335] on textarea "incorrect invoice" at bounding box center [719, 367] width 440 height 76
type textarea "incorrect invoice"
click at [910, 478] on button "Apply" at bounding box center [905, 493] width 67 height 30
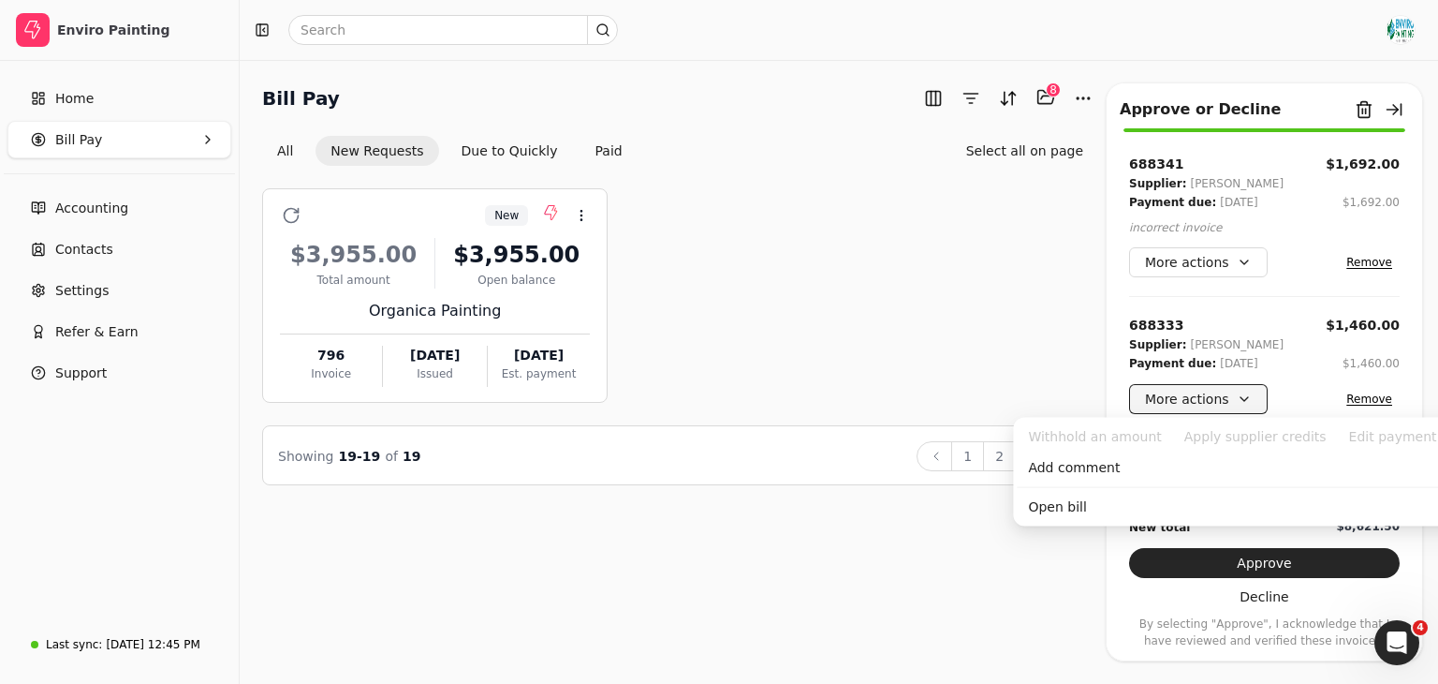
click at [1221, 402] on button "More actions" at bounding box center [1198, 399] width 139 height 30
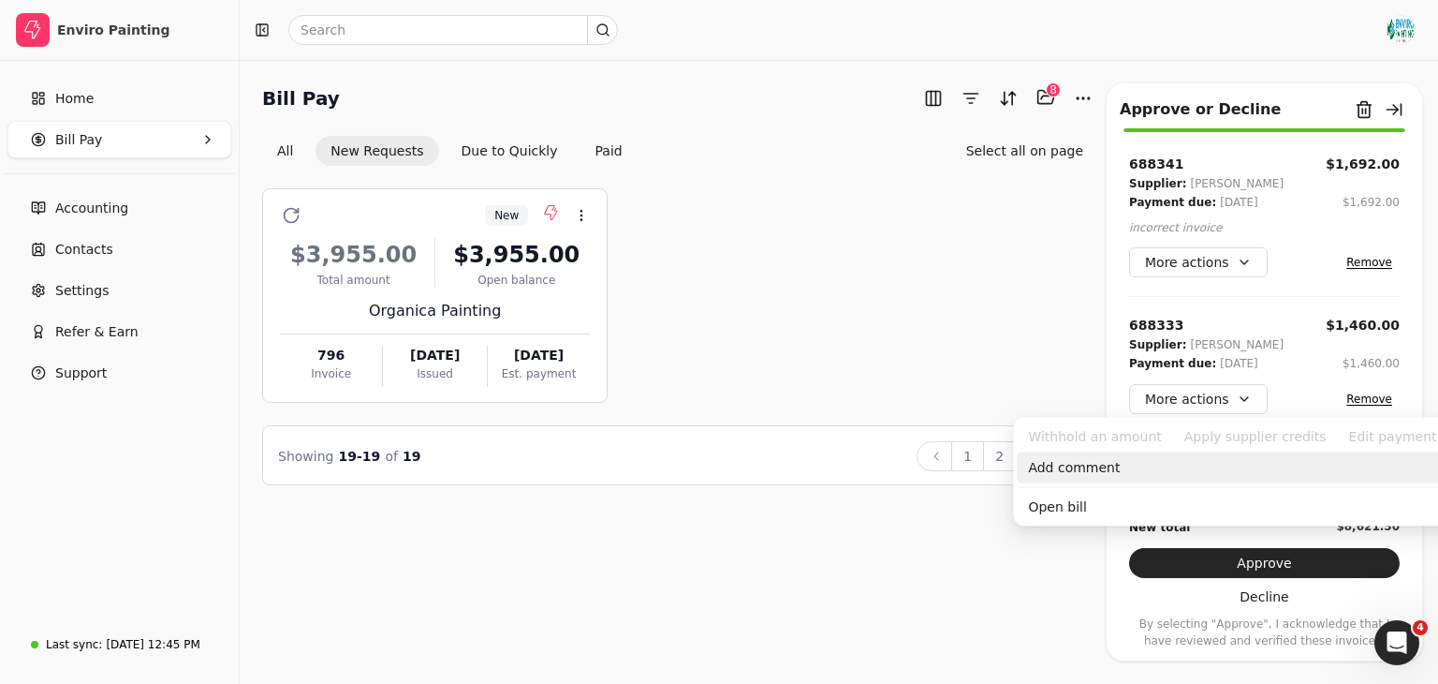
click at [1187, 473] on div "Add comment" at bounding box center [1249, 467] width 464 height 31
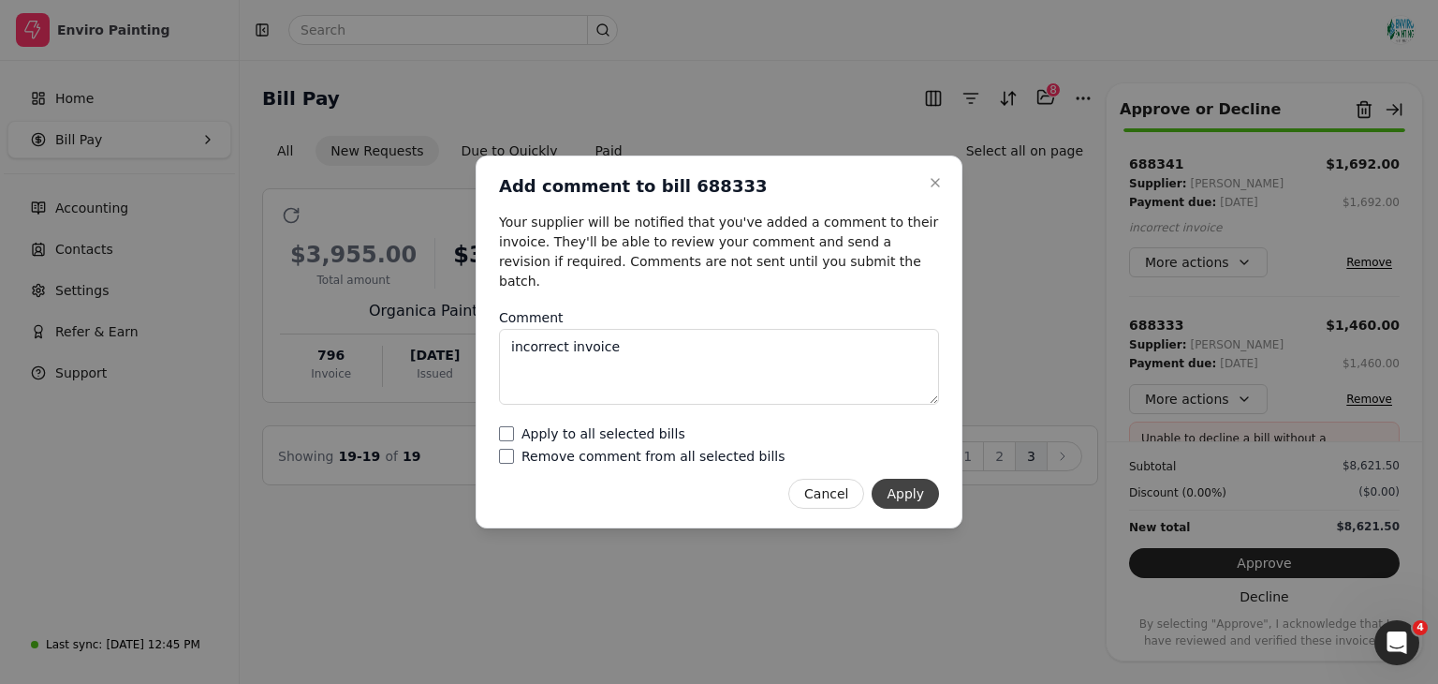
click at [933, 478] on button "Apply" at bounding box center [905, 493] width 67 height 30
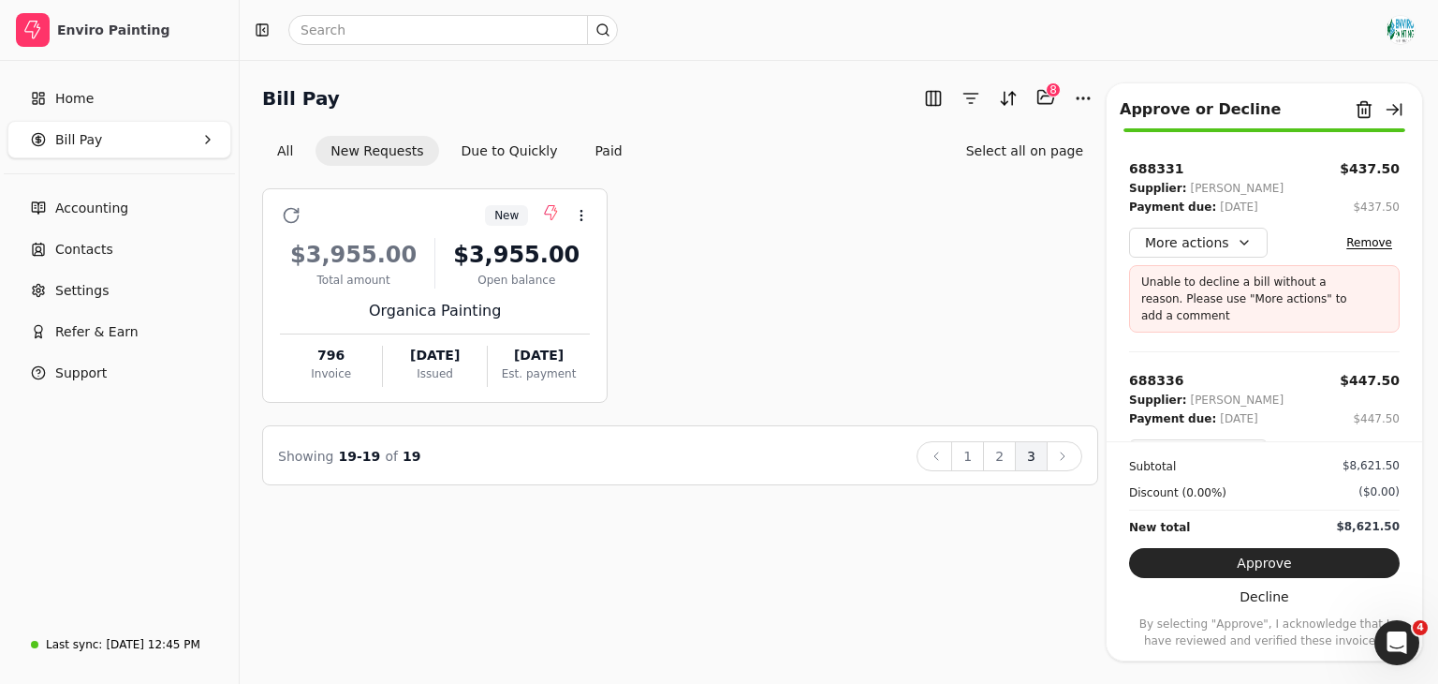
scroll to position [318, 0]
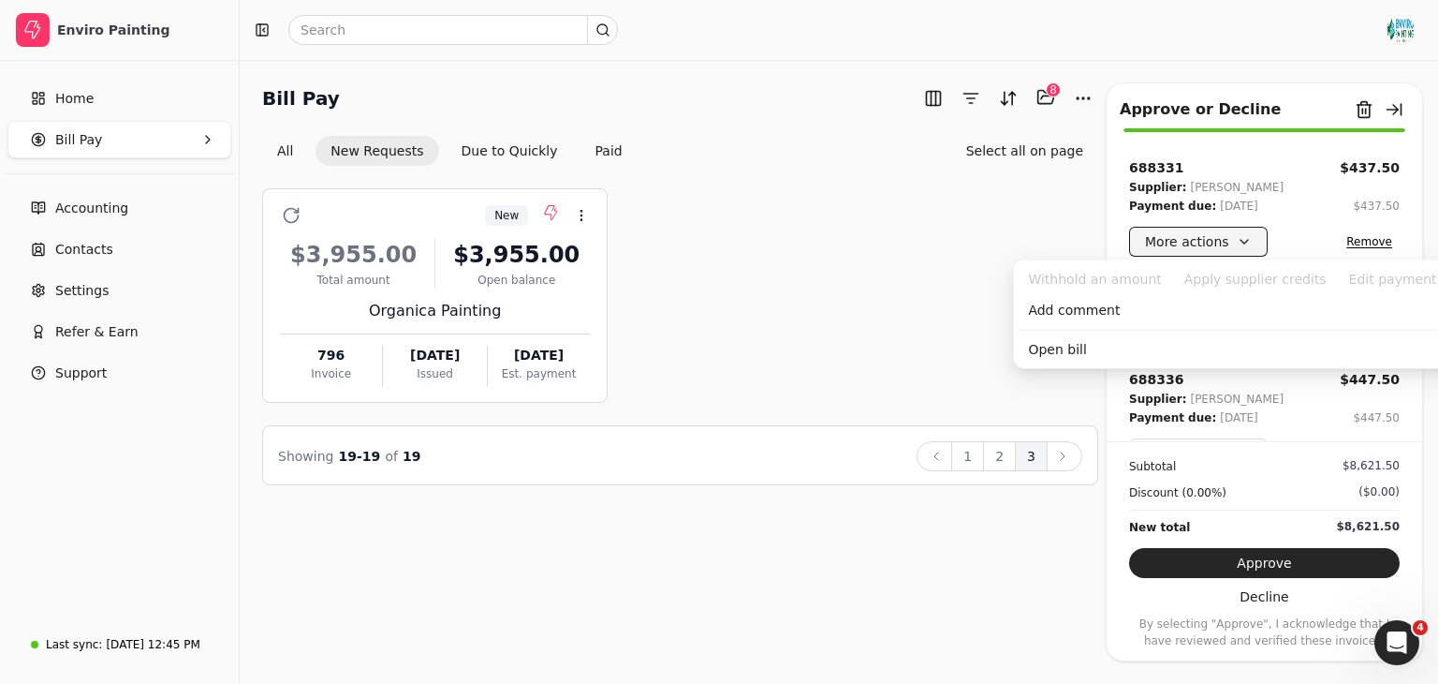
click at [1237, 244] on button "More actions" at bounding box center [1198, 242] width 139 height 30
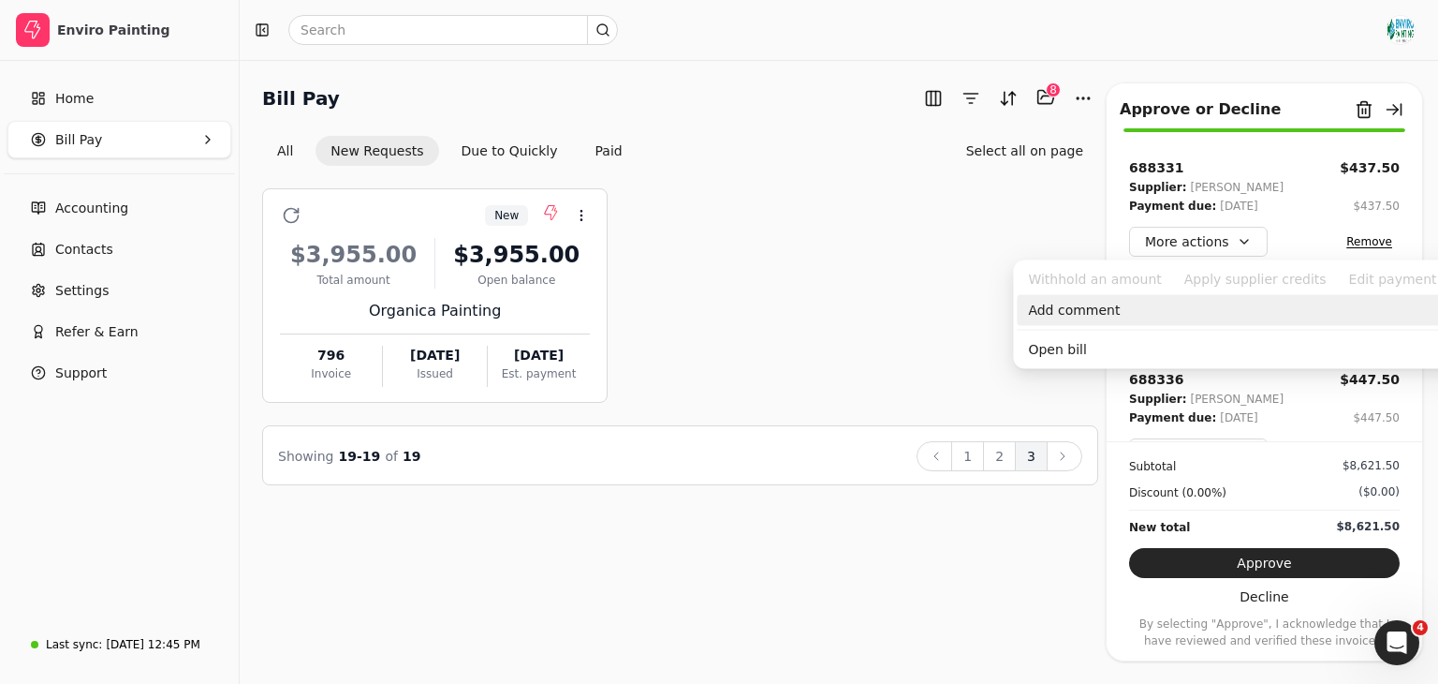
click at [1142, 314] on div "Add comment" at bounding box center [1249, 310] width 464 height 31
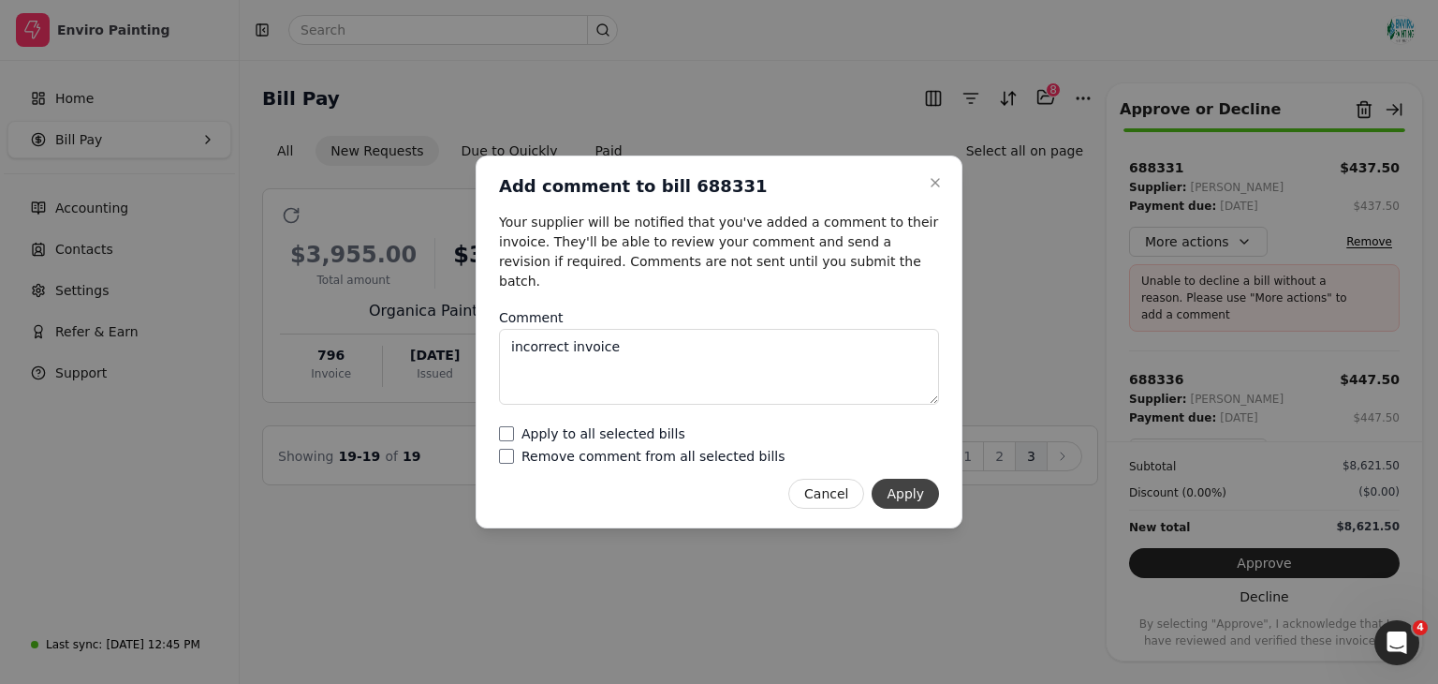
click at [925, 491] on button "Apply" at bounding box center [905, 493] width 67 height 30
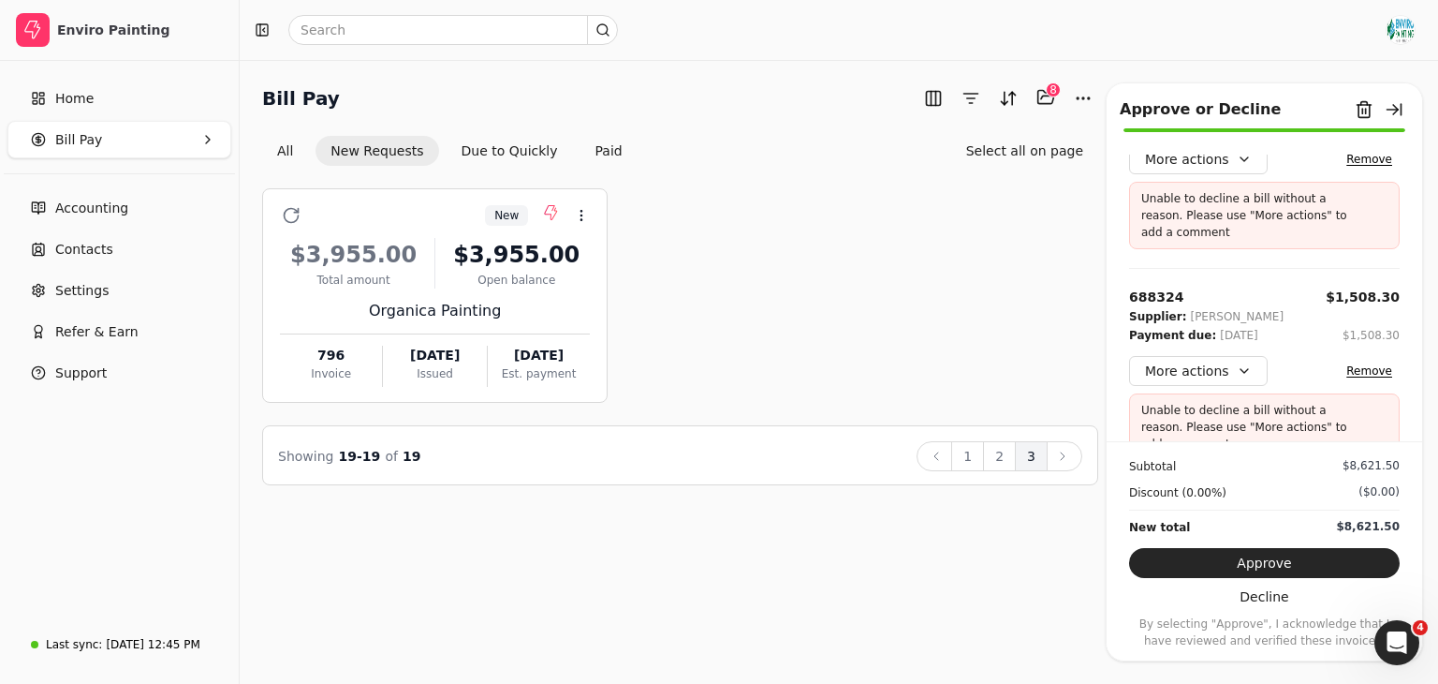
scroll to position [564, 0]
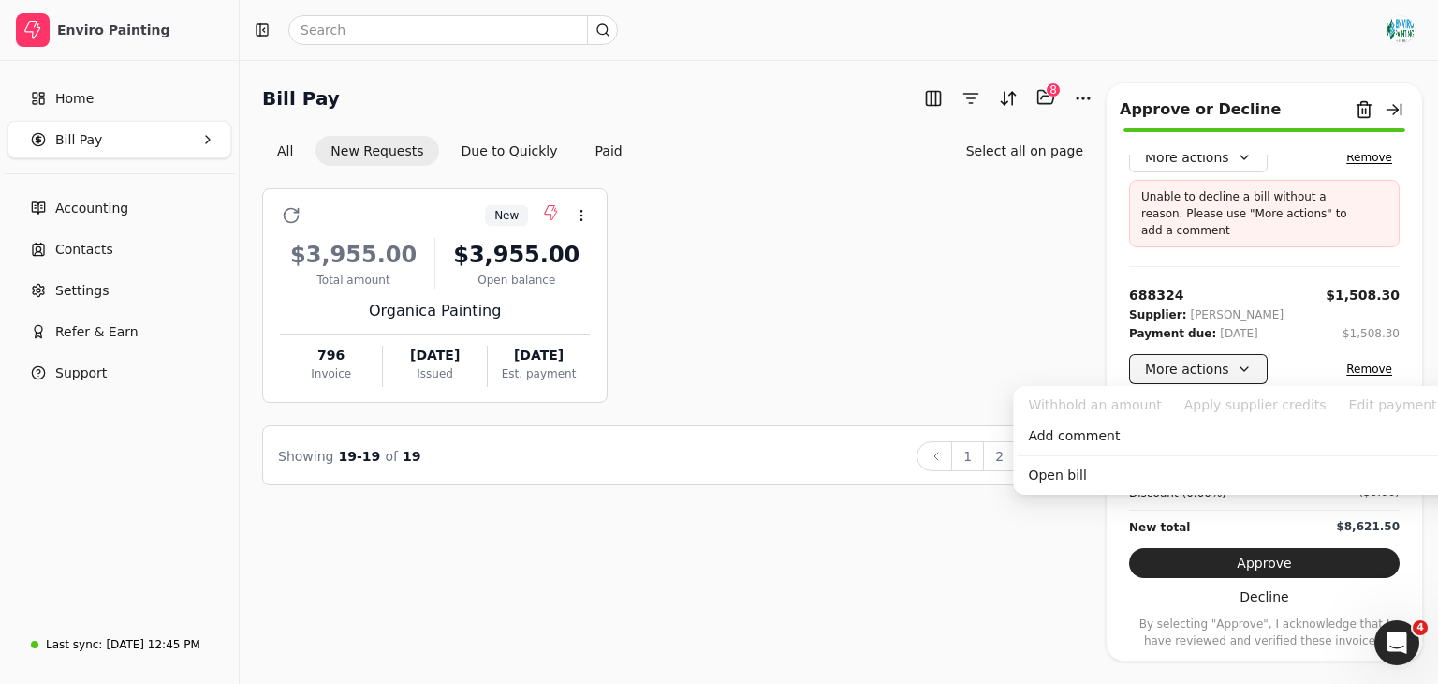
click at [1237, 364] on button "More actions" at bounding box center [1198, 369] width 139 height 30
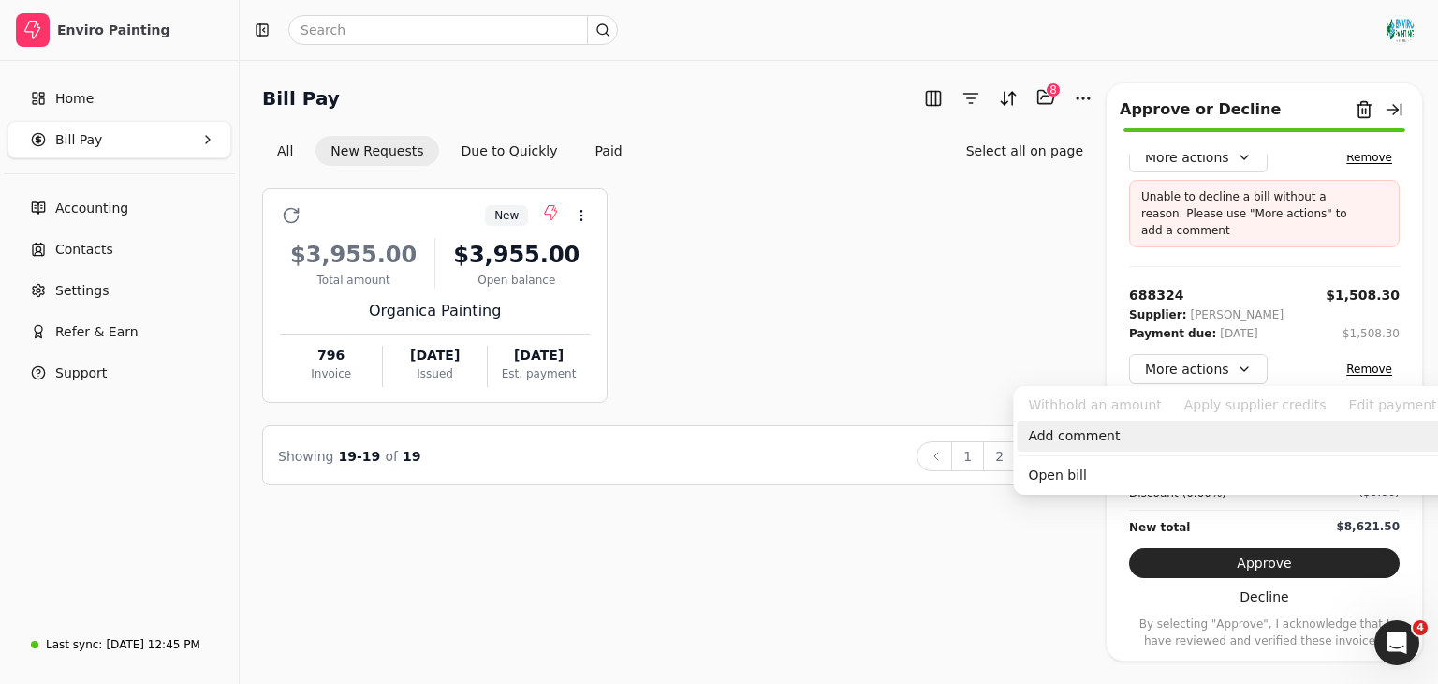
click at [1202, 428] on div "Add comment" at bounding box center [1249, 435] width 464 height 31
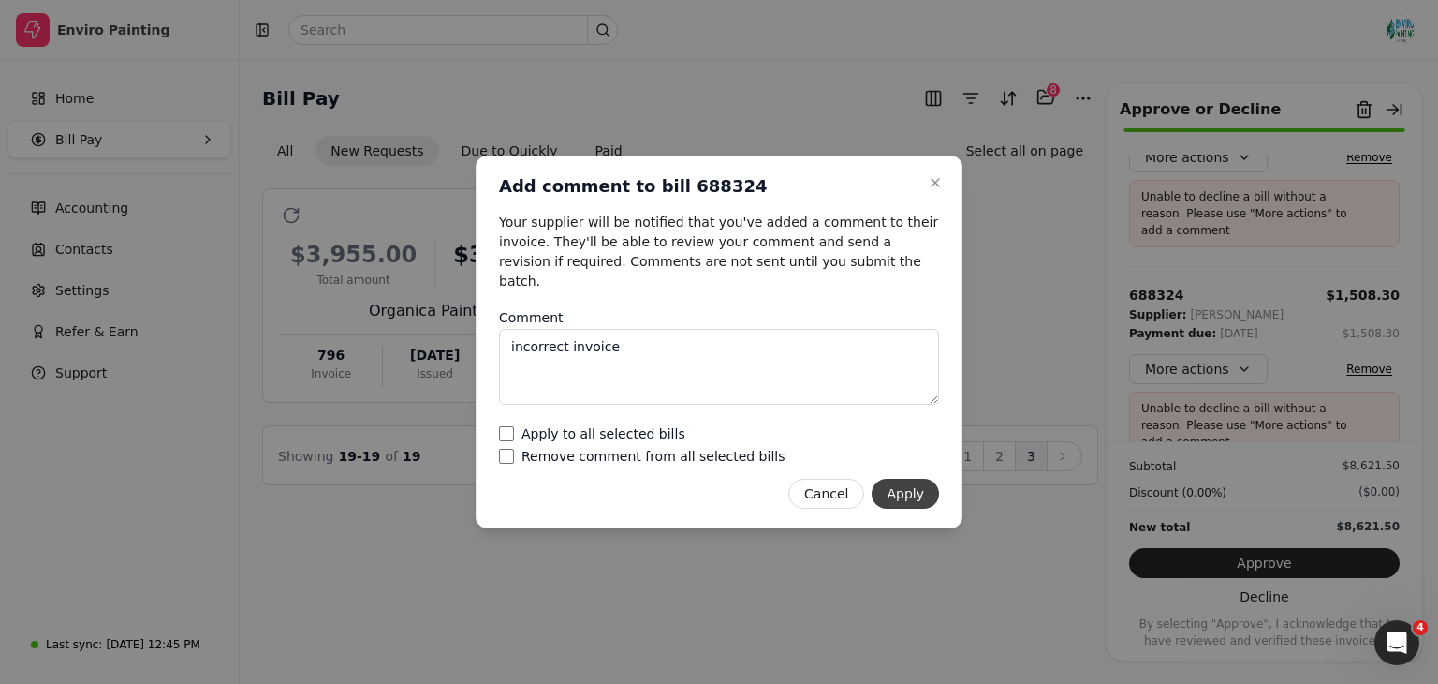
click at [917, 496] on button "Apply" at bounding box center [905, 493] width 67 height 30
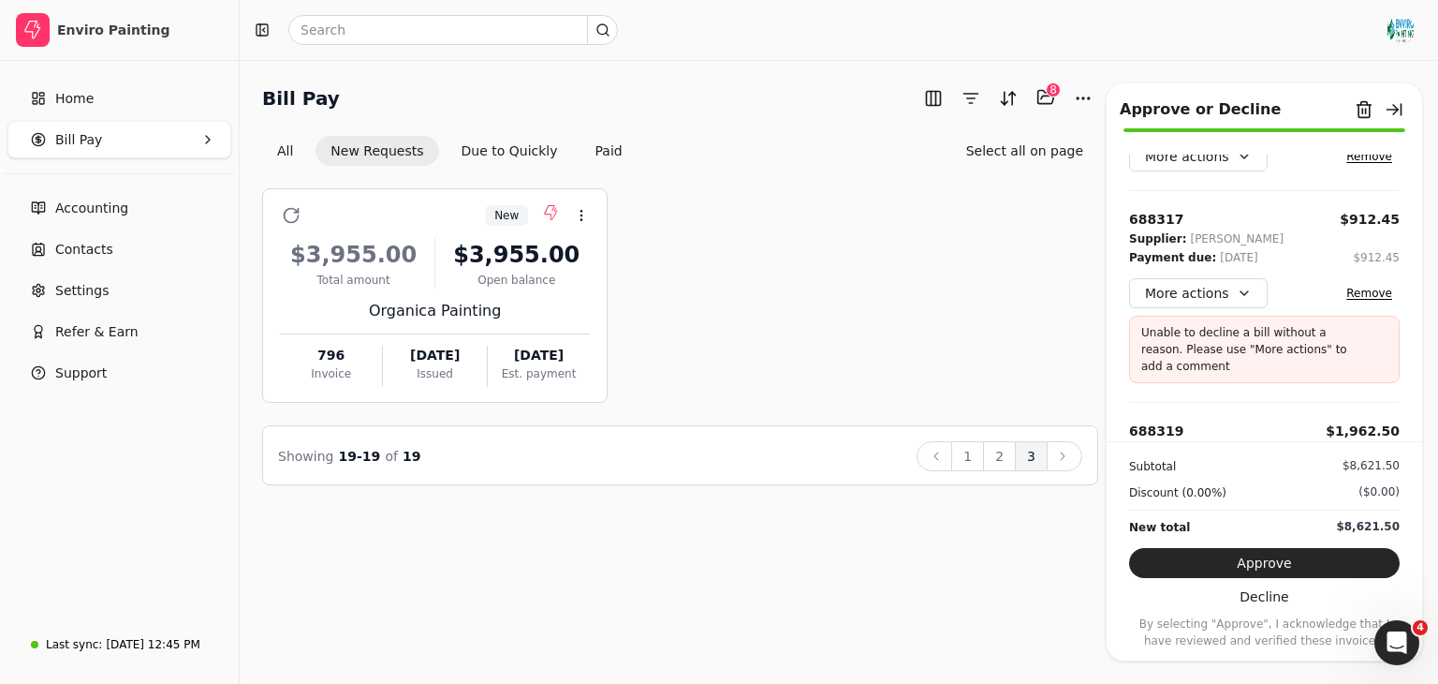
scroll to position [801, 0]
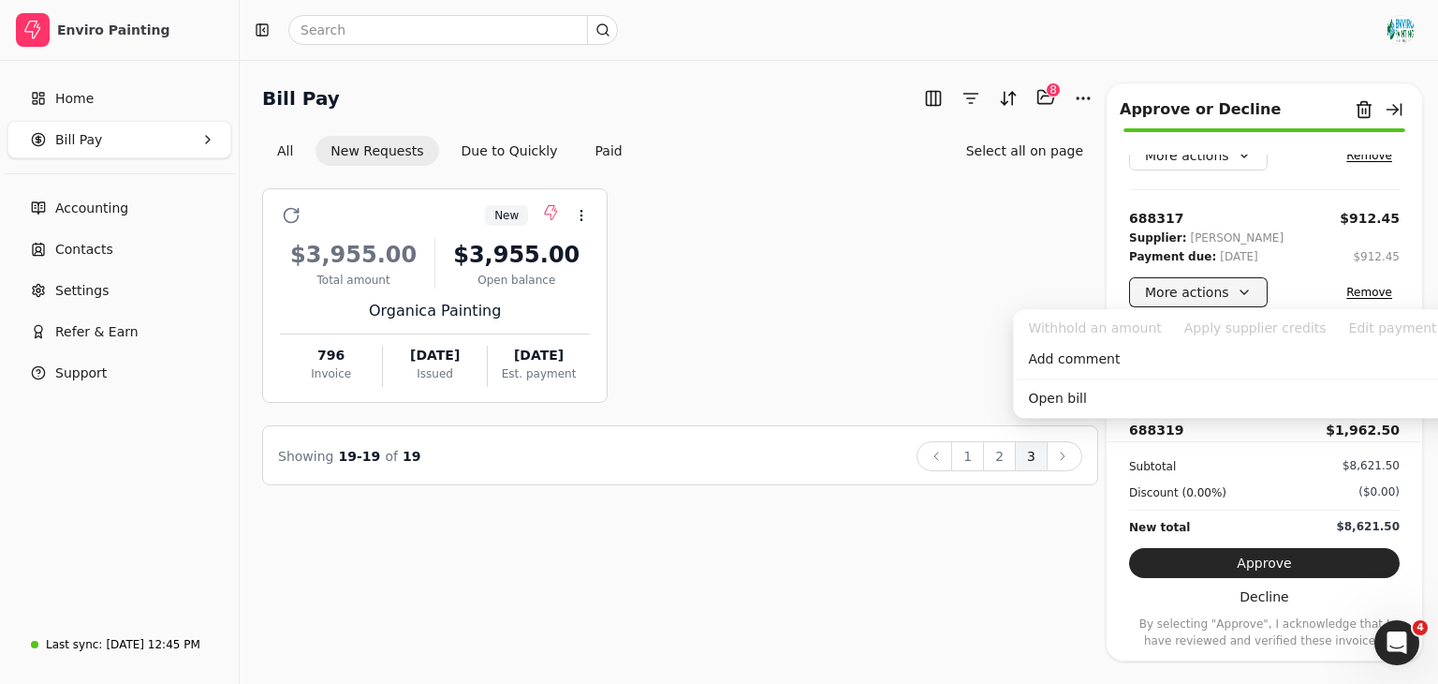
click at [1236, 287] on button "More actions" at bounding box center [1198, 292] width 139 height 30
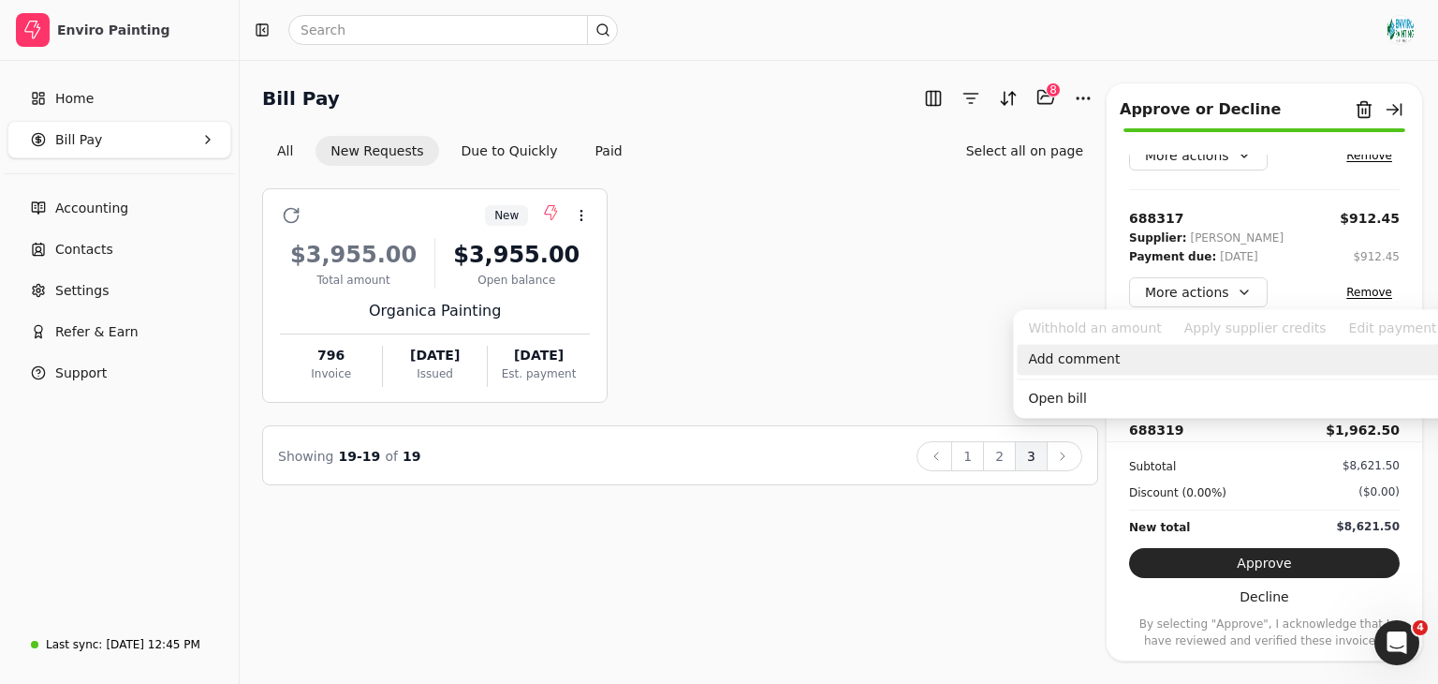
click at [1161, 368] on div "Add comment" at bounding box center [1249, 359] width 464 height 31
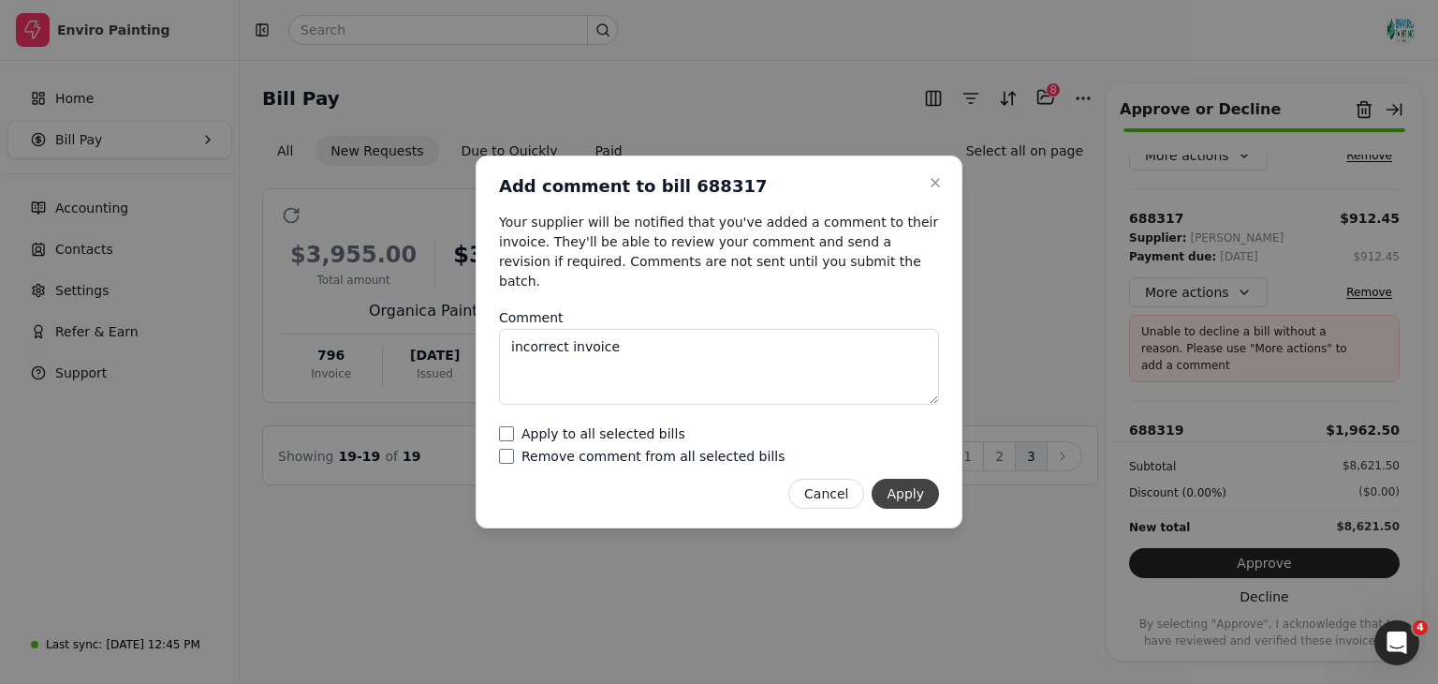
click at [919, 492] on button "Apply" at bounding box center [905, 493] width 67 height 30
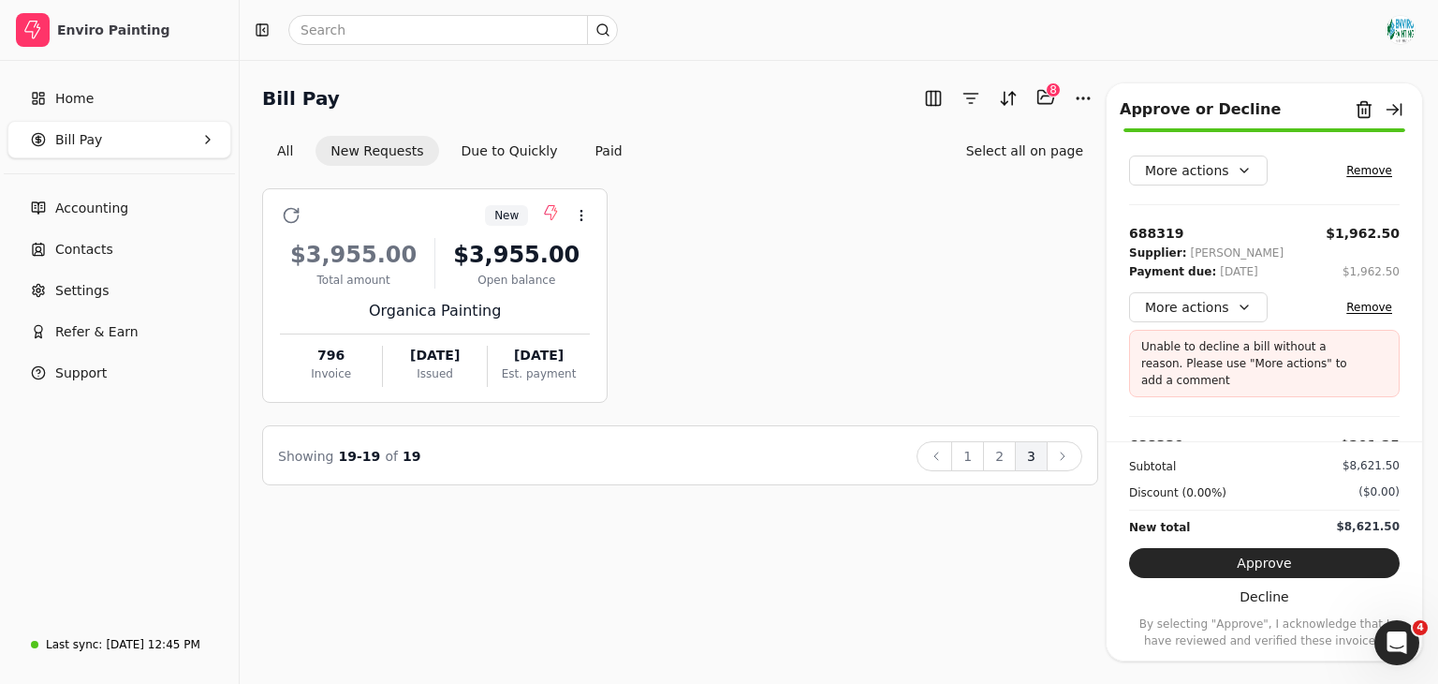
scroll to position [949, 0]
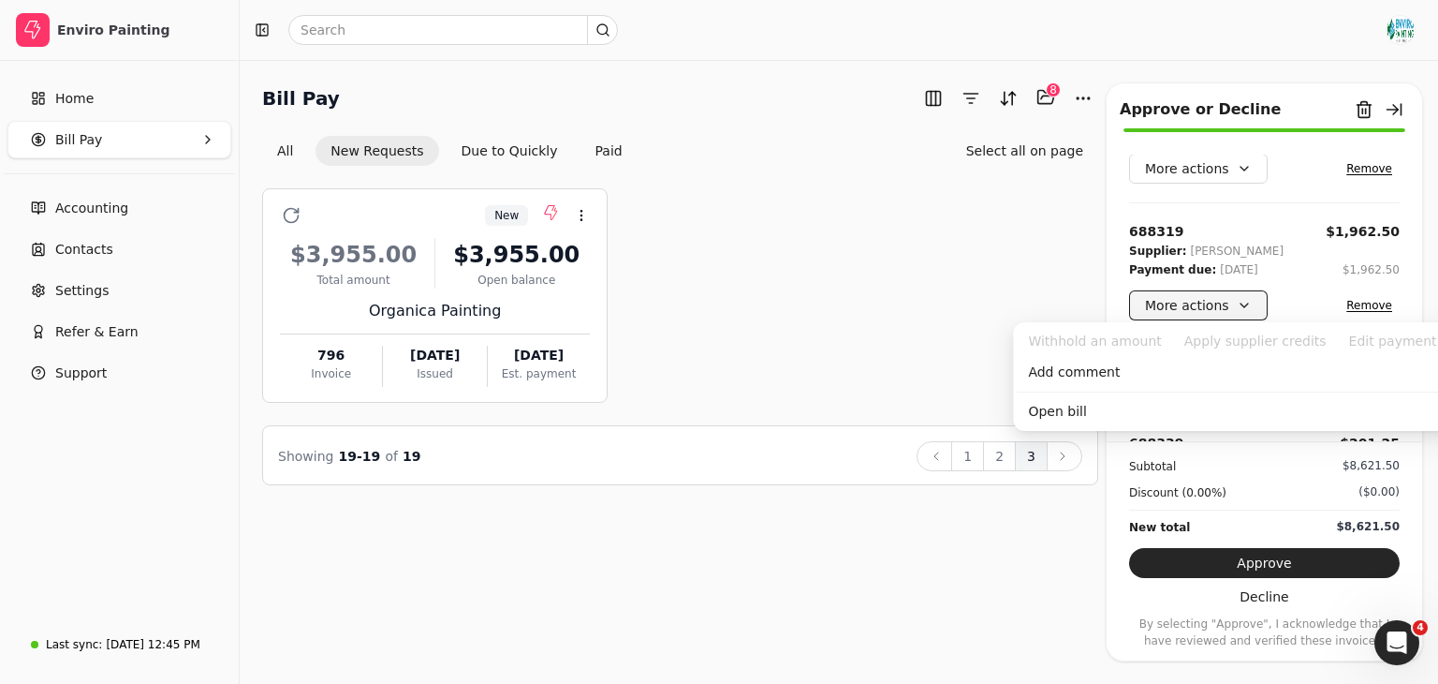
click at [1234, 300] on button "More actions" at bounding box center [1198, 305] width 139 height 30
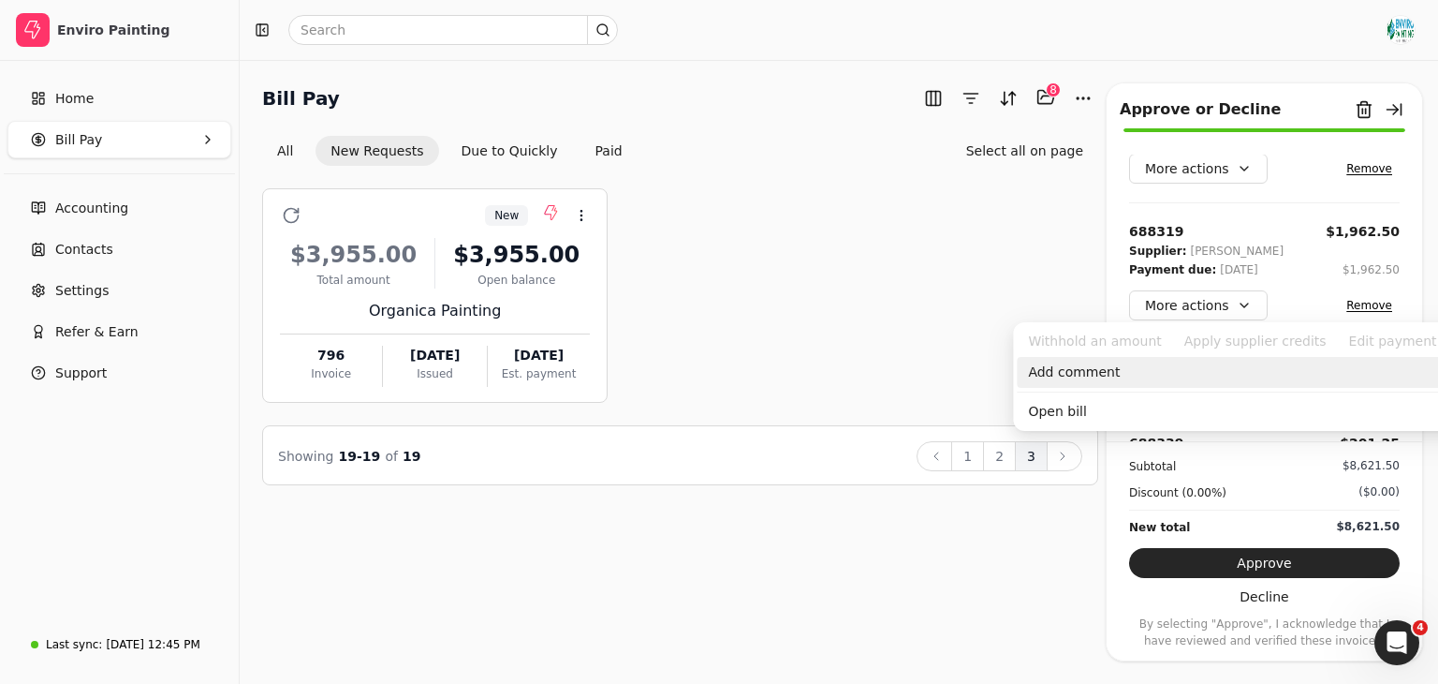
click at [1183, 364] on div "Add comment" at bounding box center [1249, 372] width 464 height 31
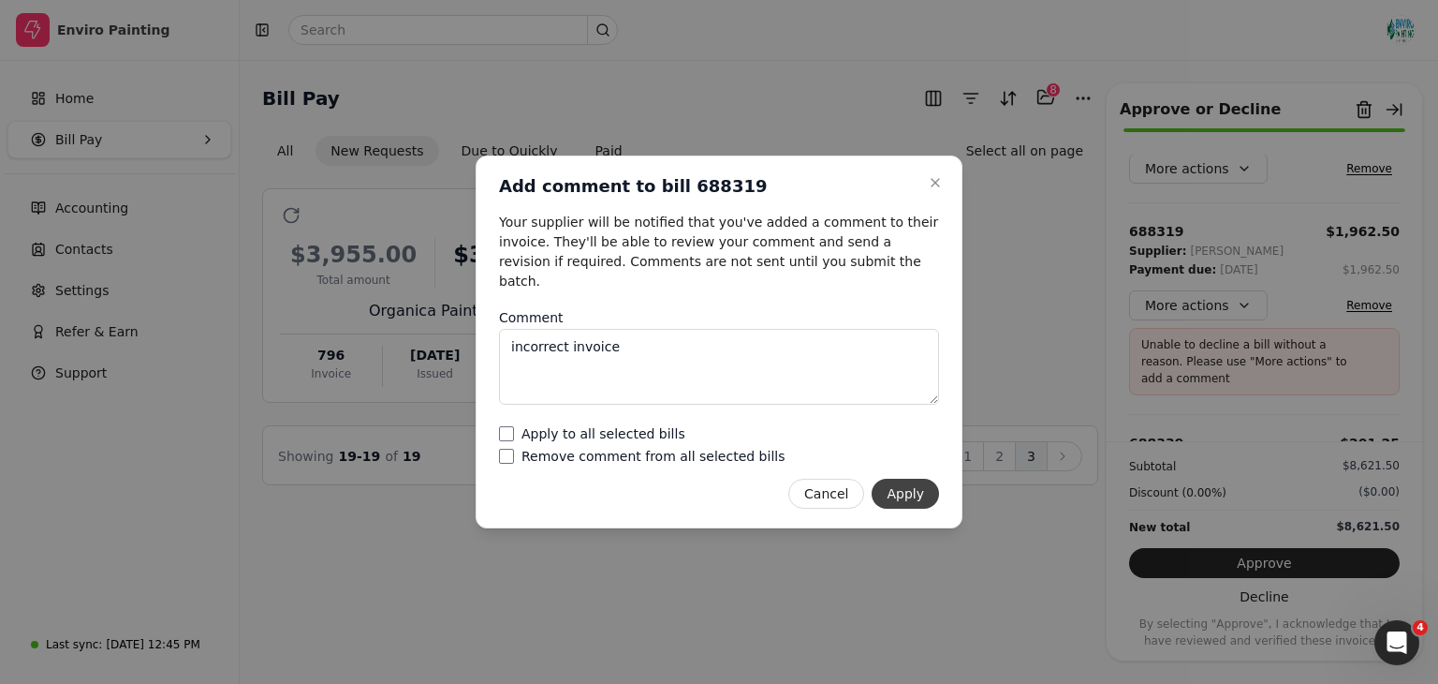
click at [921, 485] on button "Apply" at bounding box center [905, 493] width 67 height 30
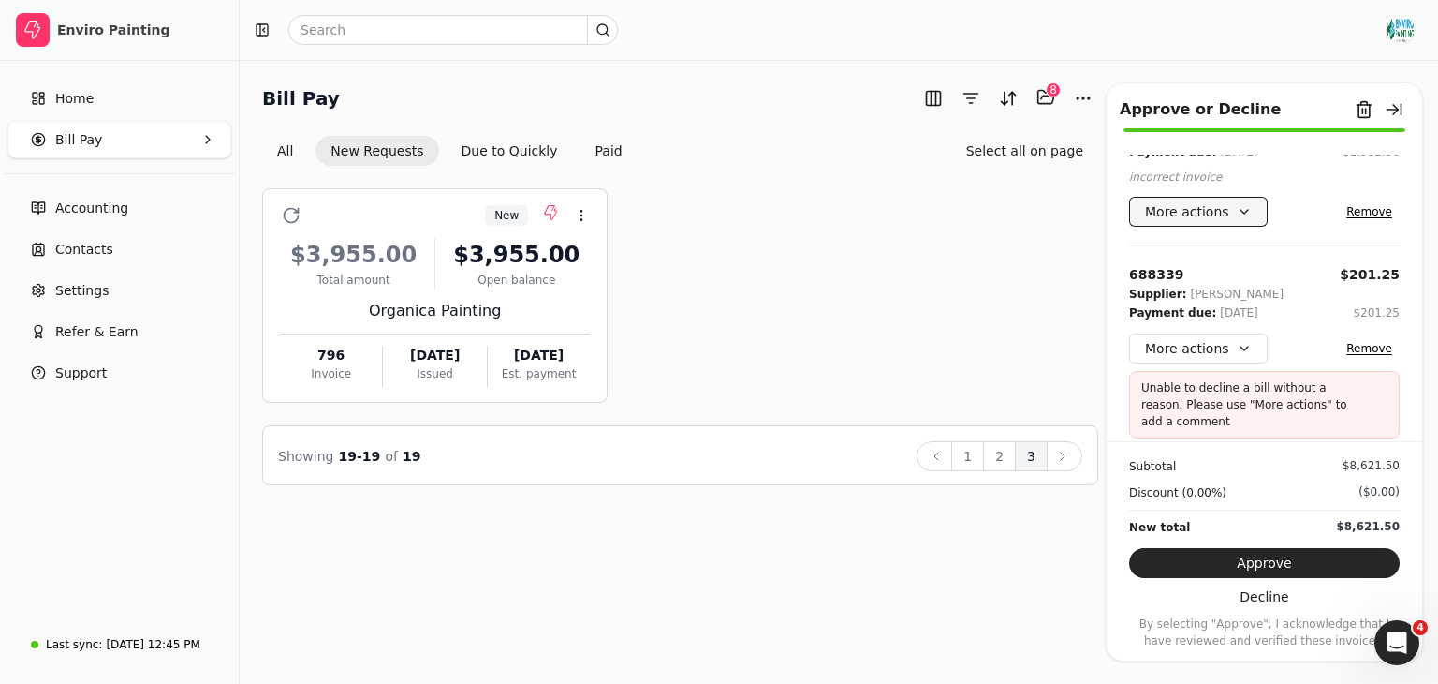
scroll to position [1075, 0]
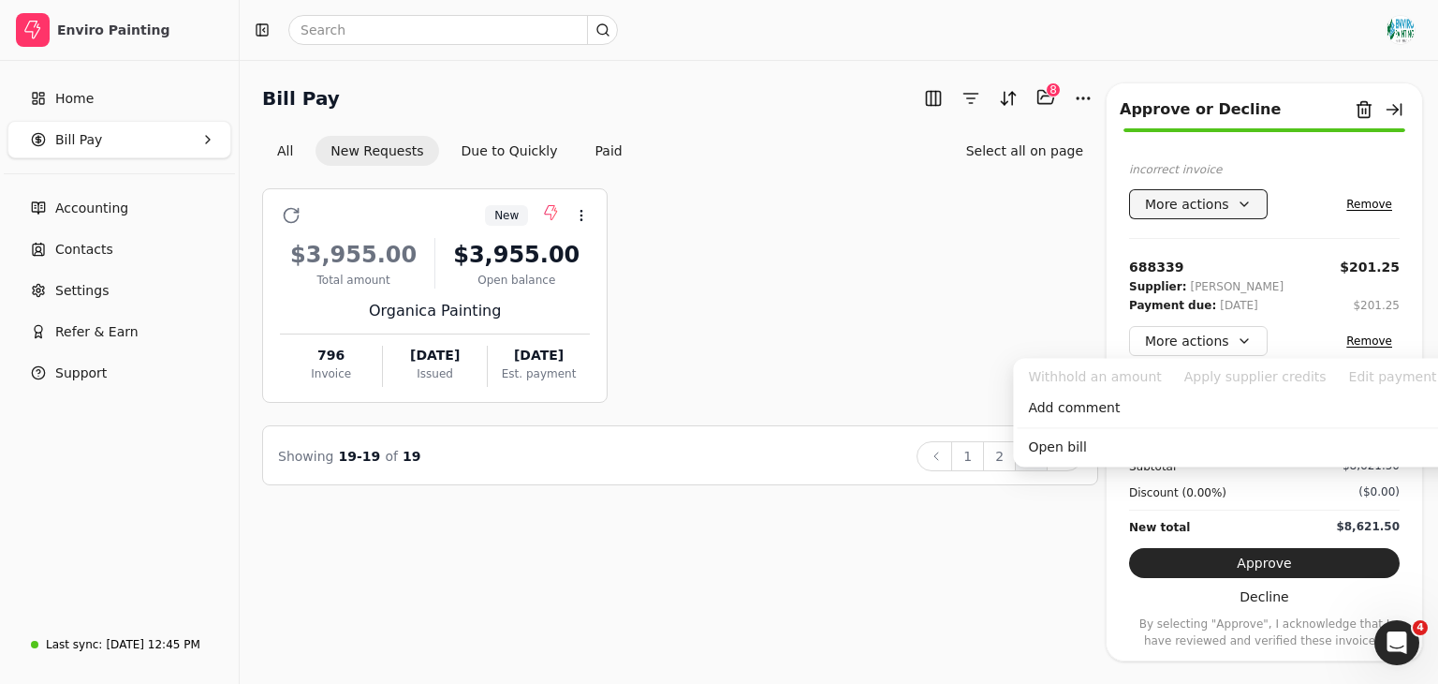
click at [1196, 337] on button "More actions" at bounding box center [1198, 341] width 139 height 30
click at [1151, 400] on div "Add comment" at bounding box center [1249, 407] width 464 height 31
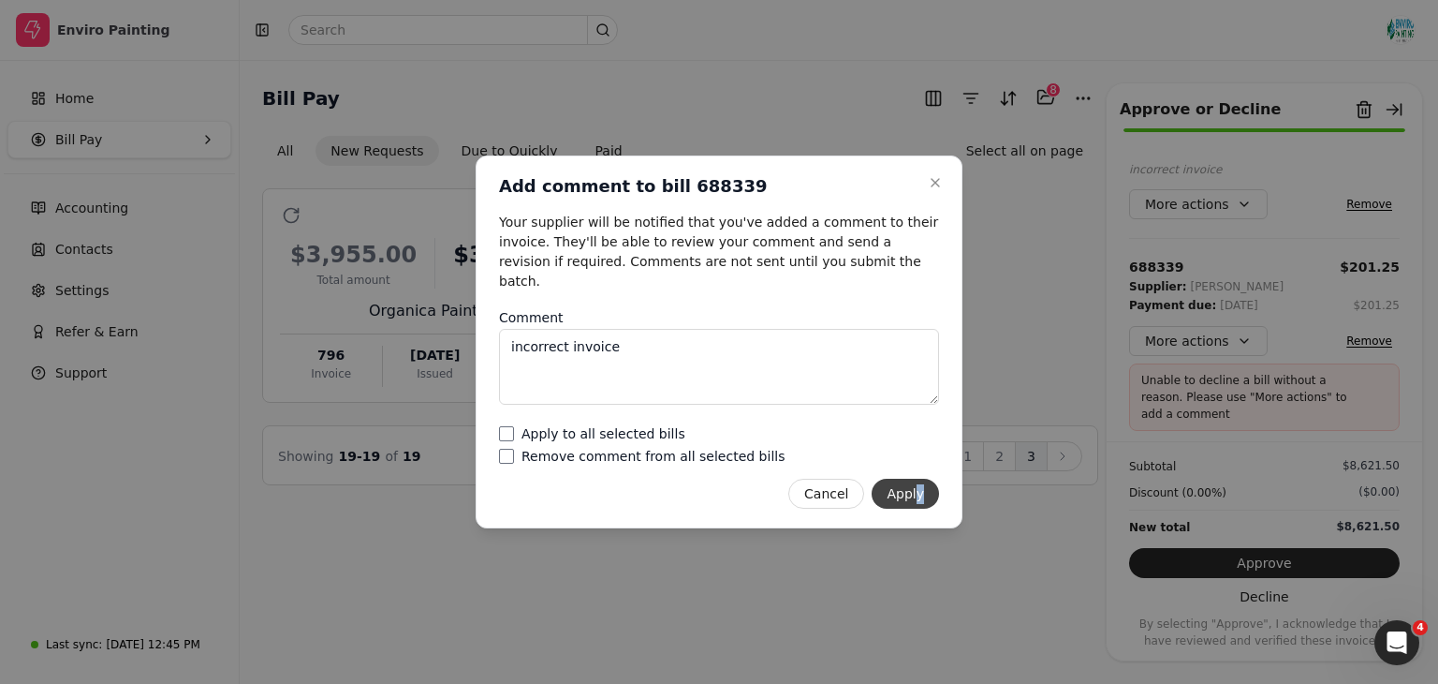
drag, startPoint x: 918, startPoint y: 497, endPoint x: 924, endPoint y: 482, distance: 16.4
click at [924, 482] on div "Close Add comment to bill 688339 Add comment to bill 688339 Your supplier will …" at bounding box center [719, 341] width 487 height 373
click at [924, 482] on button "Apply" at bounding box center [905, 493] width 67 height 30
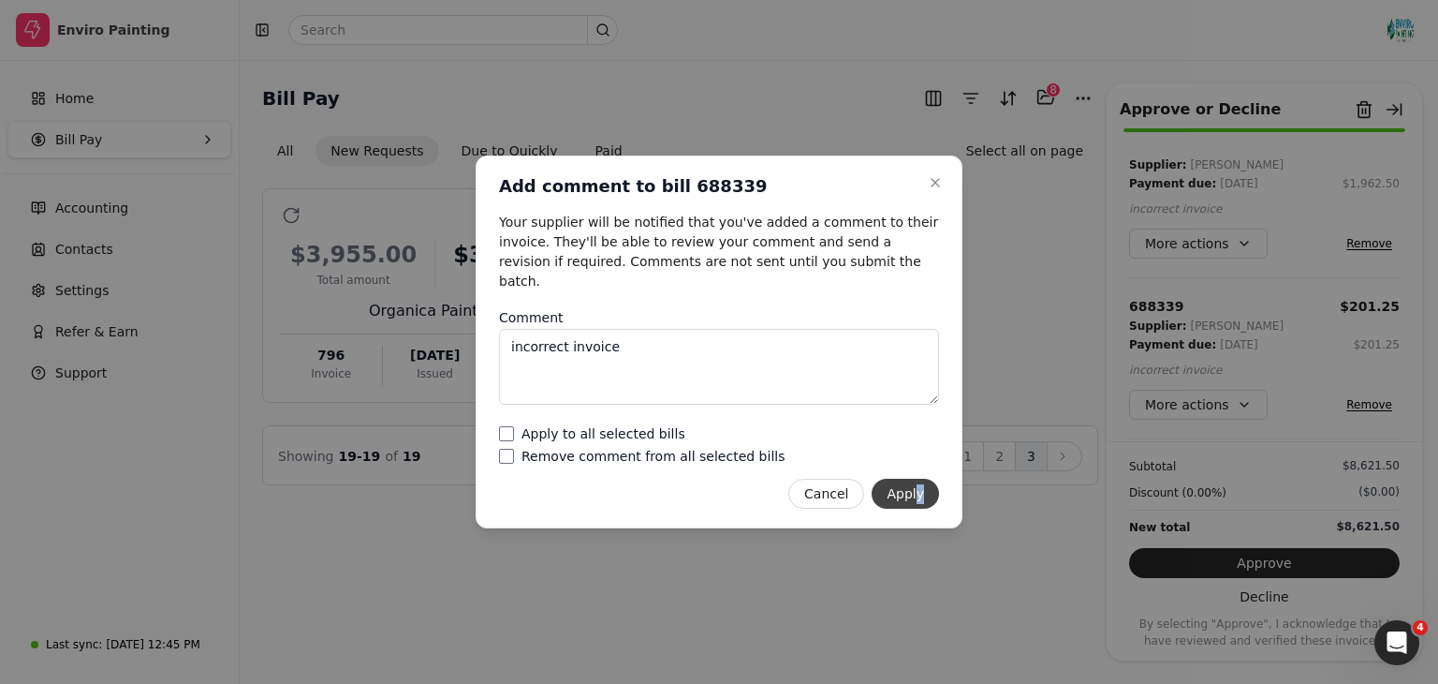
scroll to position [1034, 0]
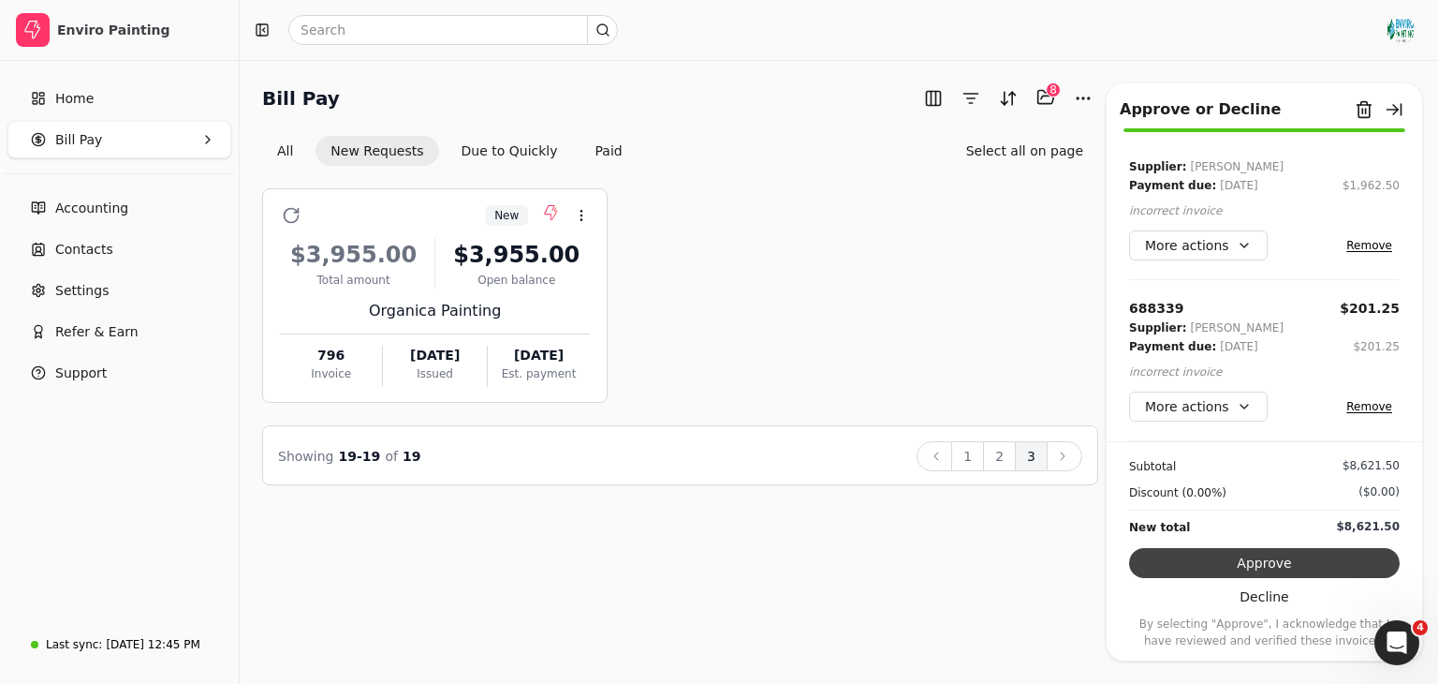
click at [1242, 570] on button "Approve" at bounding box center [1264, 563] width 271 height 30
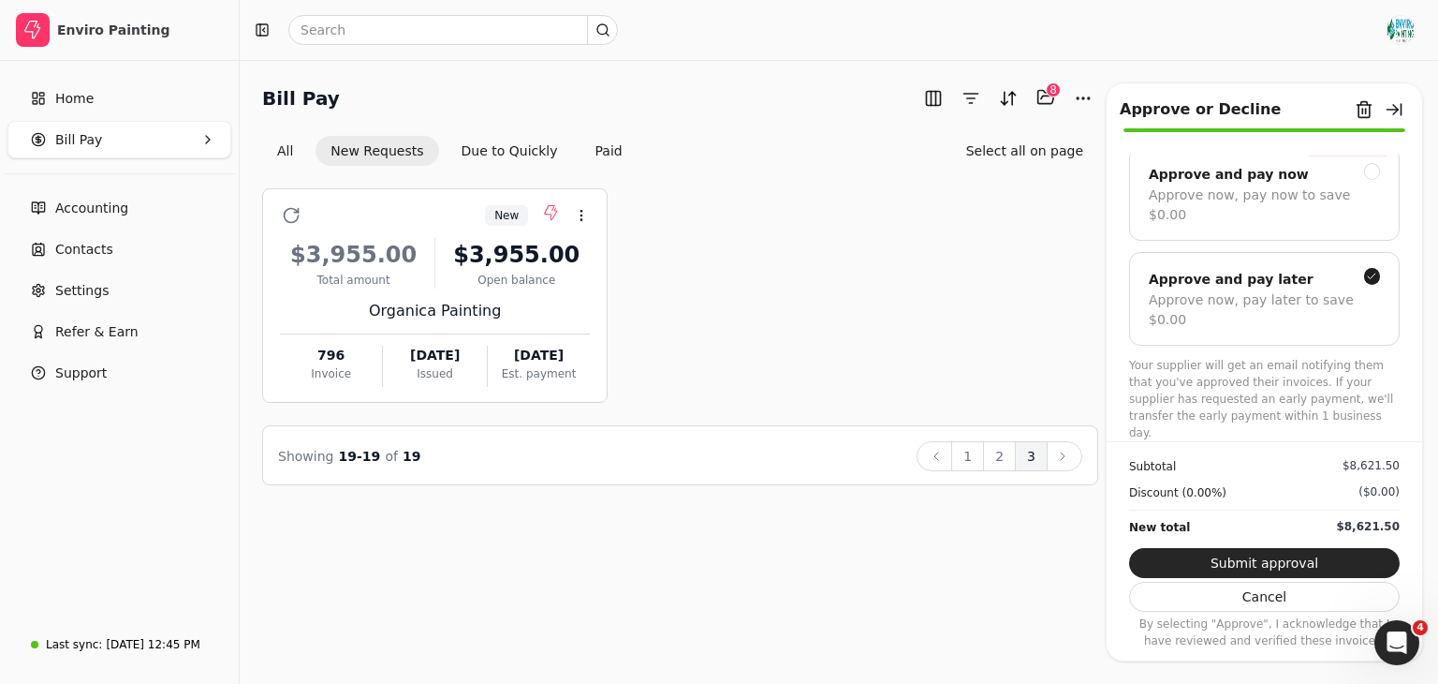
scroll to position [18, 0]
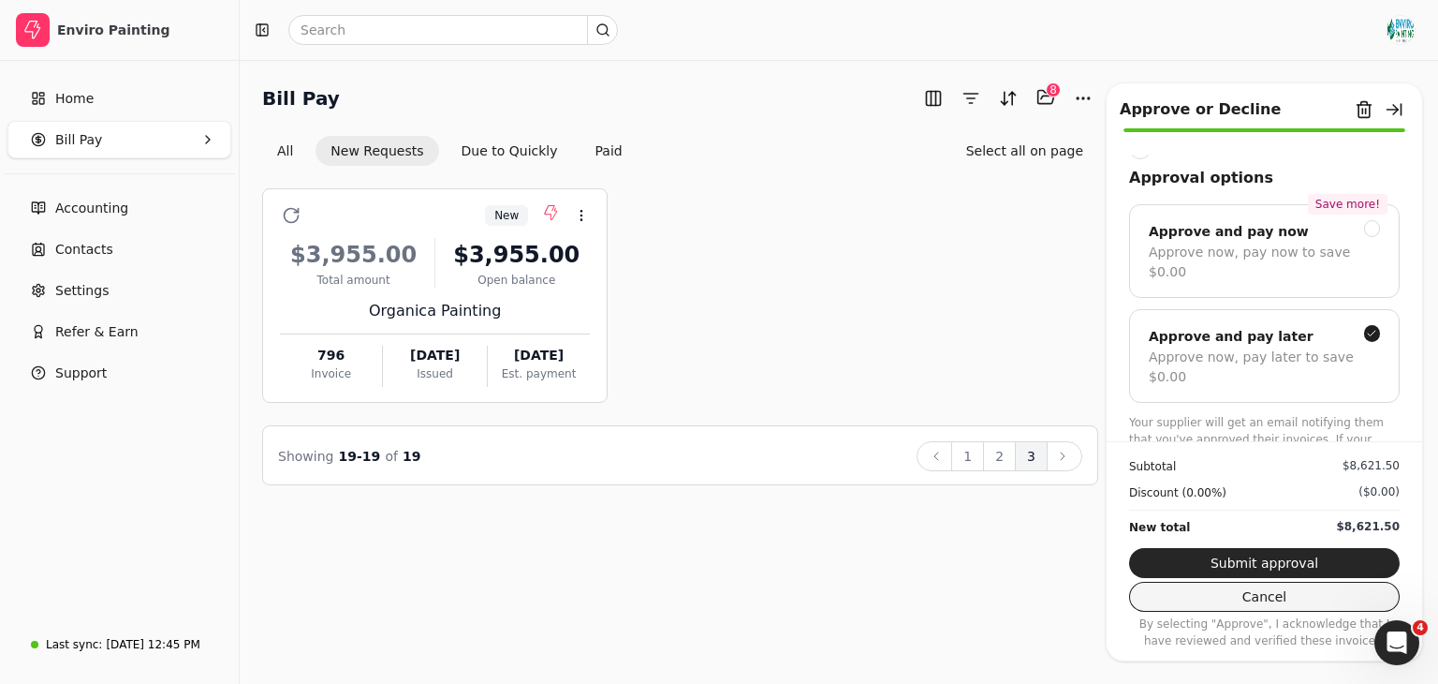
click at [1251, 594] on button "Cancel" at bounding box center [1264, 596] width 271 height 30
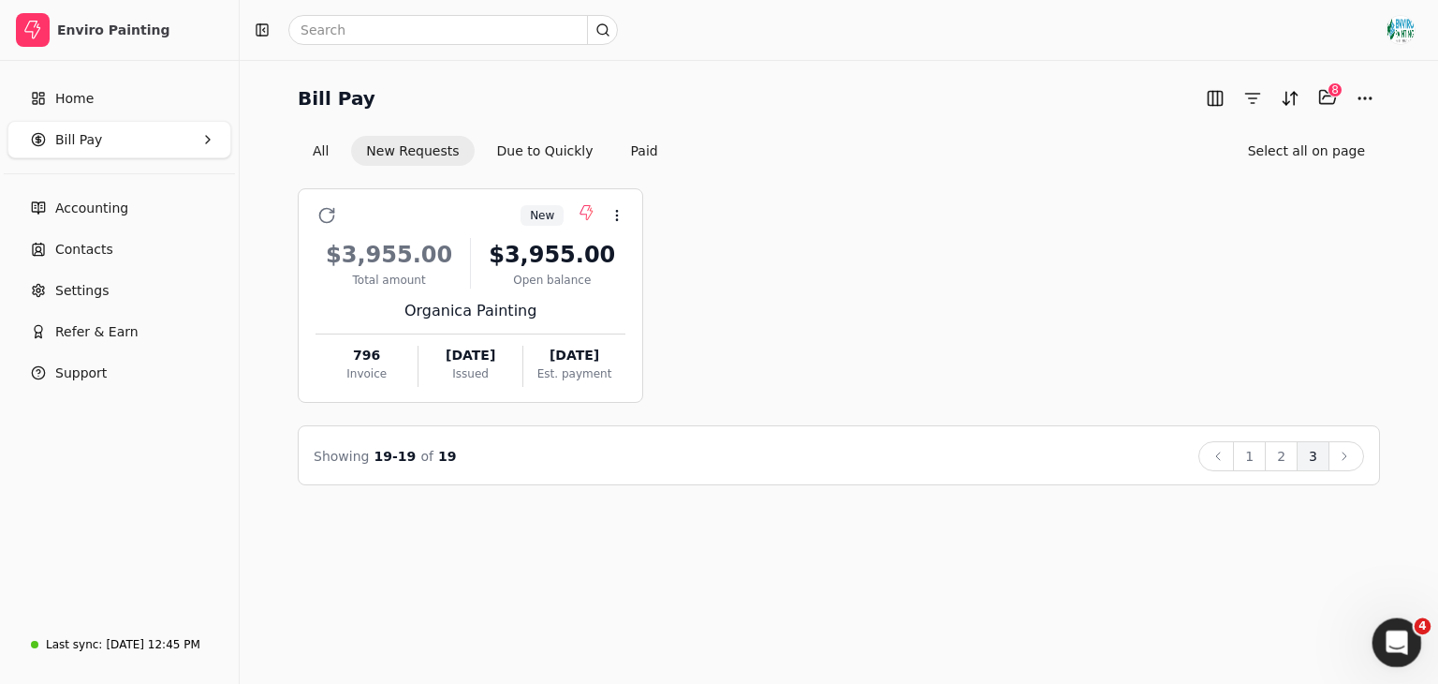
click at [1376, 633] on div "Open Intercom Messenger" at bounding box center [1394, 640] width 62 height 62
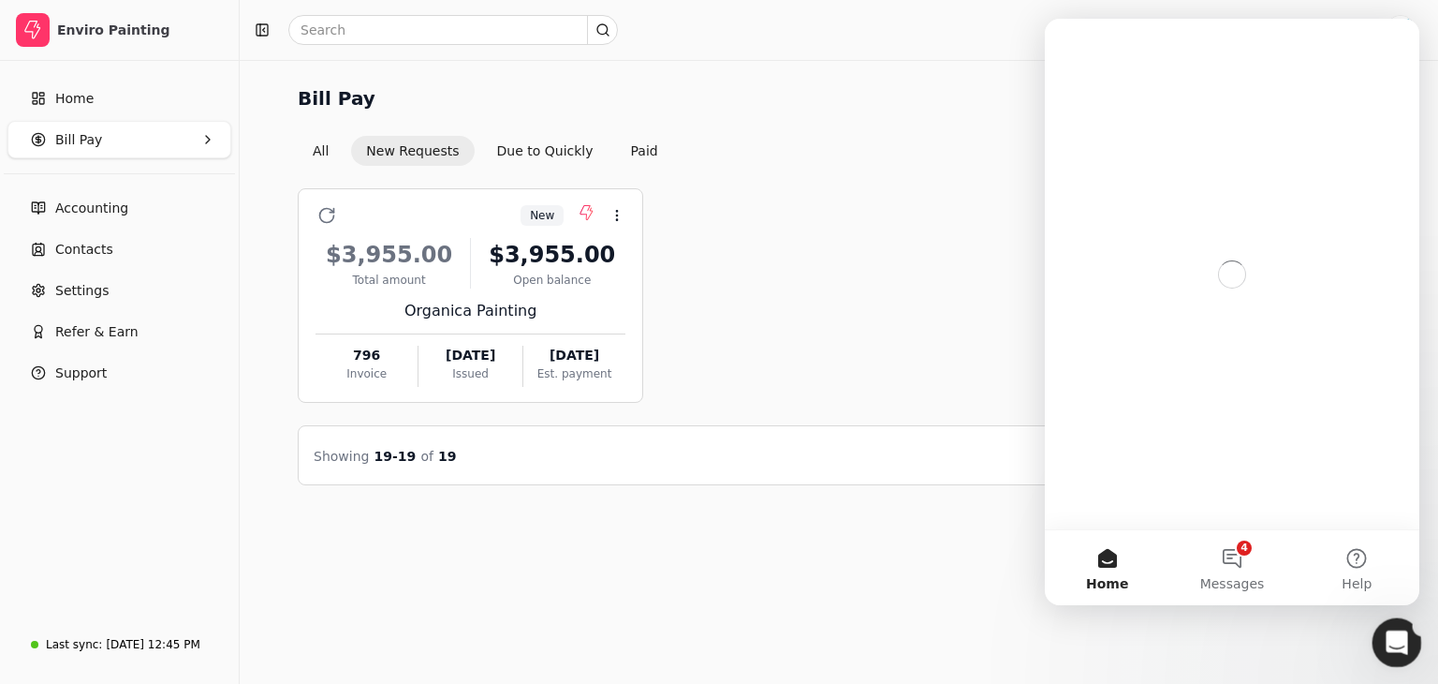
scroll to position [0, 0]
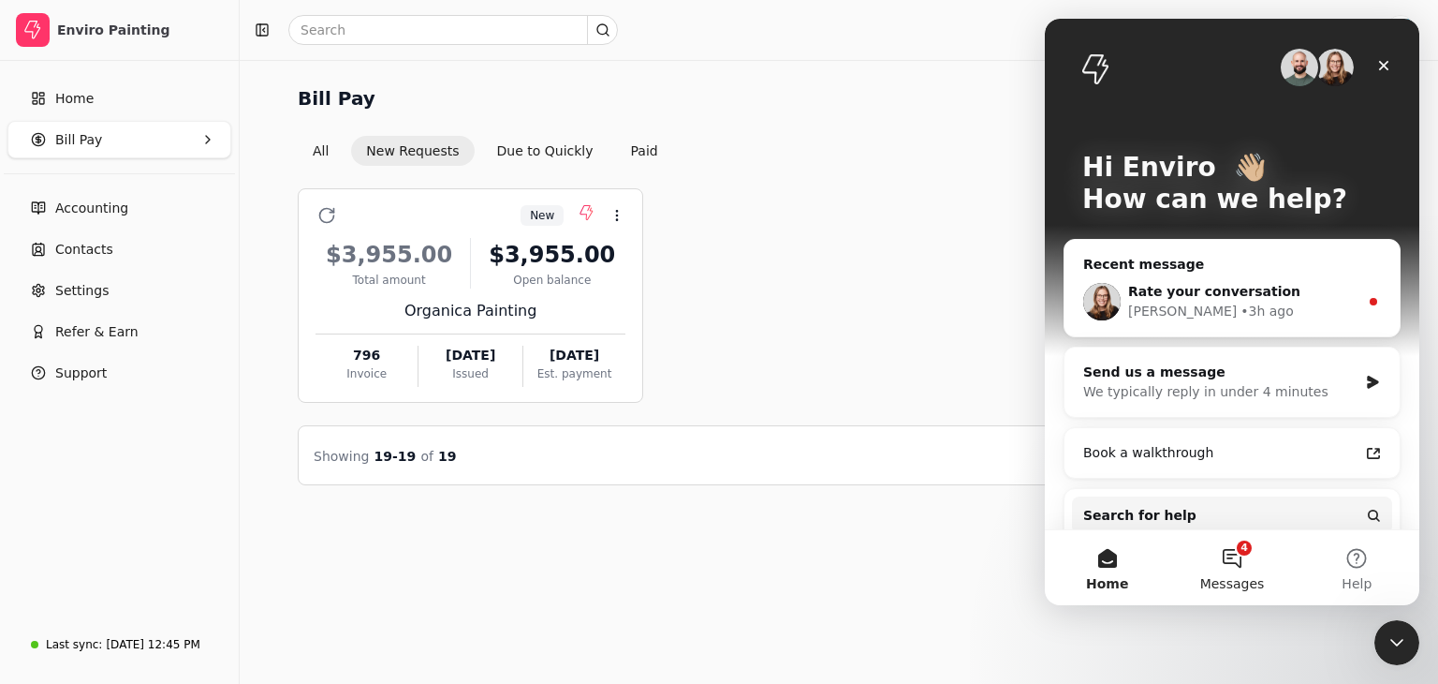
click at [1242, 560] on button "4 Messages" at bounding box center [1231, 567] width 125 height 75
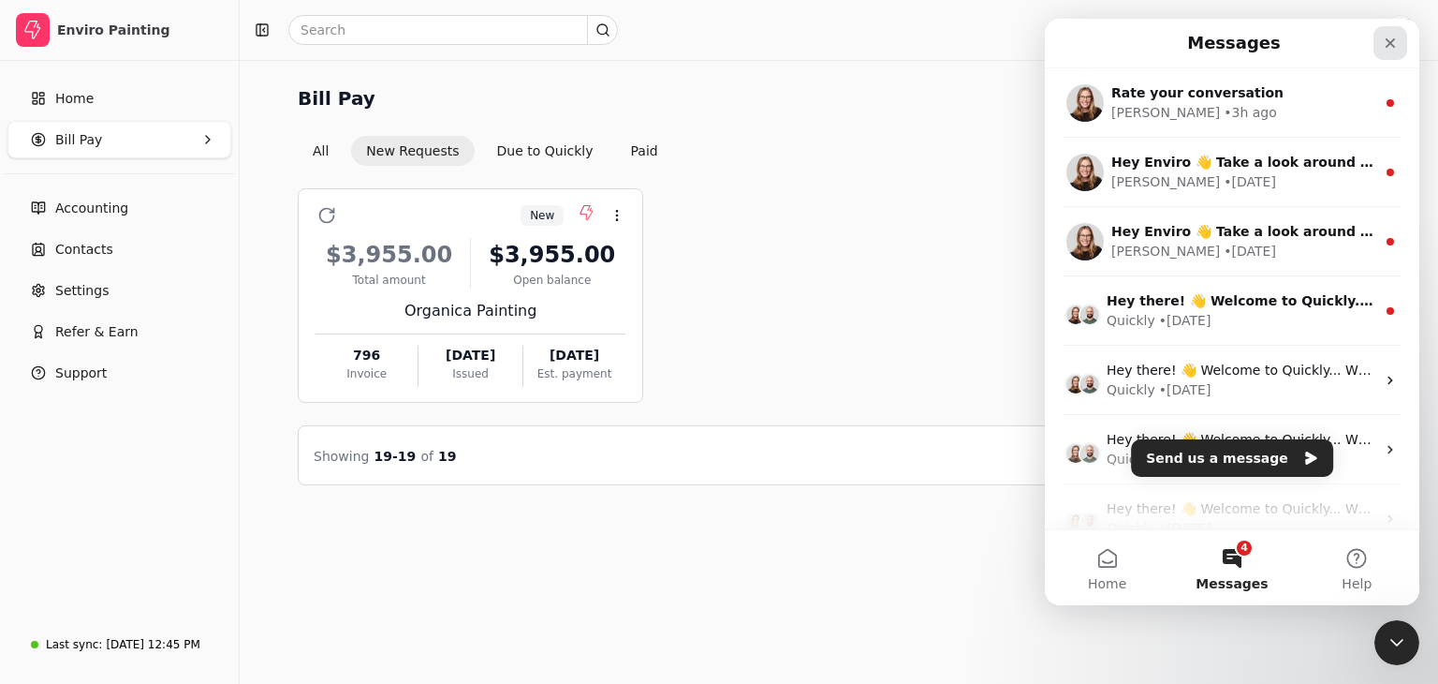
click at [1396, 48] on icon "Close" at bounding box center [1390, 43] width 15 height 15
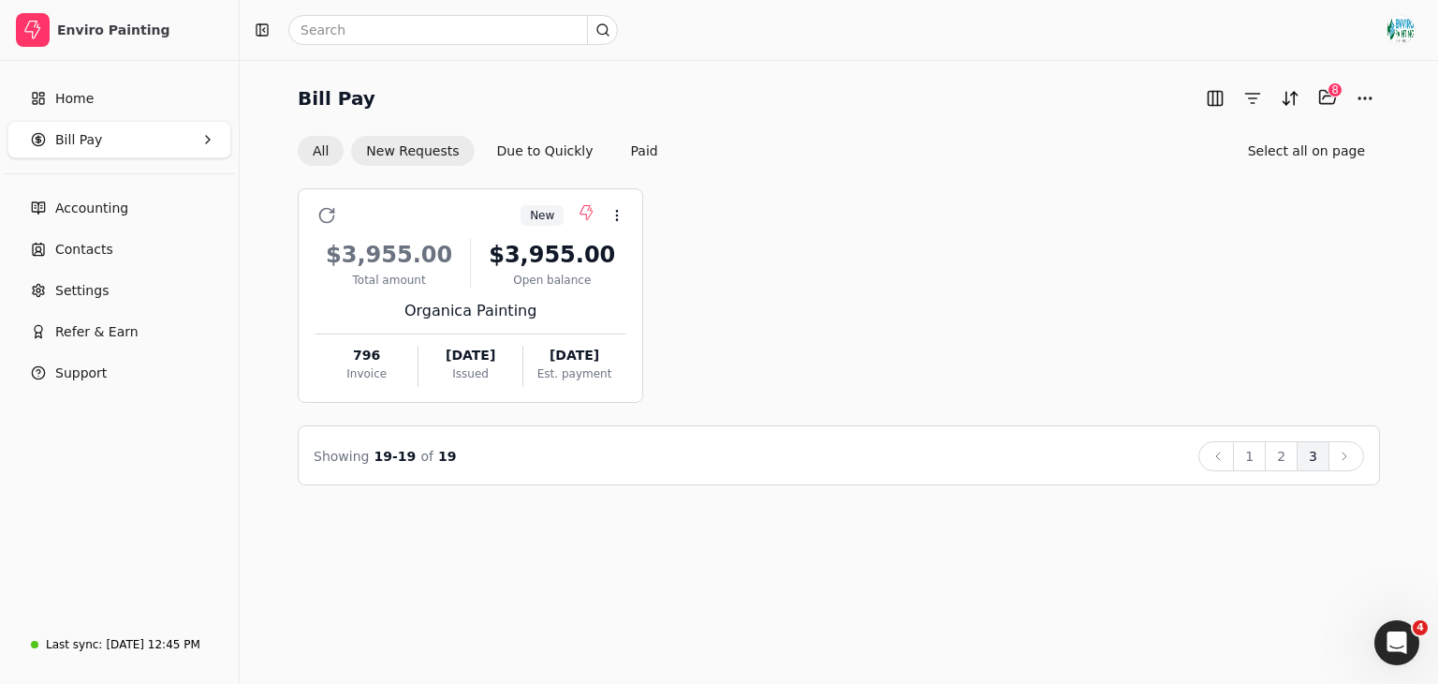
click at [326, 154] on button "All" at bounding box center [321, 151] width 46 height 30
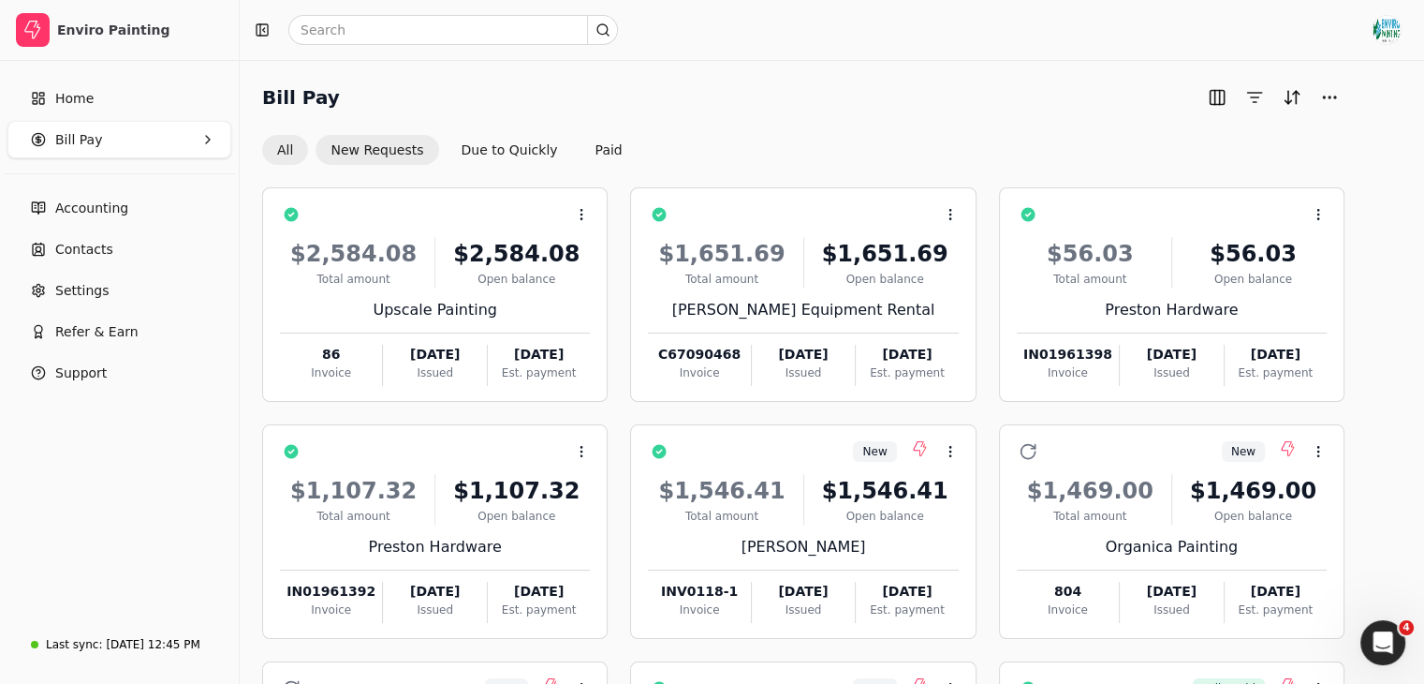
click at [395, 147] on button "New Requests" at bounding box center [377, 150] width 123 height 30
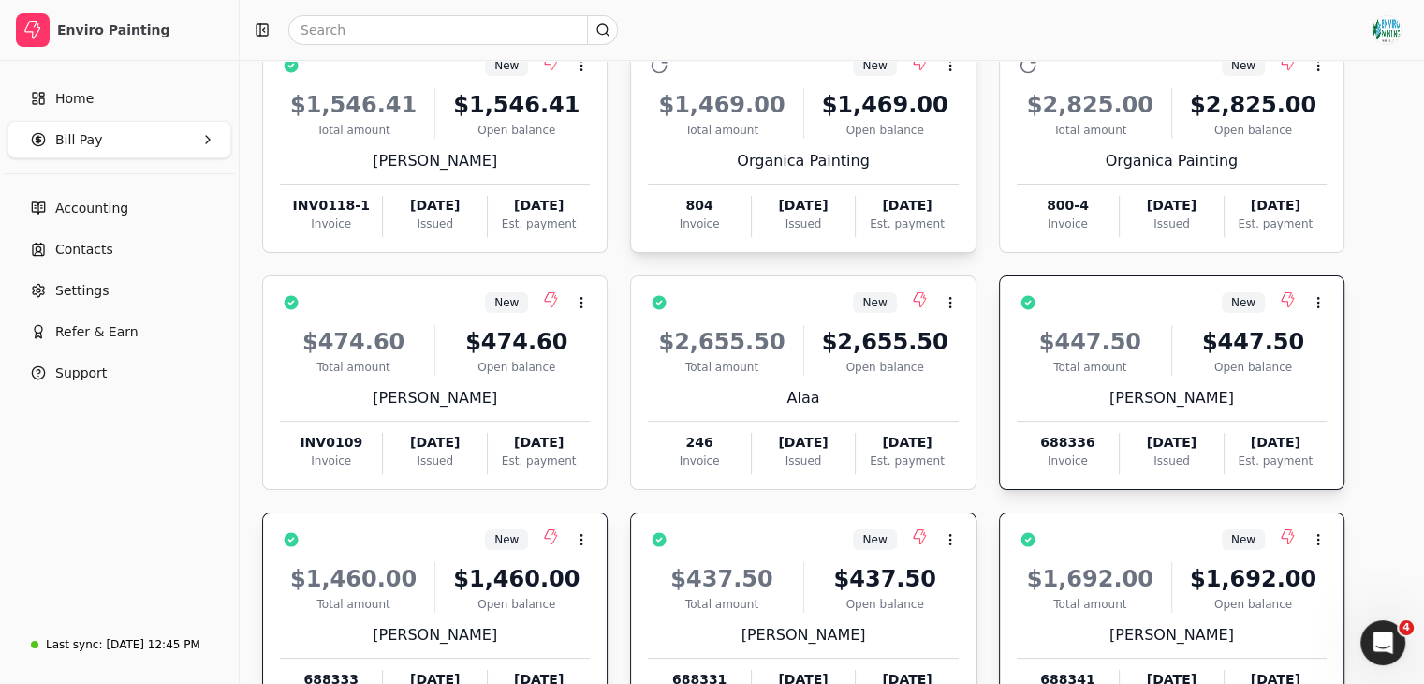
scroll to position [296, 0]
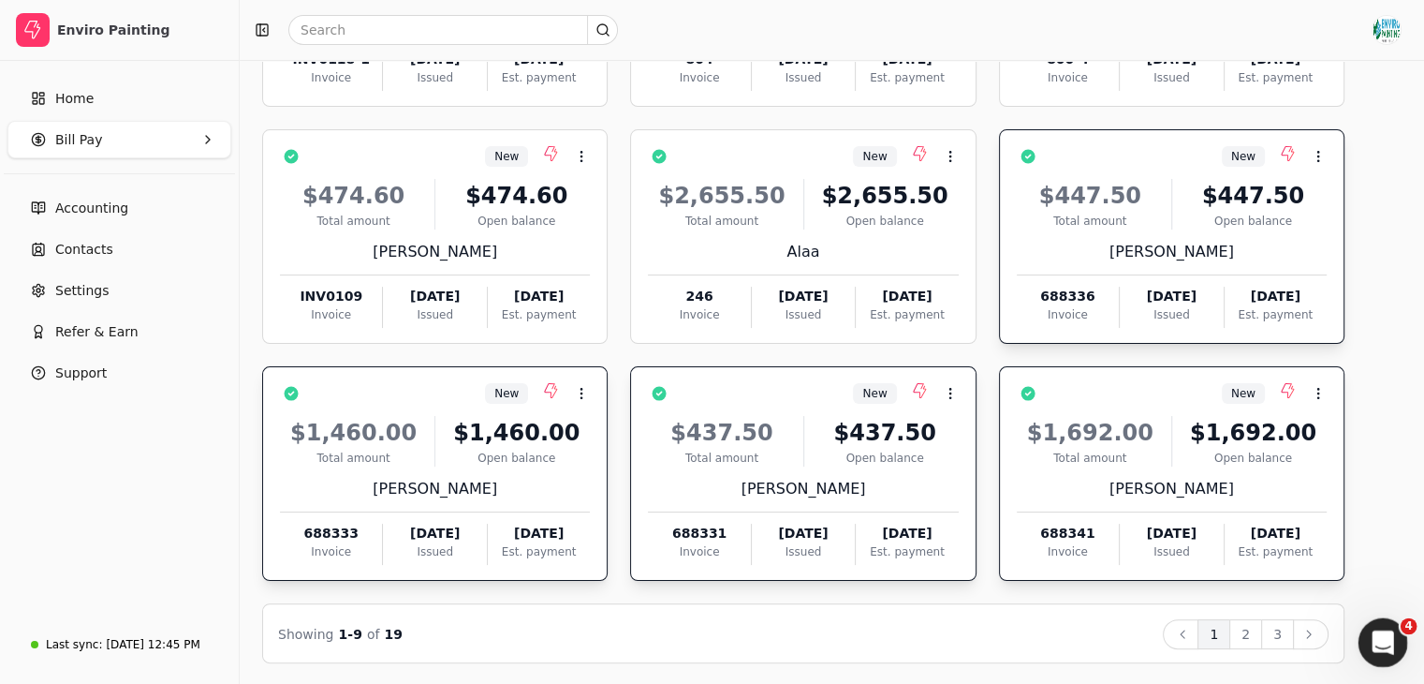
click at [1370, 640] on icon "Open Intercom Messenger" at bounding box center [1380, 640] width 31 height 31
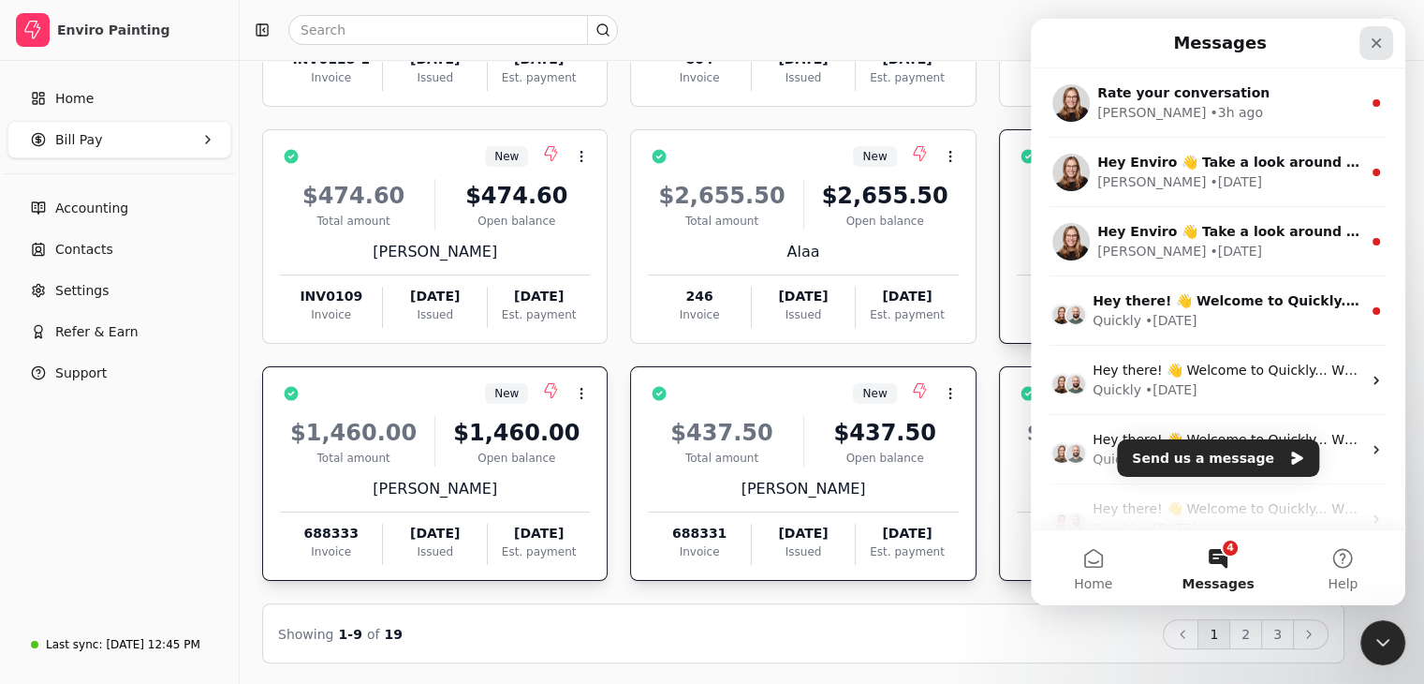
click at [1379, 40] on icon "Close" at bounding box center [1377, 43] width 10 height 10
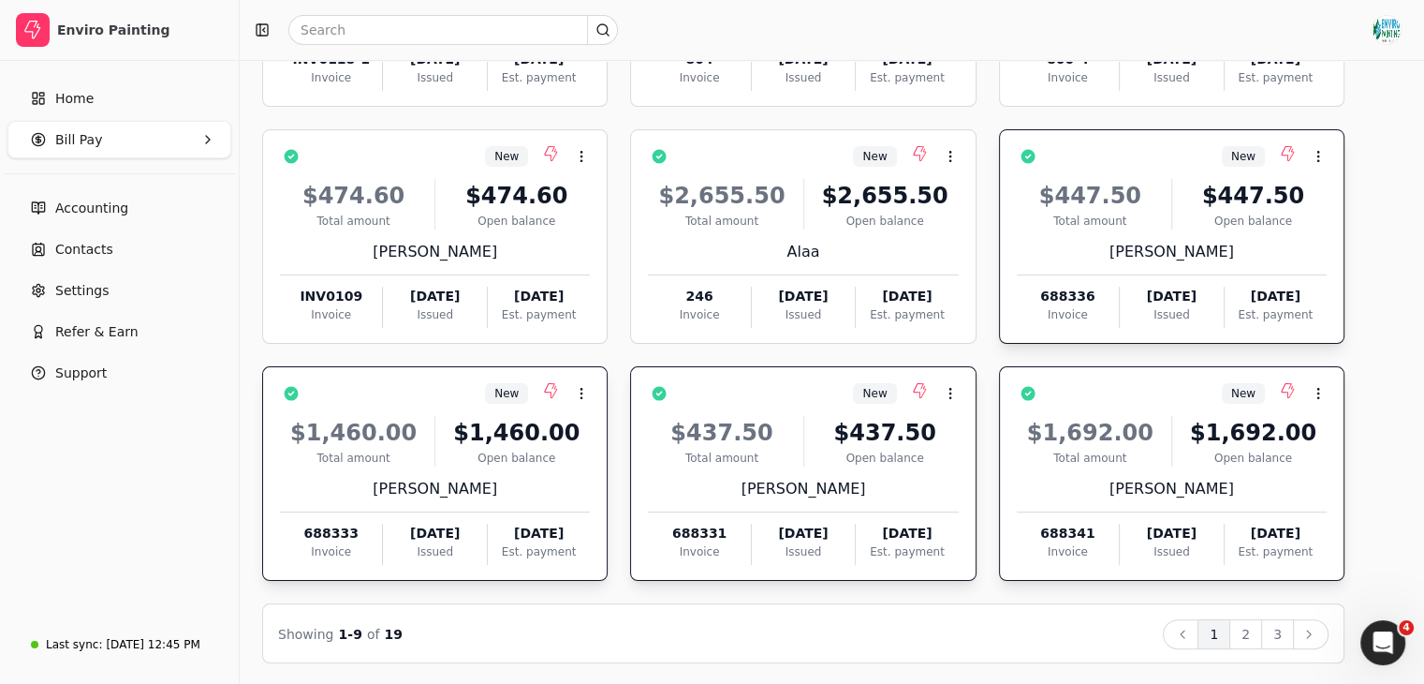
click at [1258, 213] on div "Open balance" at bounding box center [1253, 221] width 147 height 17
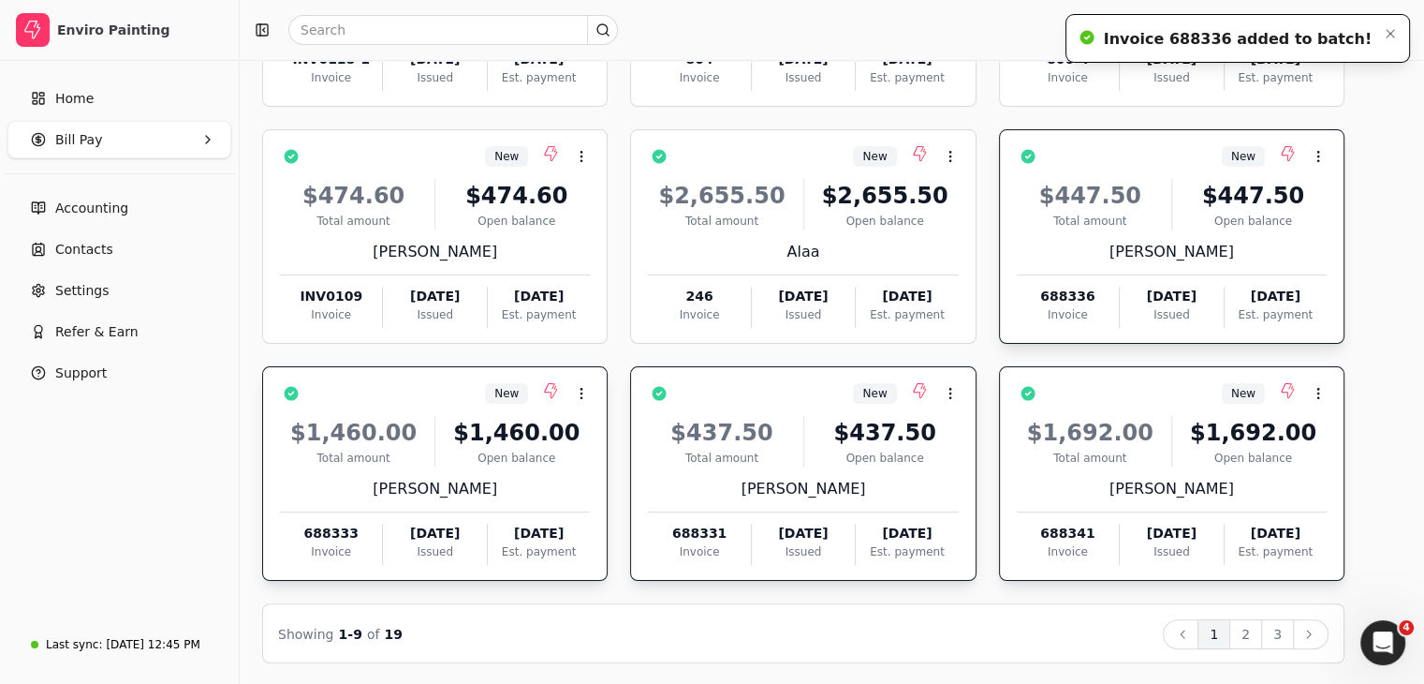
click at [1358, 32] on div "Invoice 688336 added to batch!" at bounding box center [1238, 39] width 268 height 22
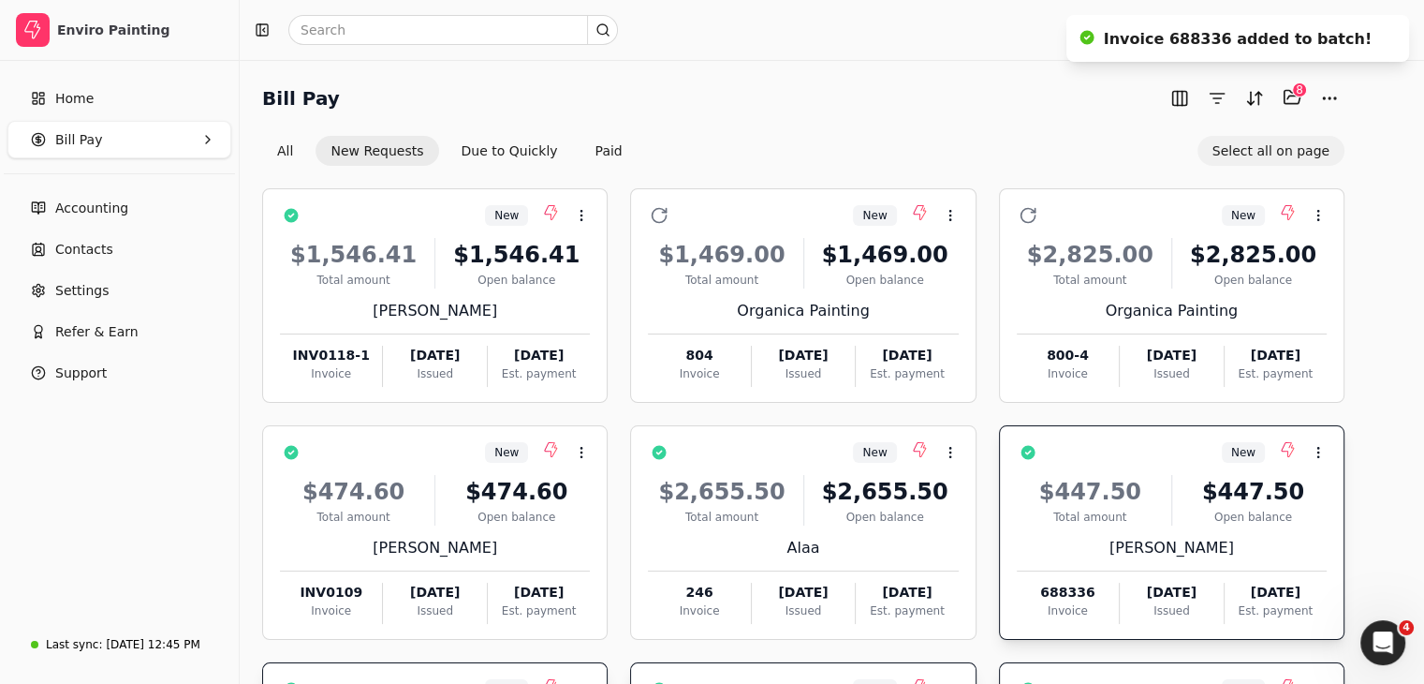
click at [1310, 154] on button "Select all on page" at bounding box center [1271, 151] width 147 height 30
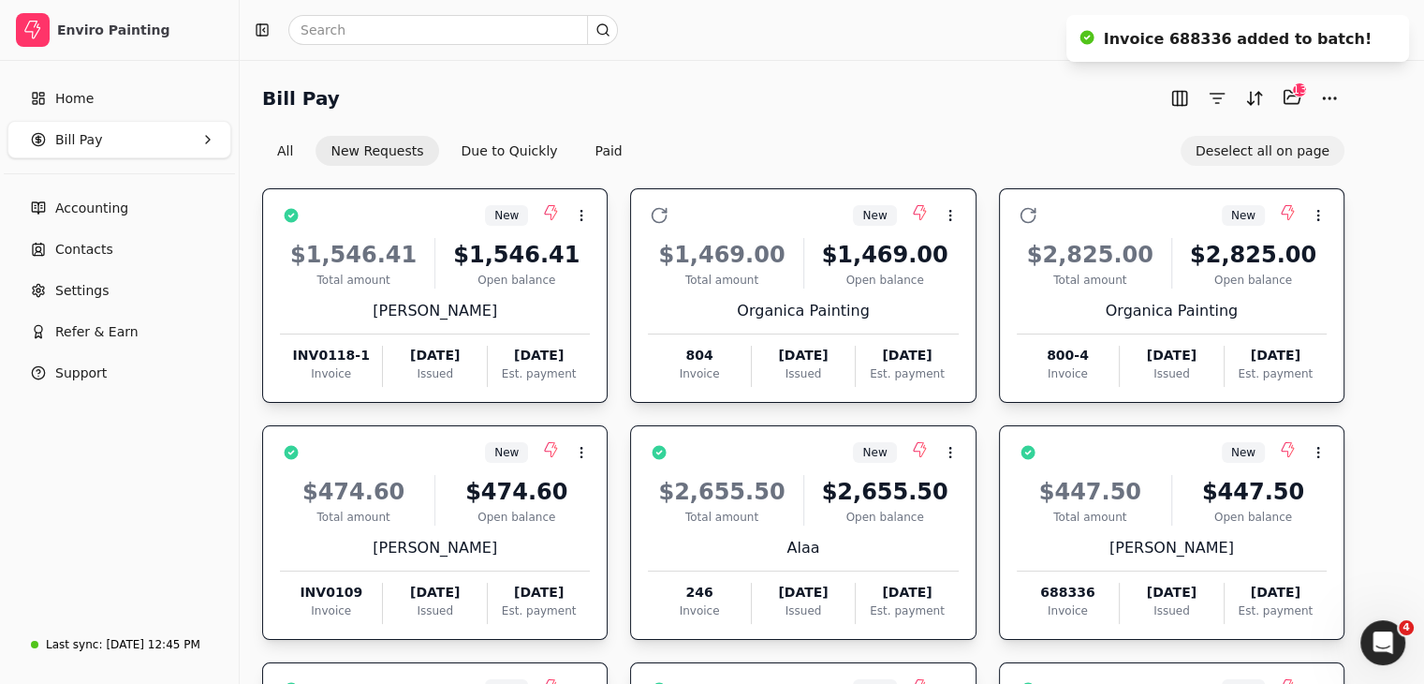
click at [1310, 154] on button "Deselect all on page" at bounding box center [1263, 151] width 164 height 30
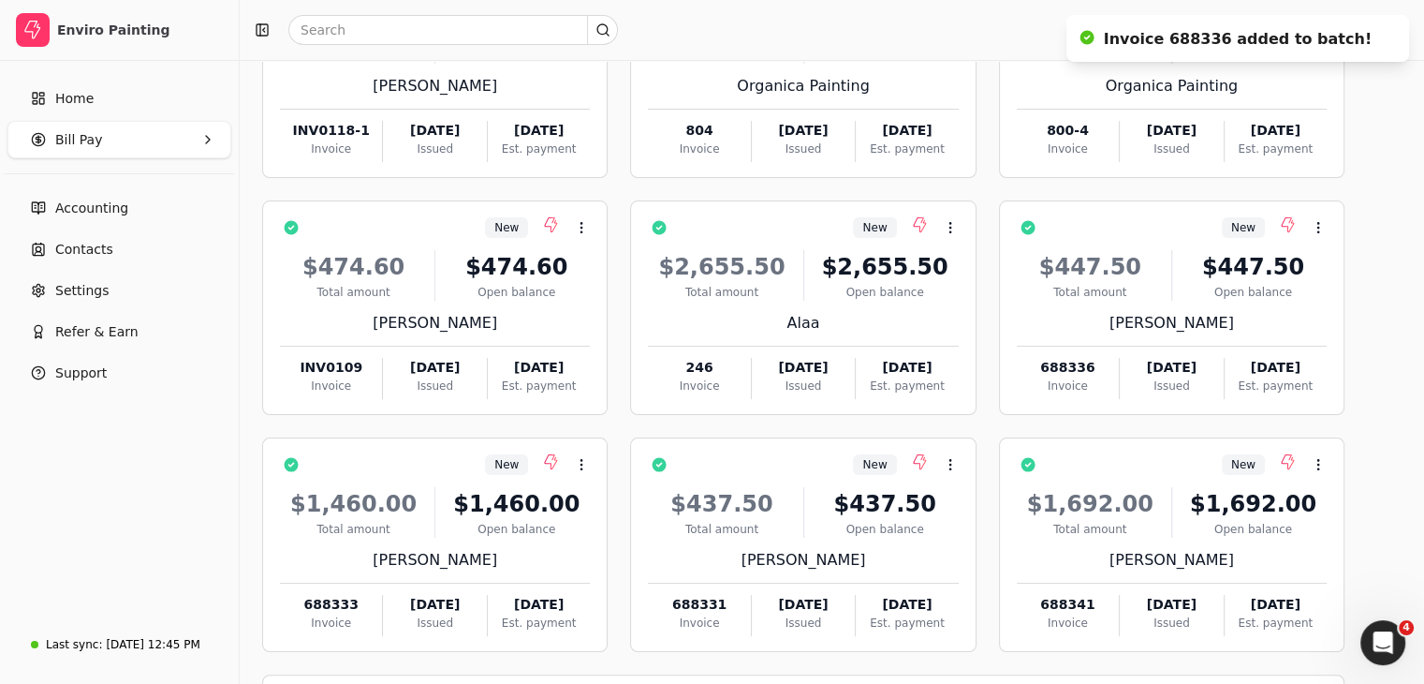
scroll to position [296, 0]
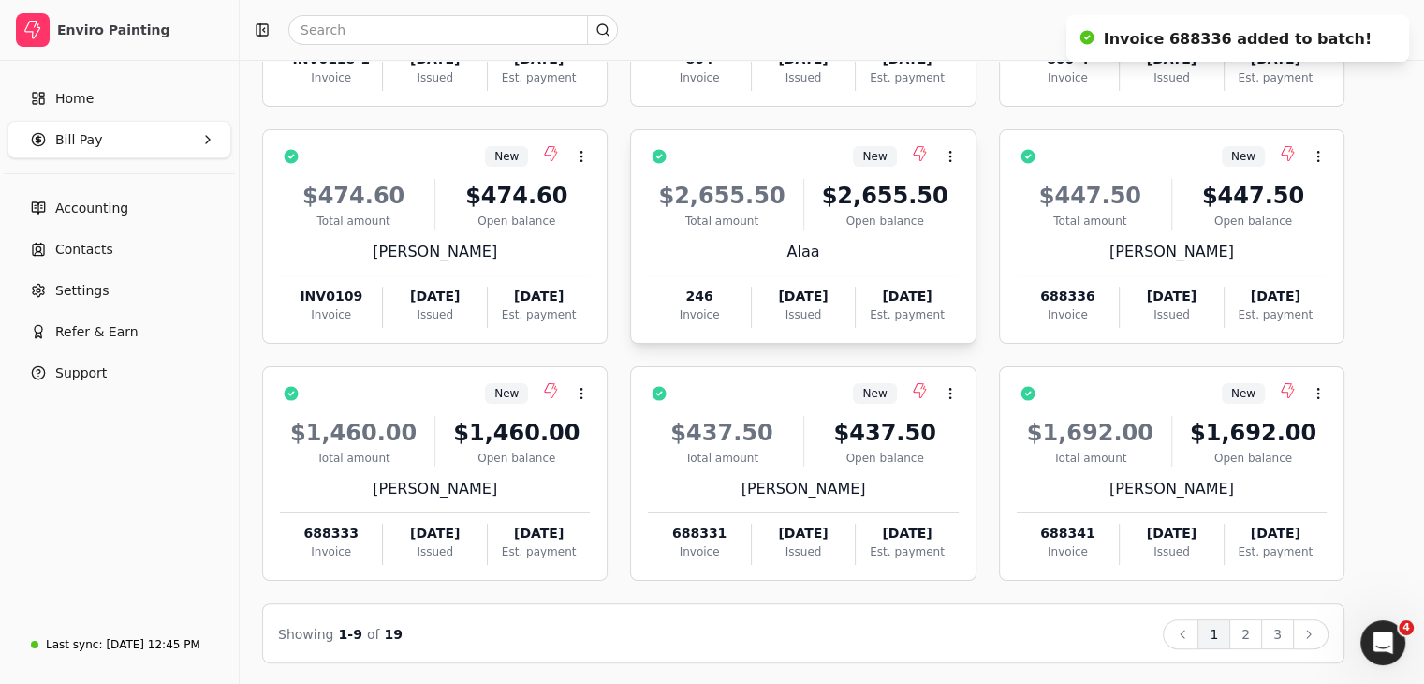
click at [924, 289] on div "[DATE]" at bounding box center [907, 297] width 102 height 20
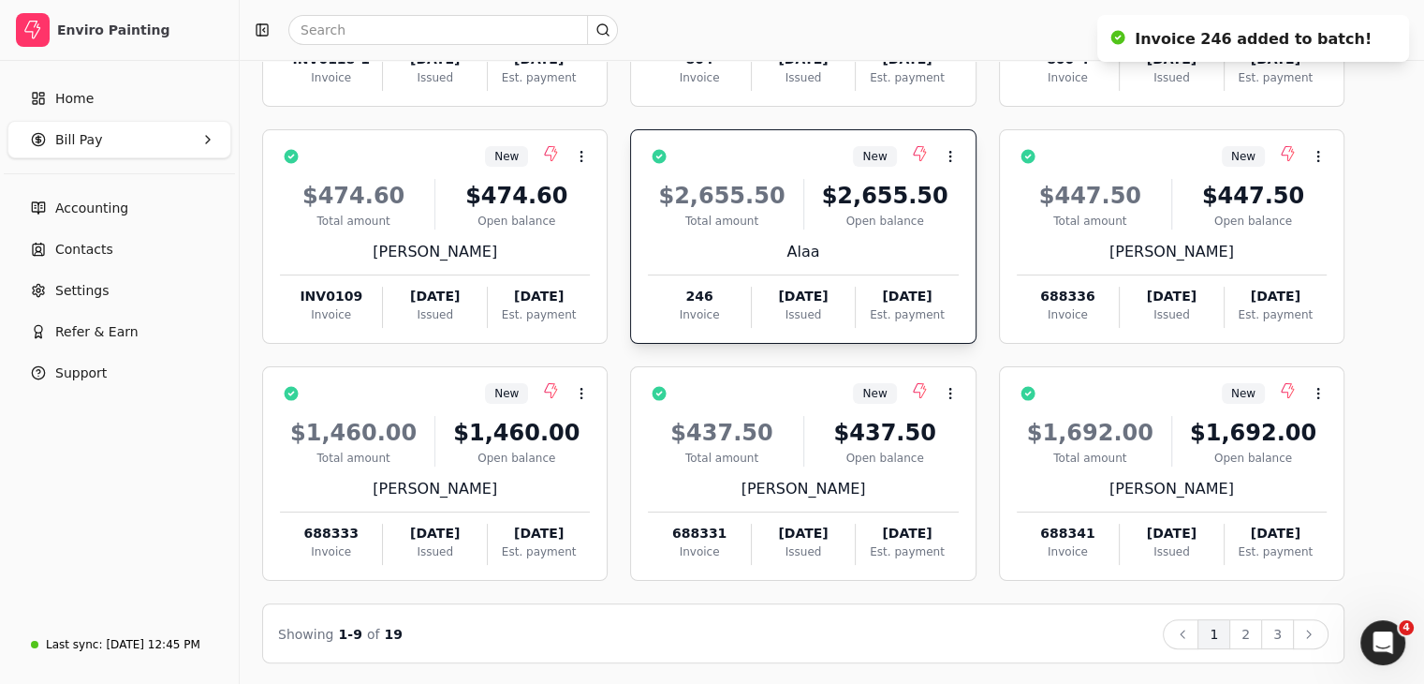
click at [928, 252] on div "Alaa" at bounding box center [803, 252] width 310 height 22
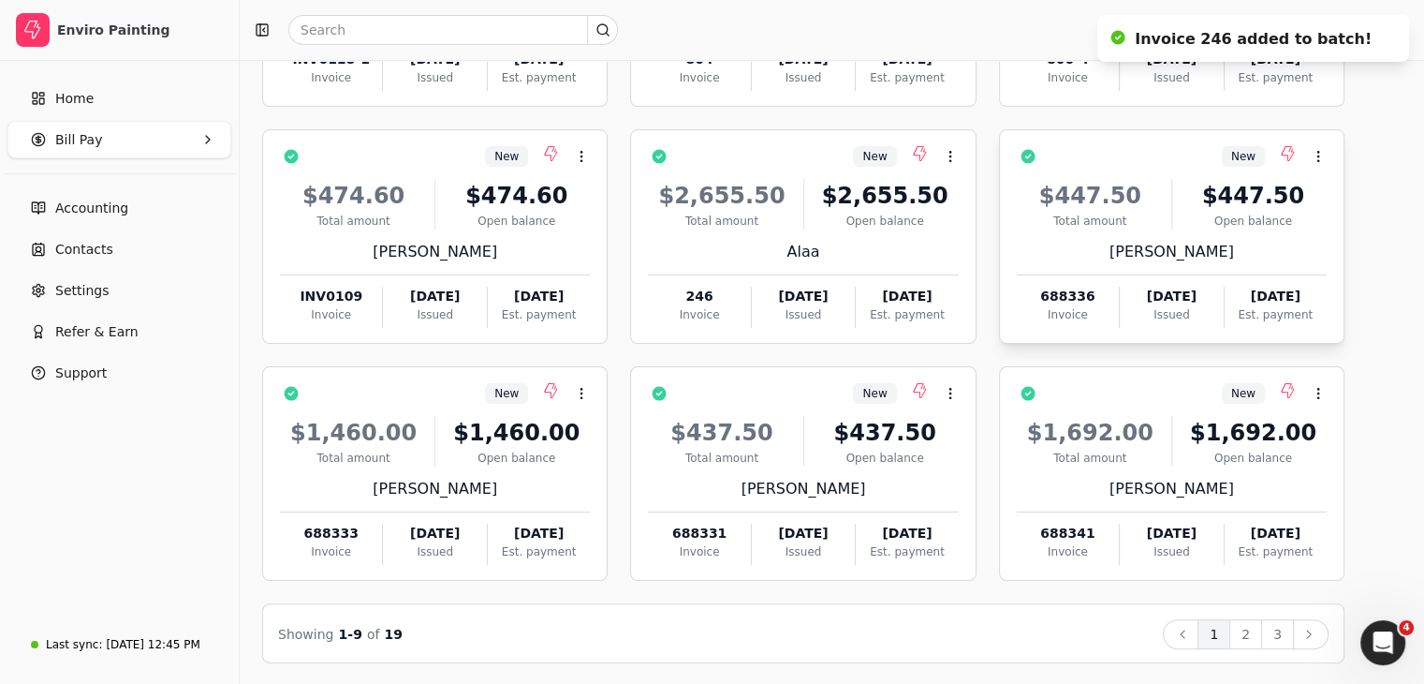
click at [1095, 265] on div "$447.50 Total amount $447.50 Open balance [PERSON_NAME] 688336 Invoice [DATE] I…" at bounding box center [1172, 248] width 310 height 160
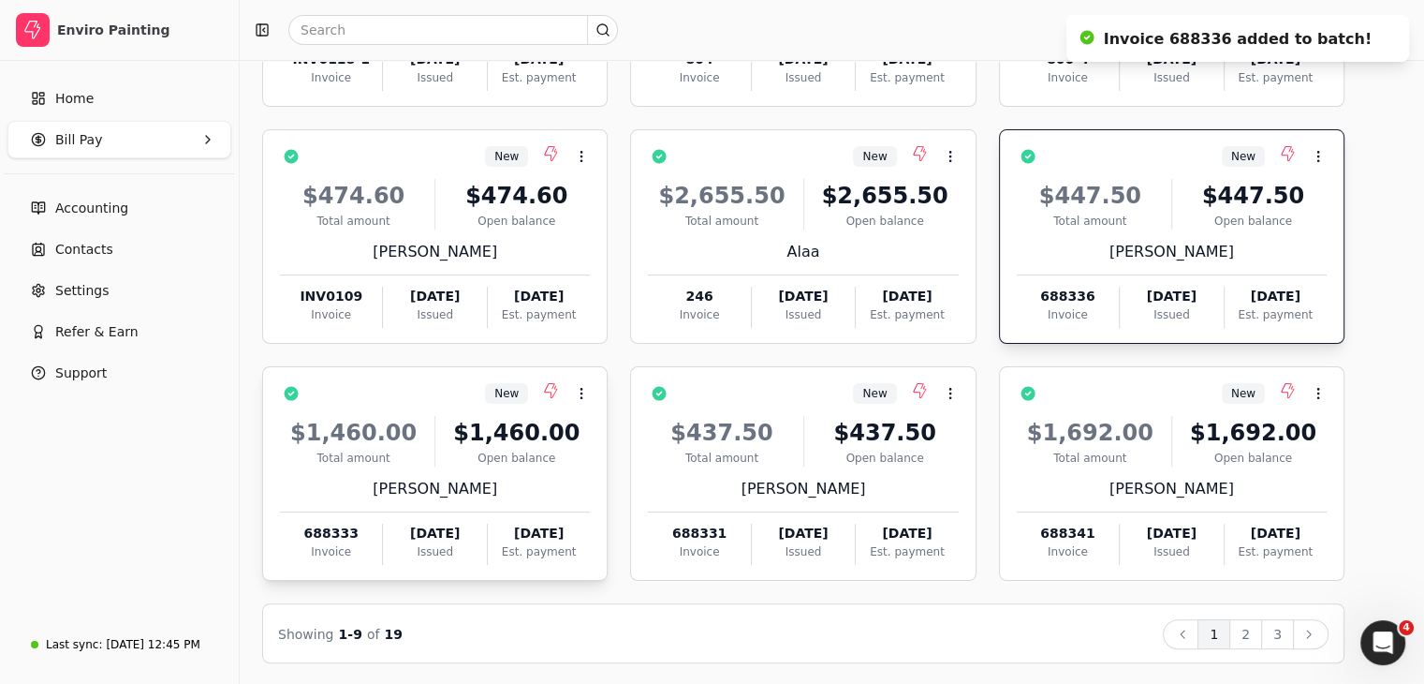
click at [495, 484] on div "[PERSON_NAME]" at bounding box center [435, 489] width 310 height 22
click at [772, 465] on div "$437.50 Total amount $437.50 Open balance [PERSON_NAME] 688331 Invoice [DATE] I…" at bounding box center [803, 484] width 310 height 160
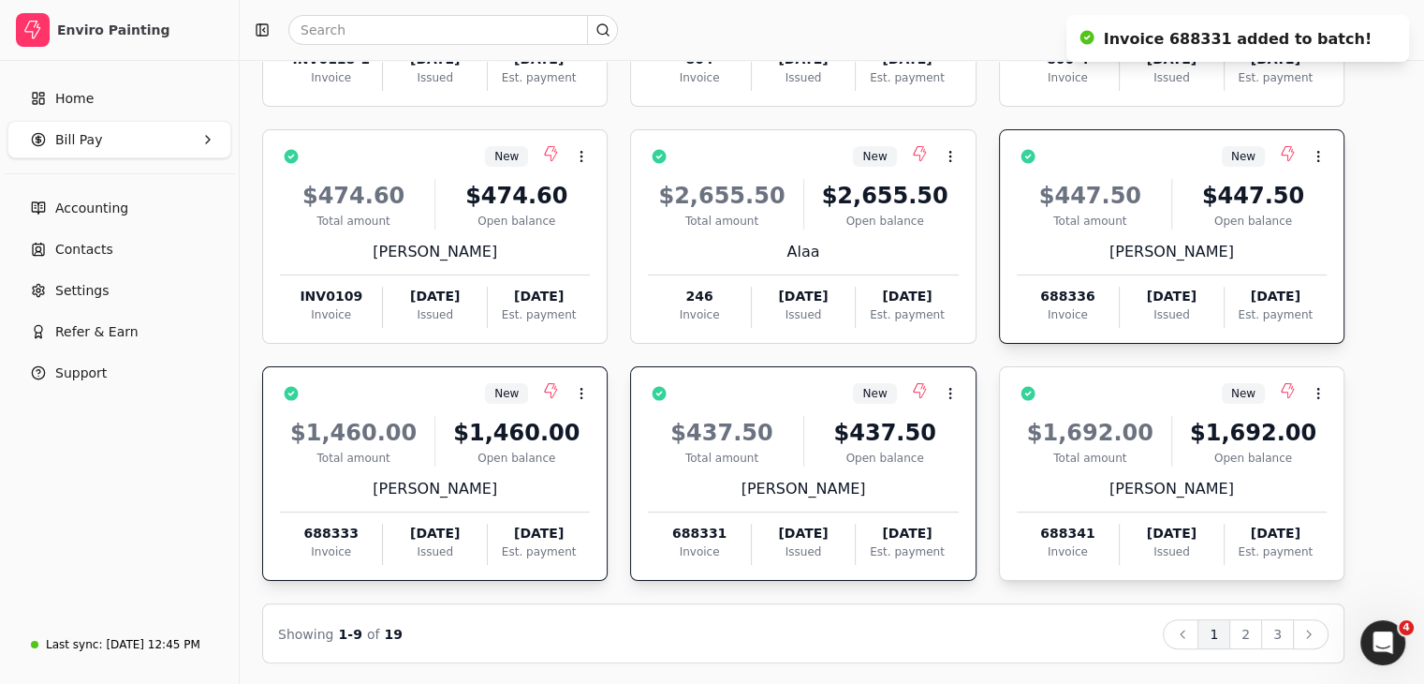
click at [1109, 469] on div "$1,692.00 Total amount $1,692.00 Open balance [PERSON_NAME] 688341 Invoice [DAT…" at bounding box center [1172, 484] width 310 height 160
click at [1262, 636] on button "2" at bounding box center [1245, 634] width 33 height 30
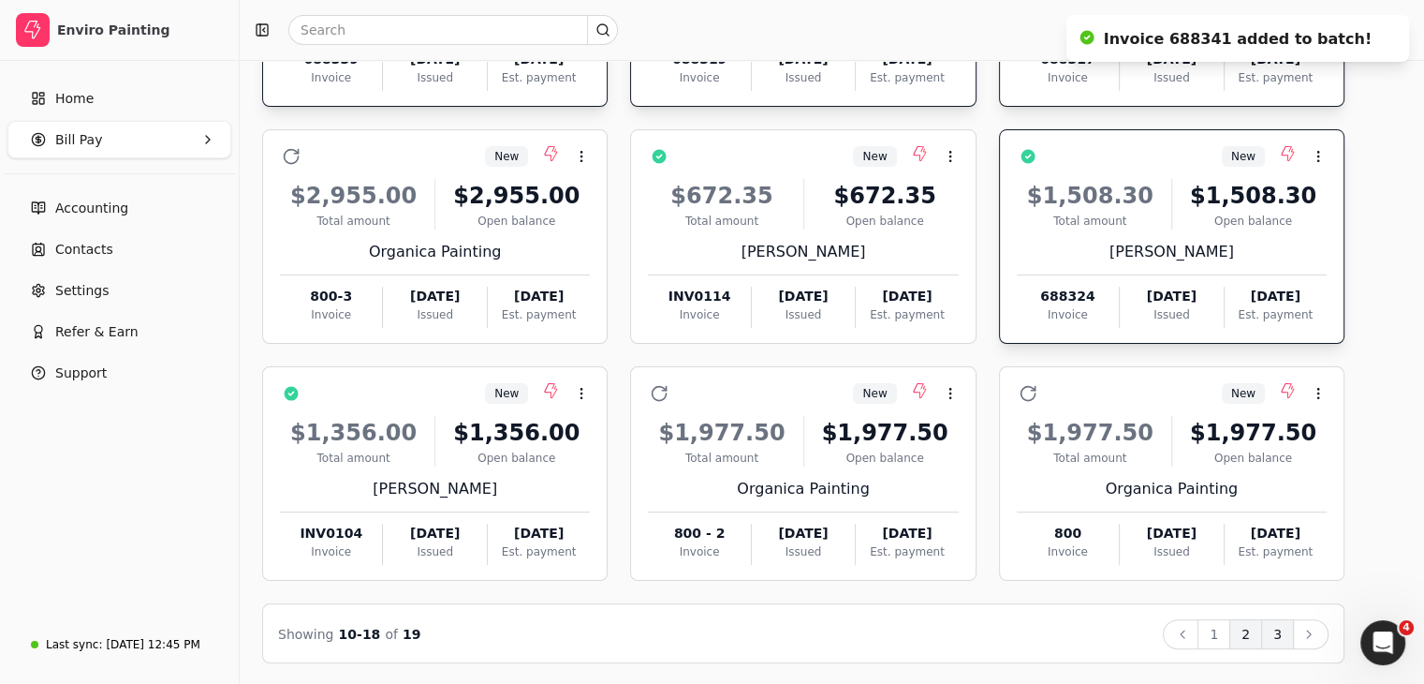
click at [1294, 636] on button "3" at bounding box center [1277, 634] width 33 height 30
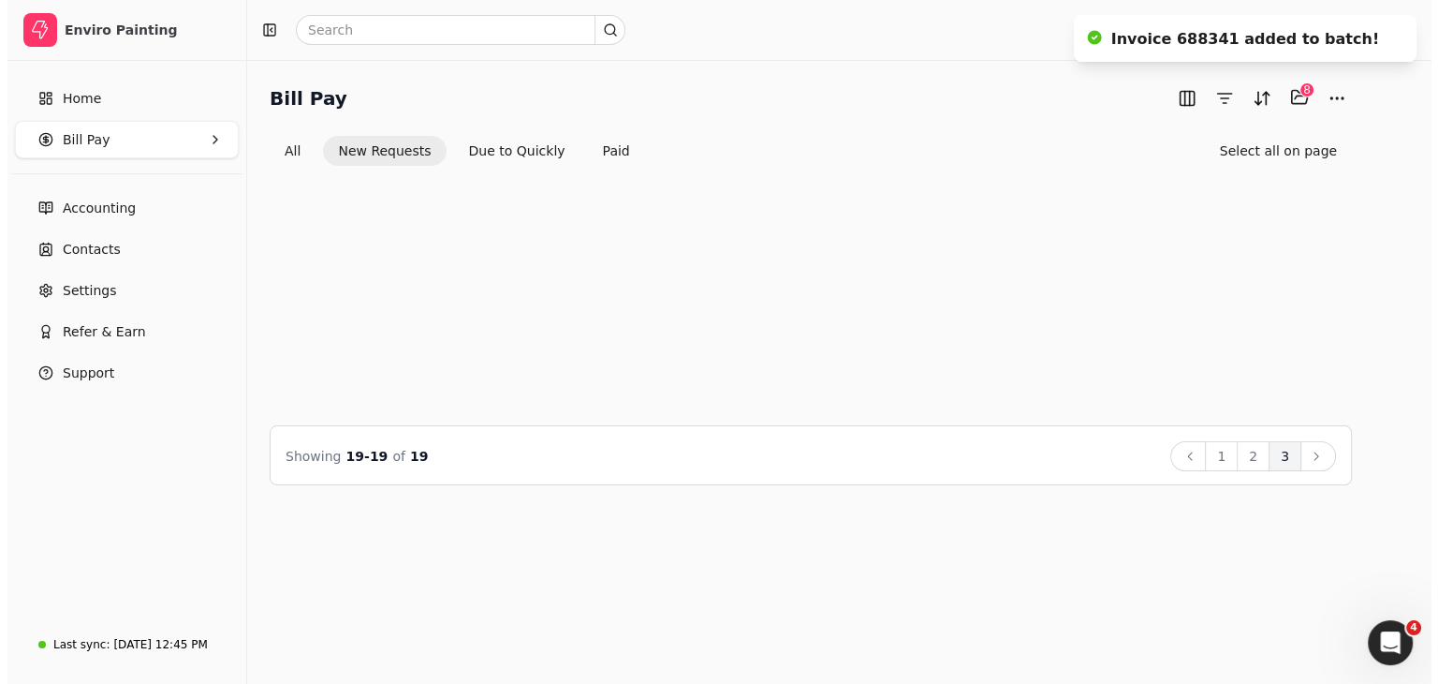
scroll to position [0, 0]
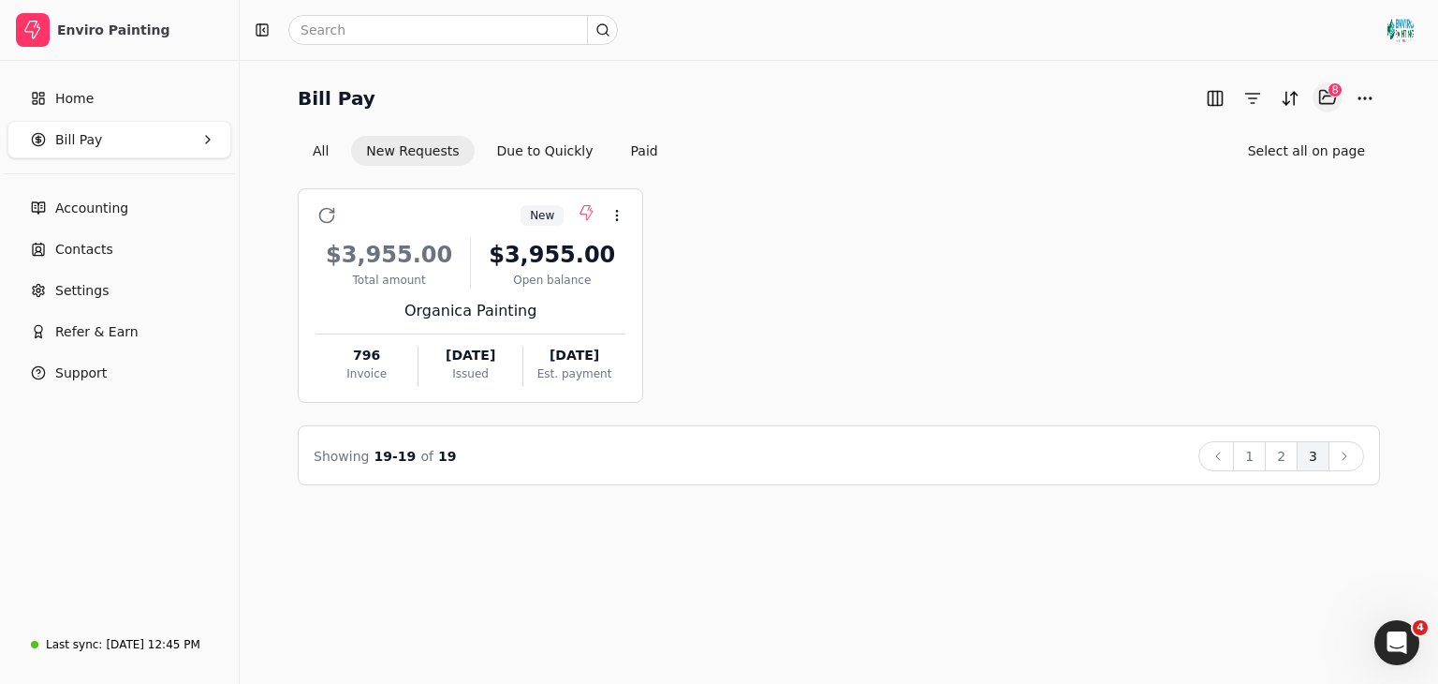
click at [1325, 98] on button "Selected items: 8" at bounding box center [1328, 97] width 30 height 30
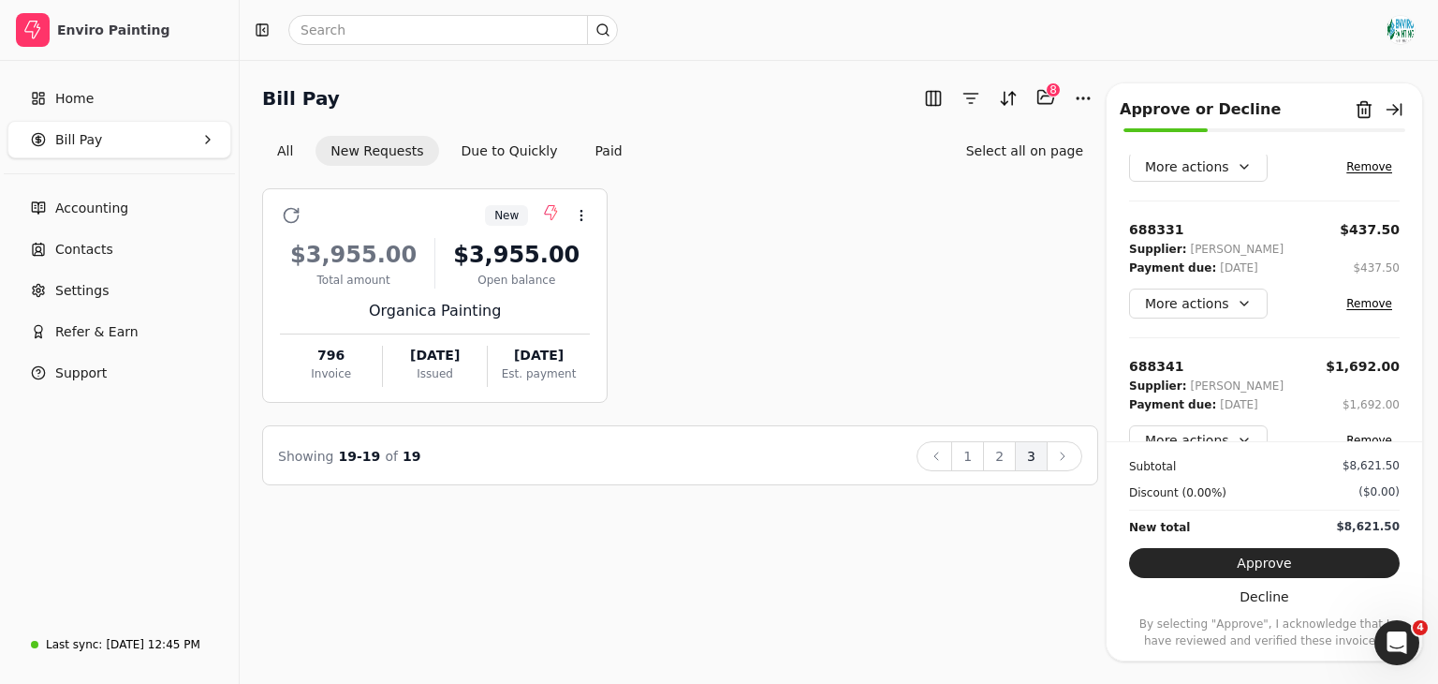
scroll to position [886, 0]
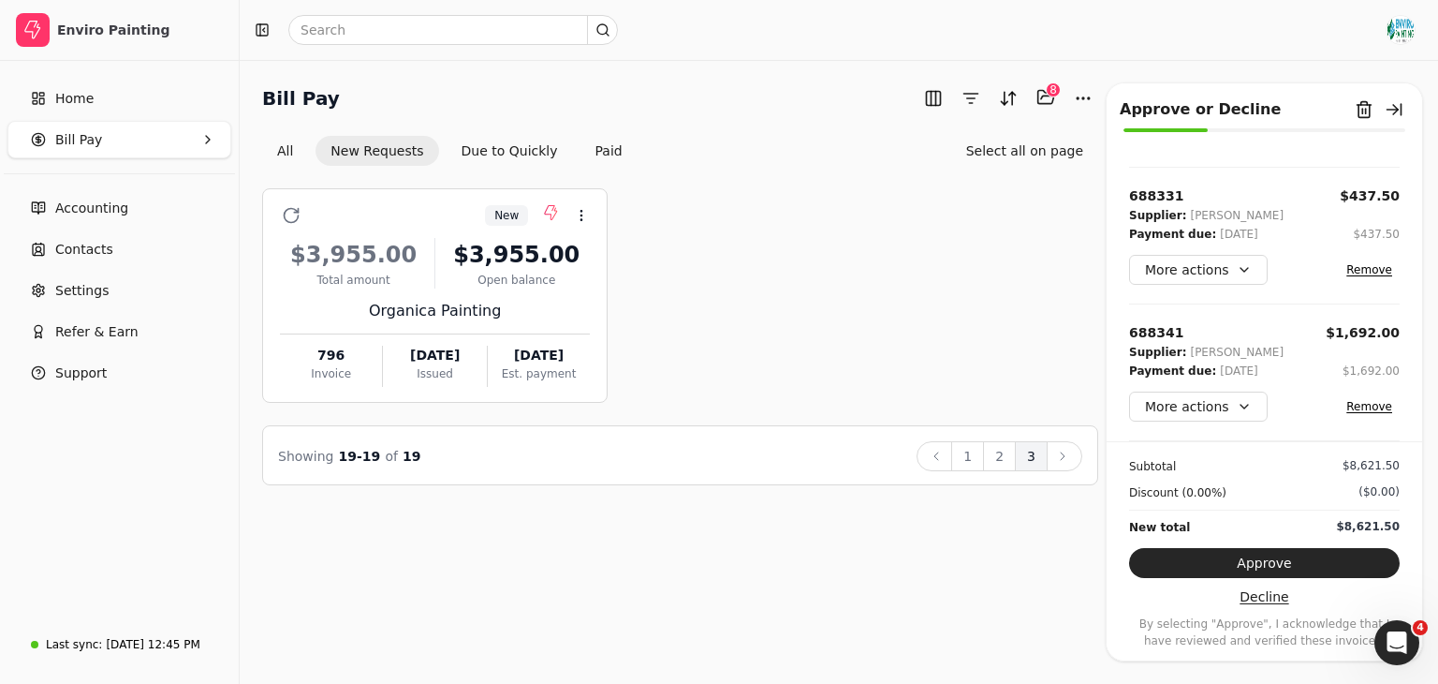
click at [1271, 596] on button "Decline" at bounding box center [1264, 596] width 271 height 30
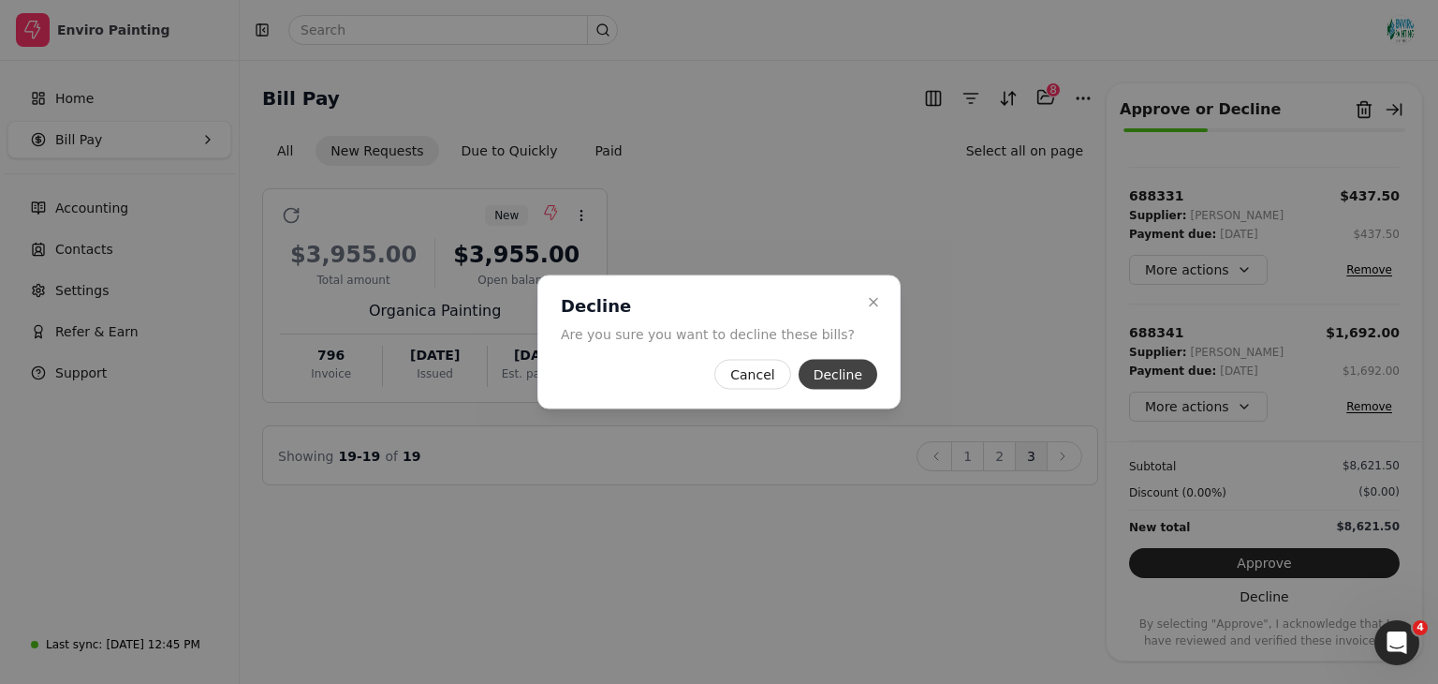
click at [839, 375] on button "Decline" at bounding box center [838, 375] width 79 height 30
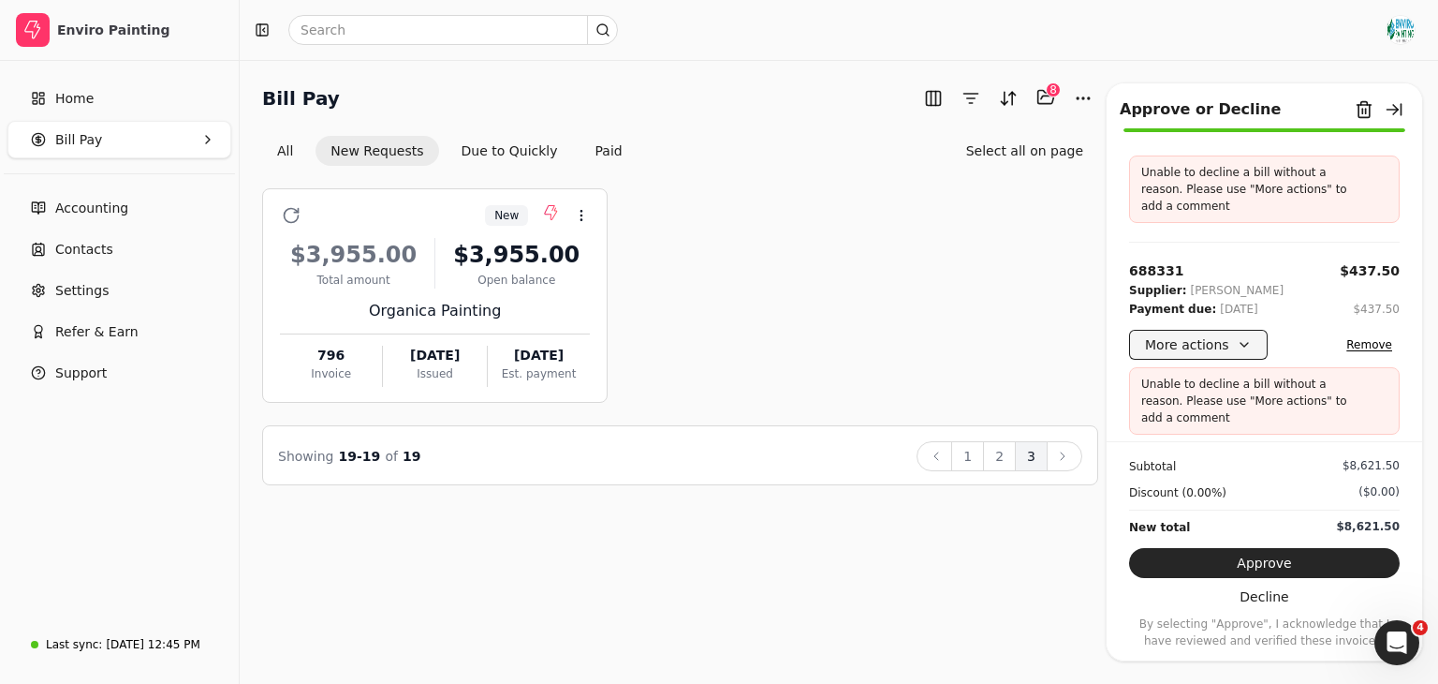
click at [1236, 341] on button "More actions" at bounding box center [1198, 345] width 139 height 30
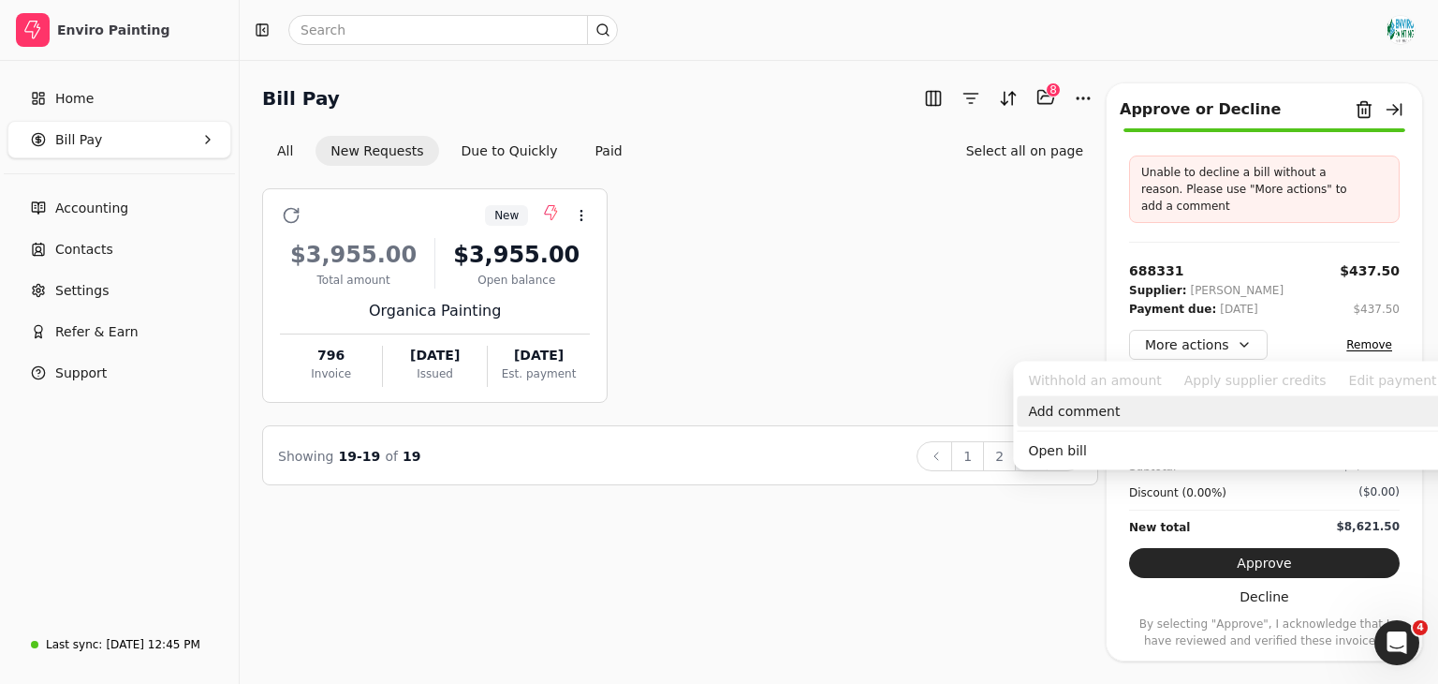
click at [1199, 417] on div "Add comment" at bounding box center [1249, 411] width 464 height 31
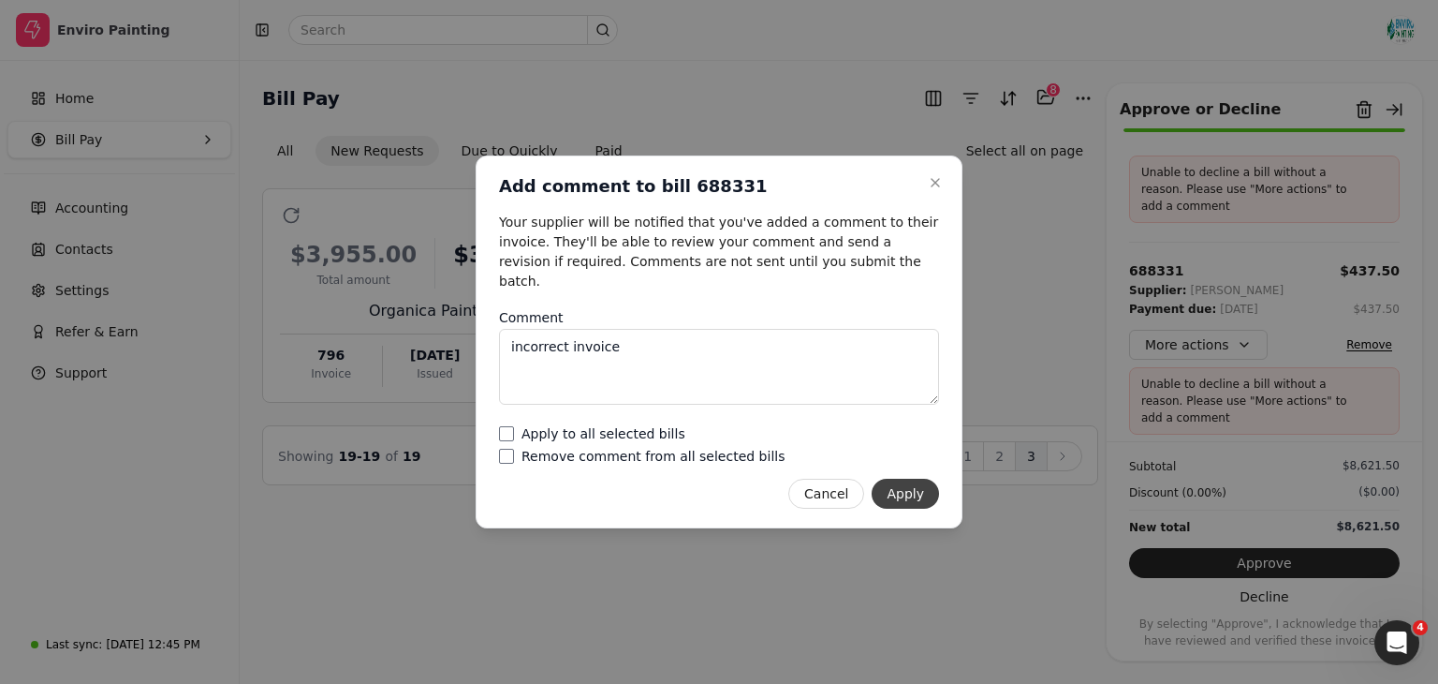
click at [919, 486] on button "Apply" at bounding box center [905, 493] width 67 height 30
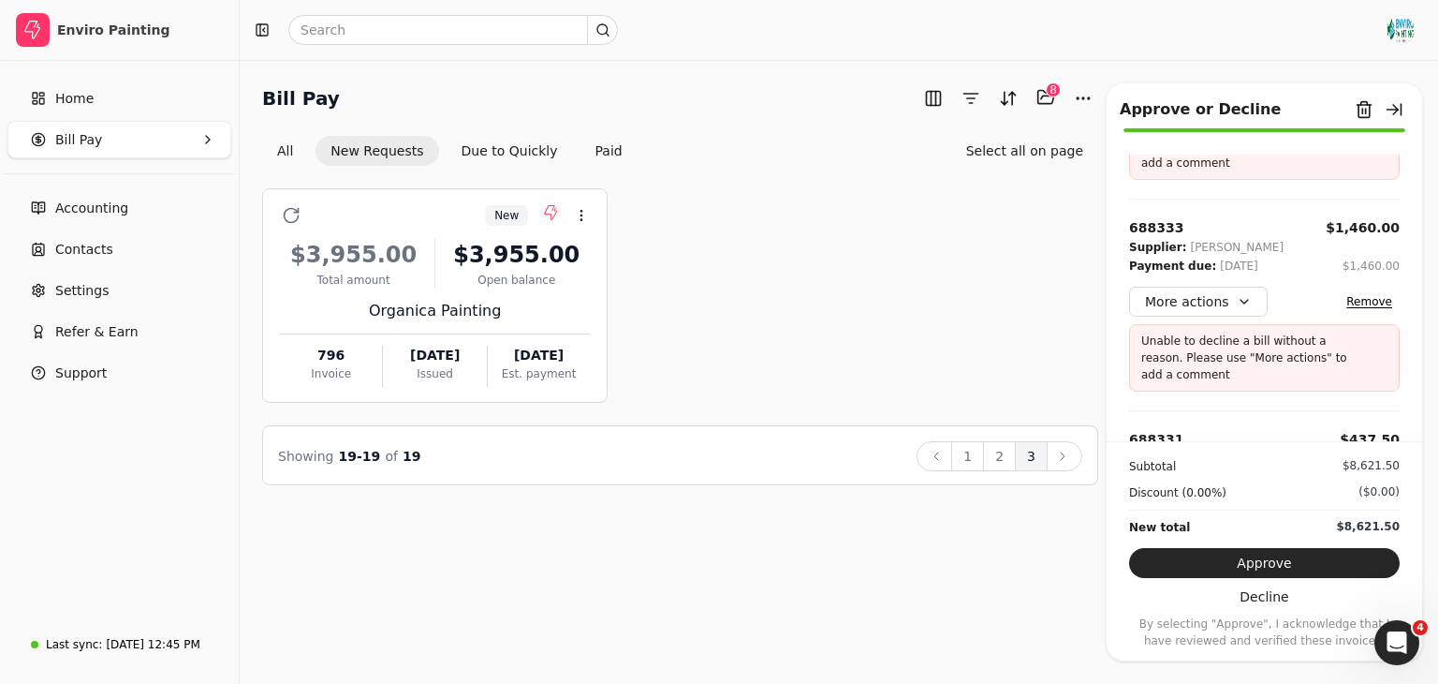
scroll to position [792, 0]
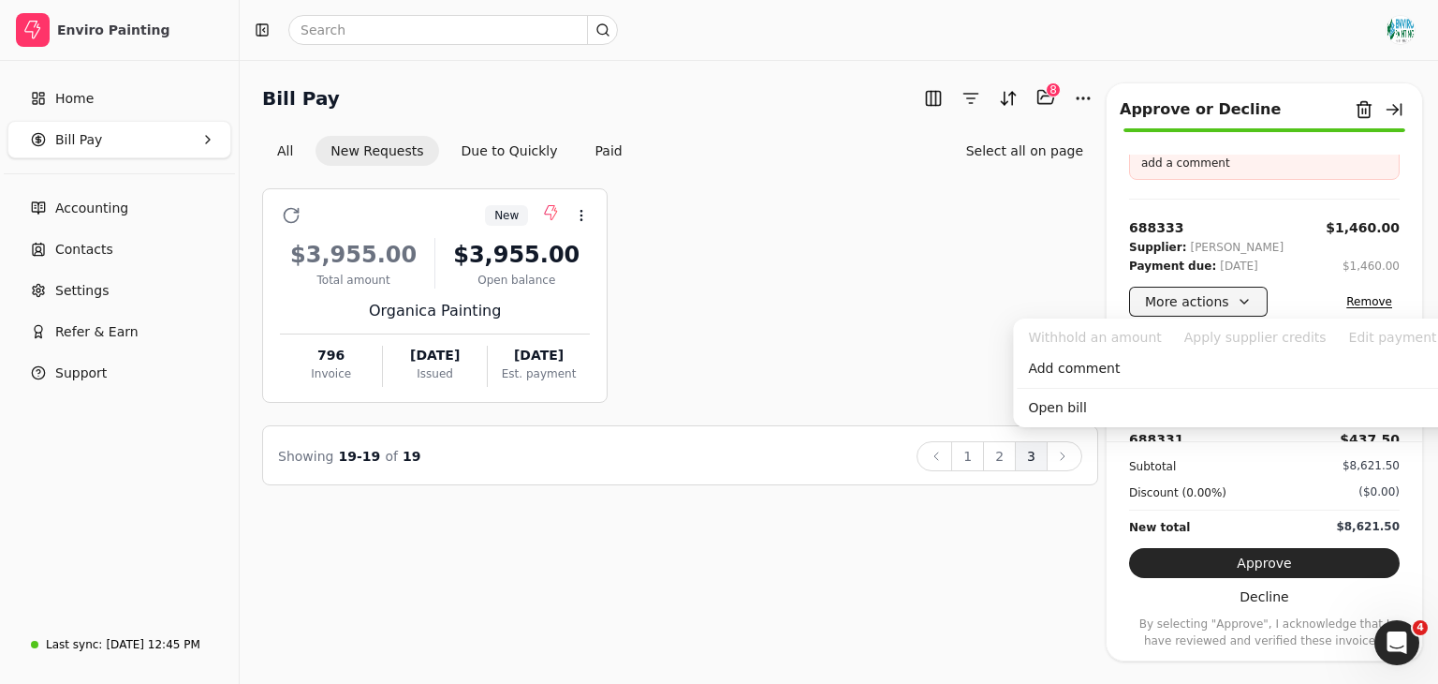
click at [1239, 297] on button "More actions" at bounding box center [1198, 302] width 139 height 30
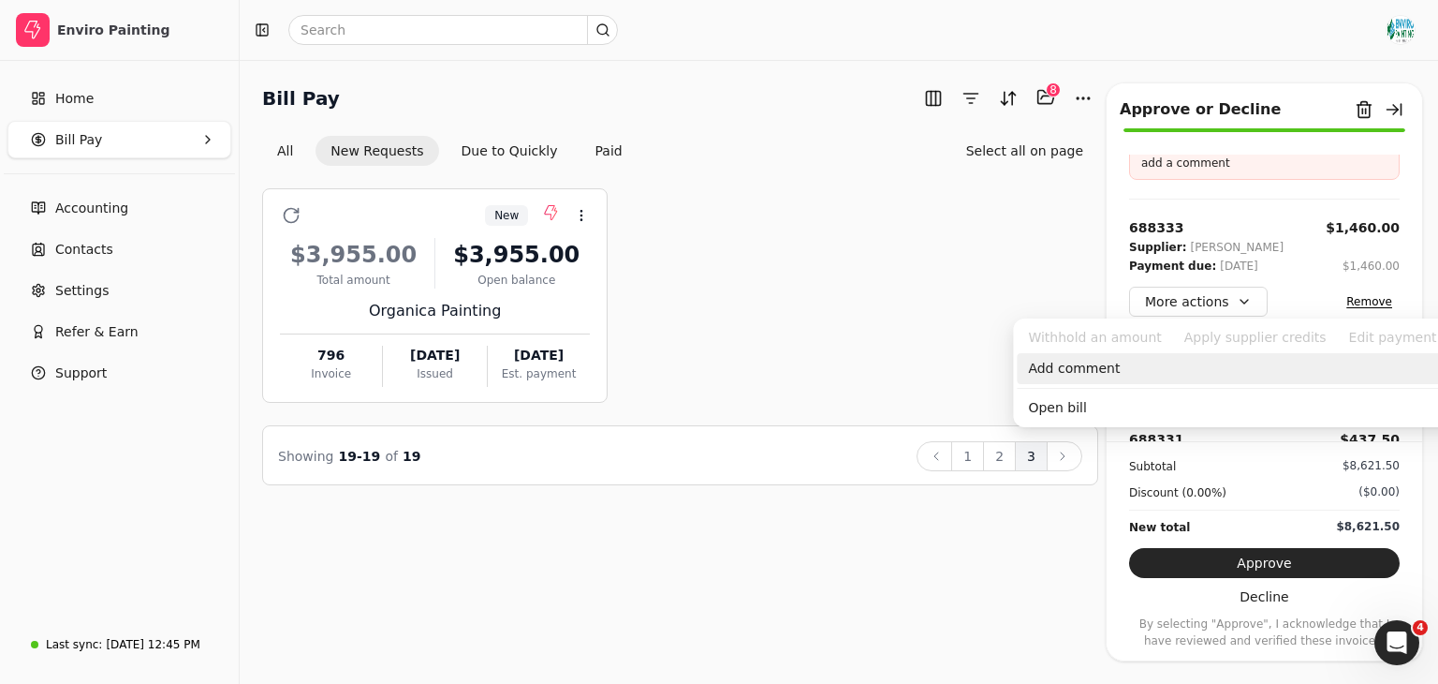
click at [1205, 375] on div "Add comment" at bounding box center [1249, 368] width 464 height 31
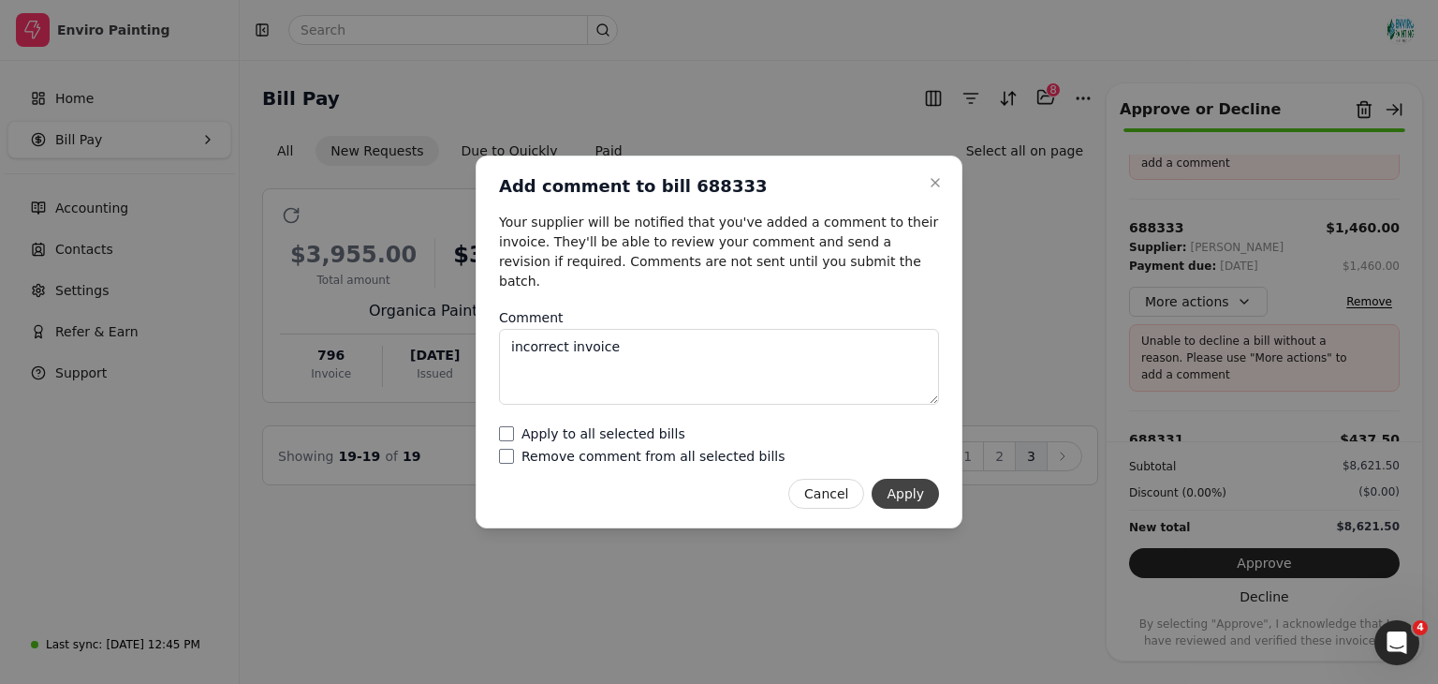
click at [921, 479] on button "Apply" at bounding box center [905, 493] width 67 height 30
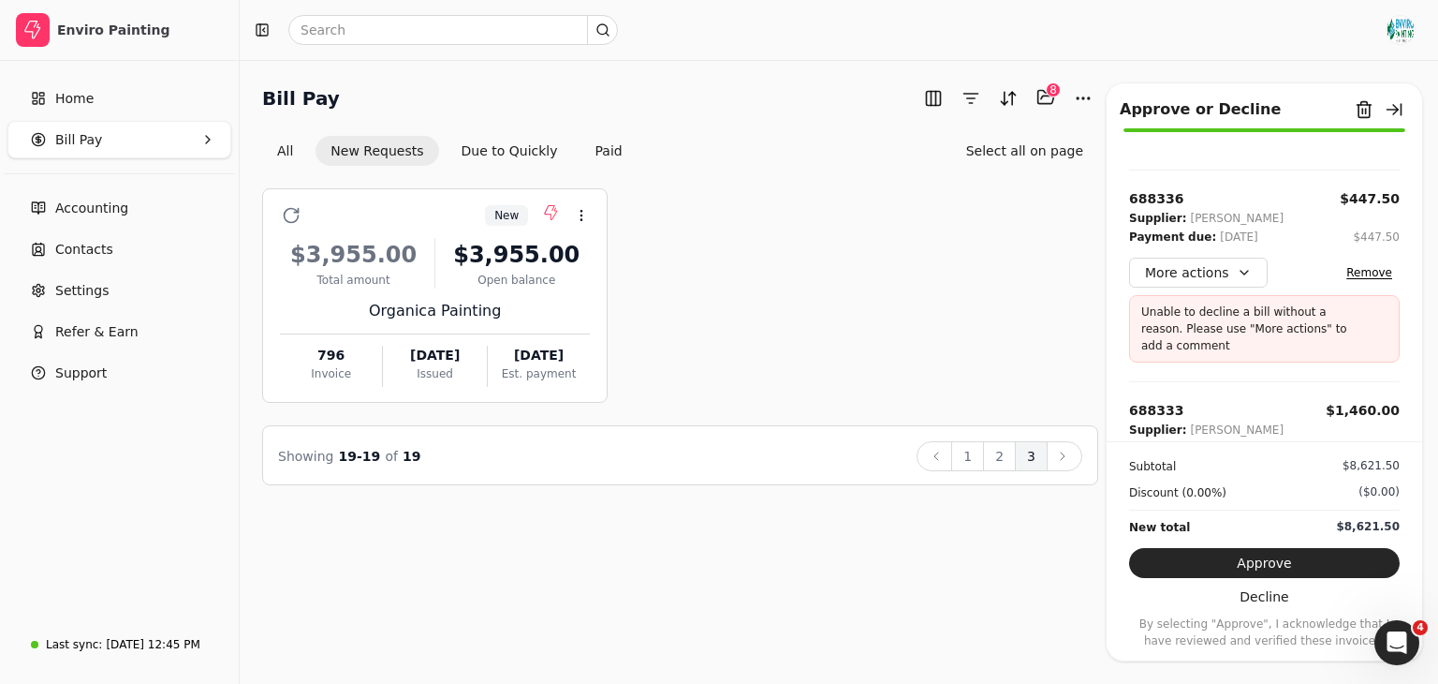
scroll to position [609, 0]
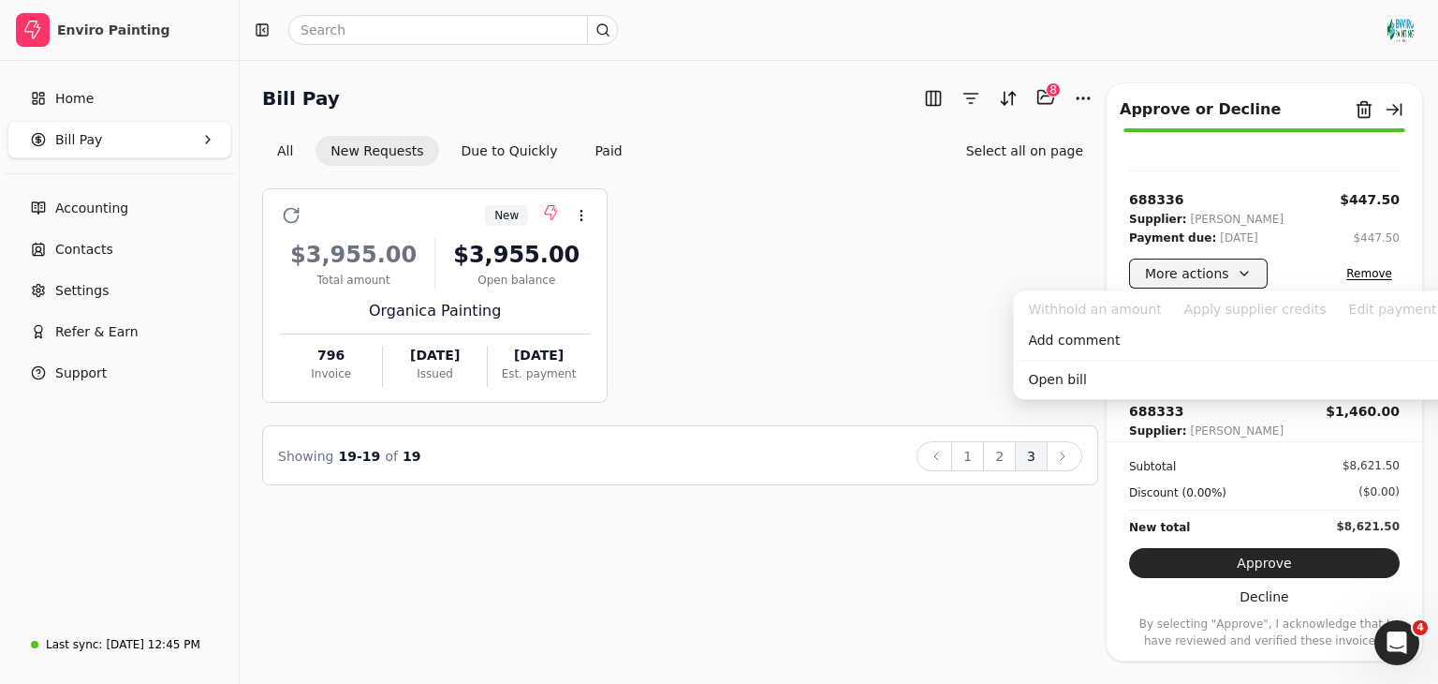
click at [1236, 274] on button "More actions" at bounding box center [1198, 273] width 139 height 30
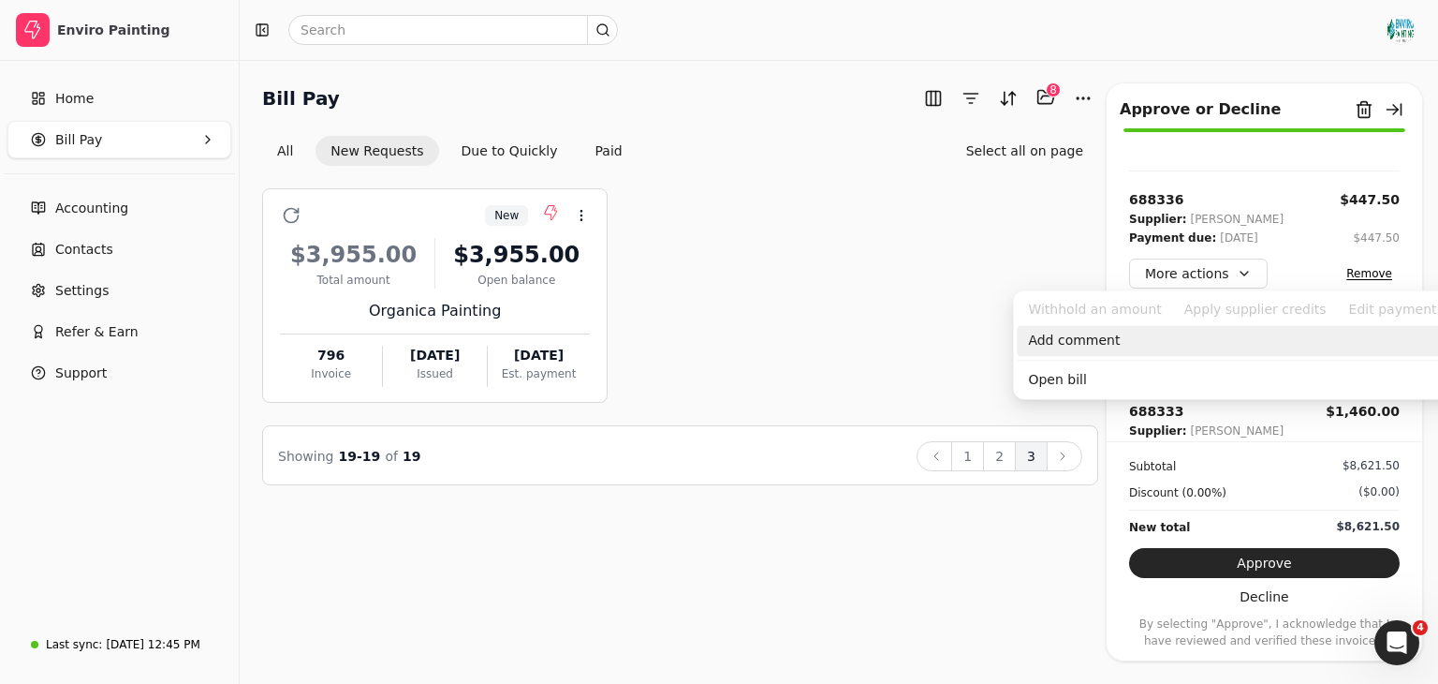
click at [1183, 345] on div "Add comment" at bounding box center [1249, 340] width 464 height 31
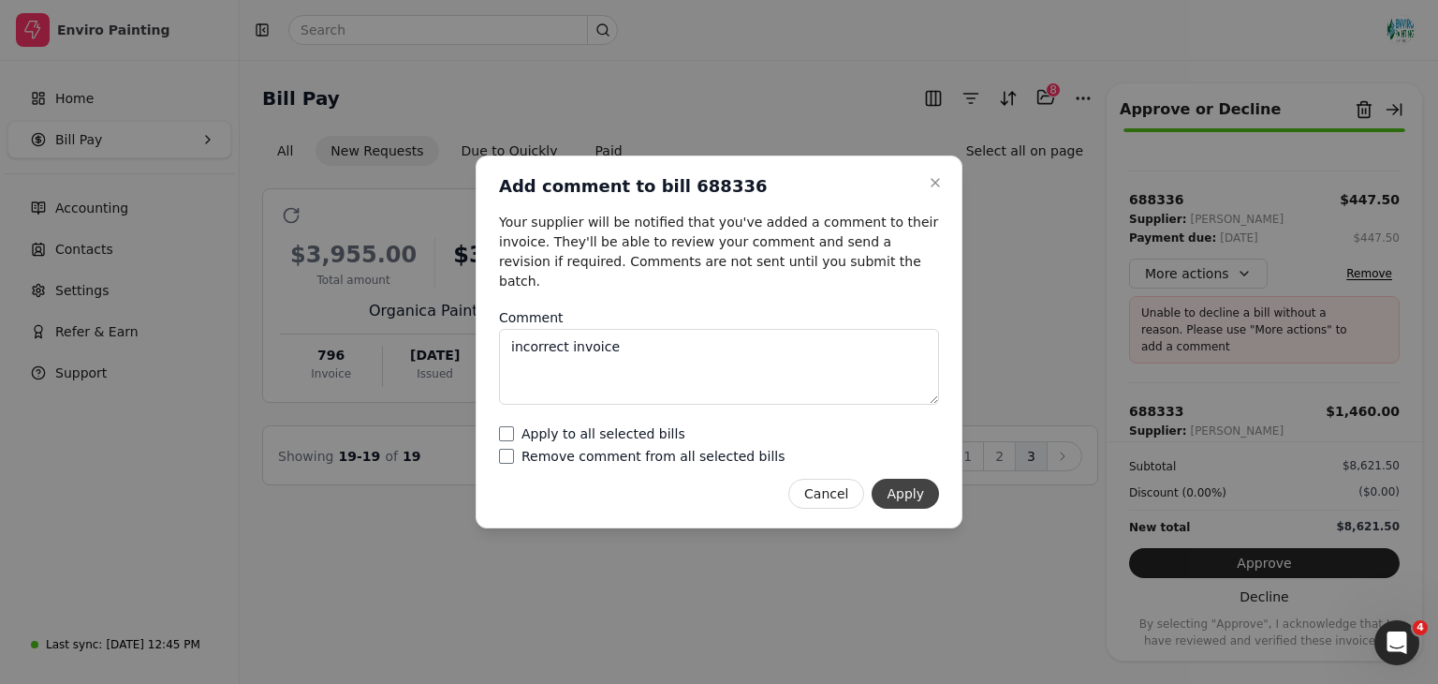
click at [928, 478] on button "Apply" at bounding box center [905, 493] width 67 height 30
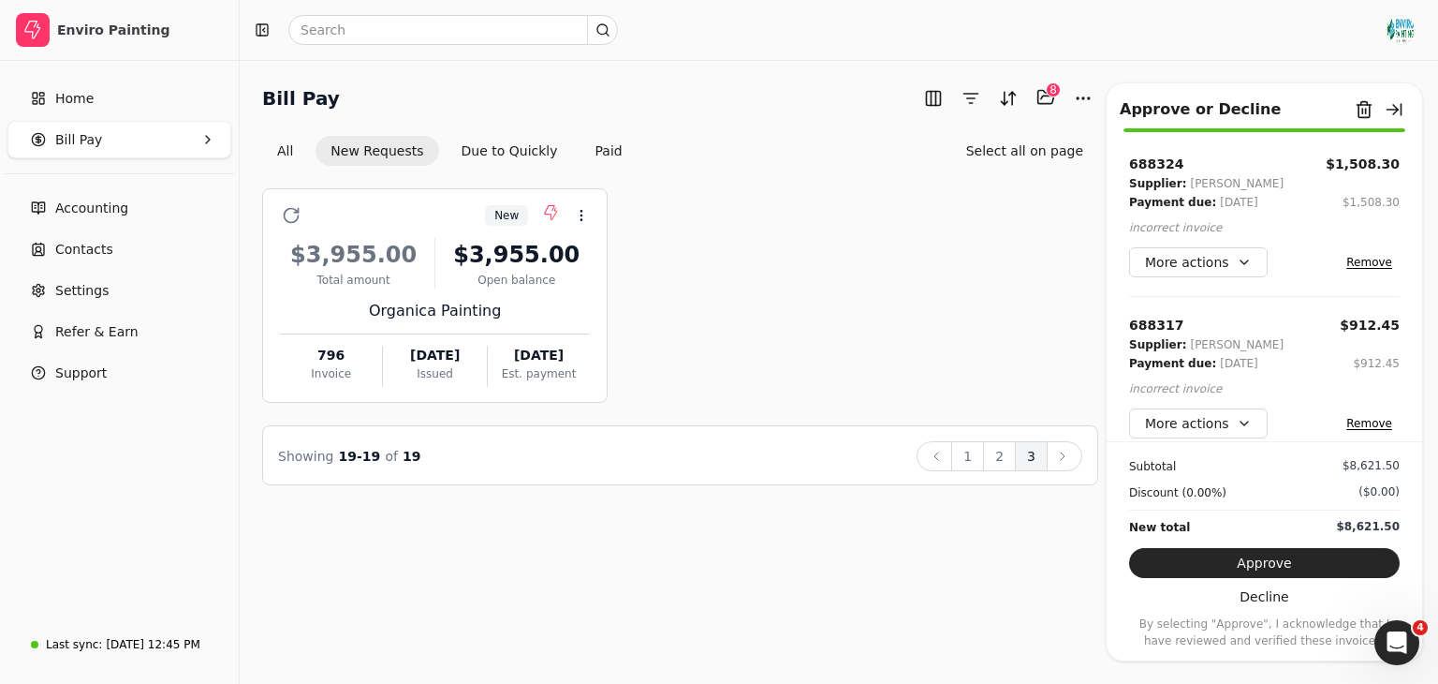
scroll to position [1034, 0]
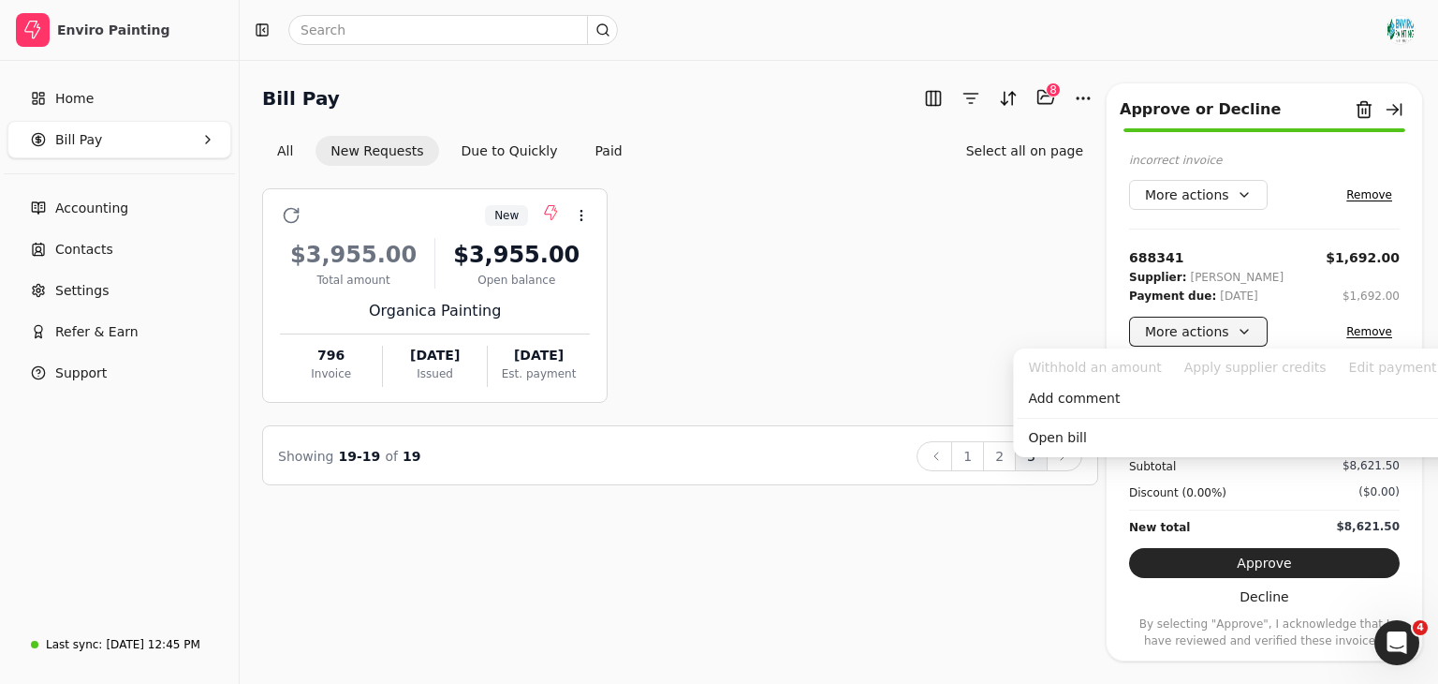
click at [1228, 321] on button "More actions" at bounding box center [1198, 331] width 139 height 30
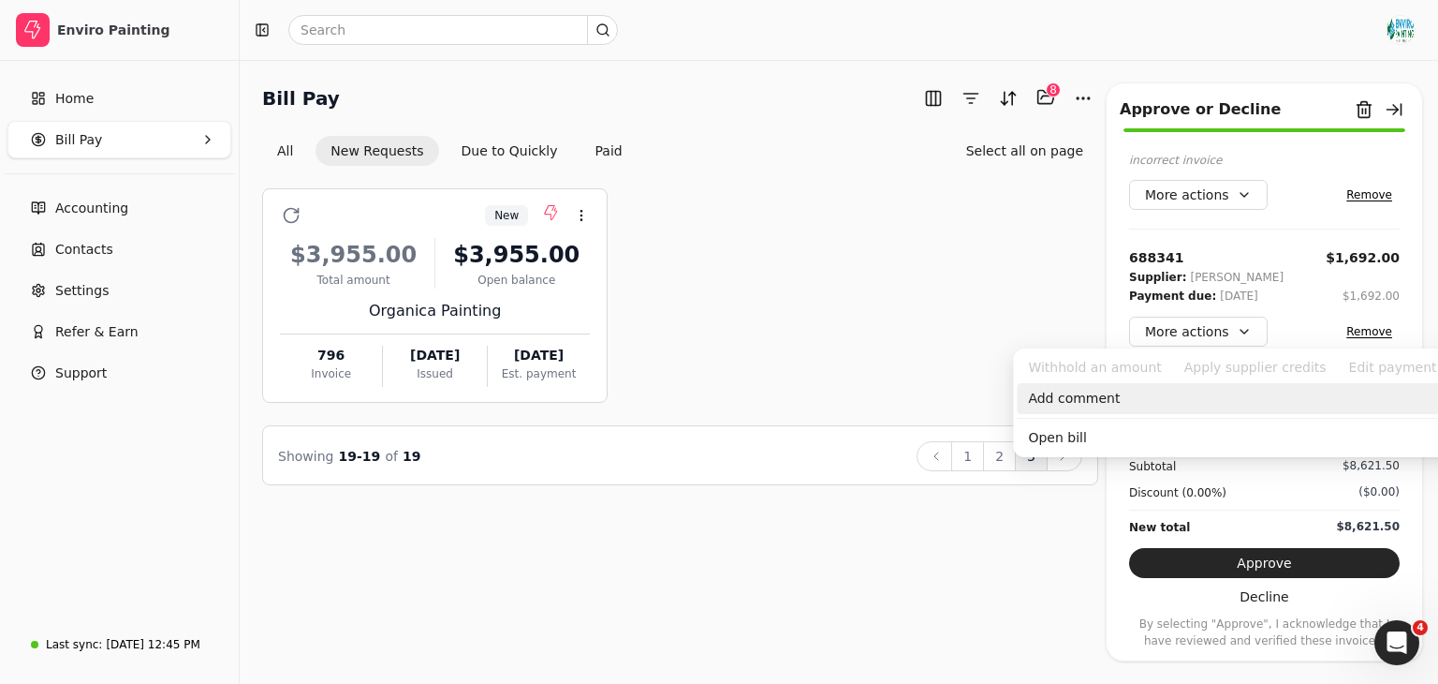
click at [1184, 398] on div "Add comment" at bounding box center [1249, 398] width 464 height 31
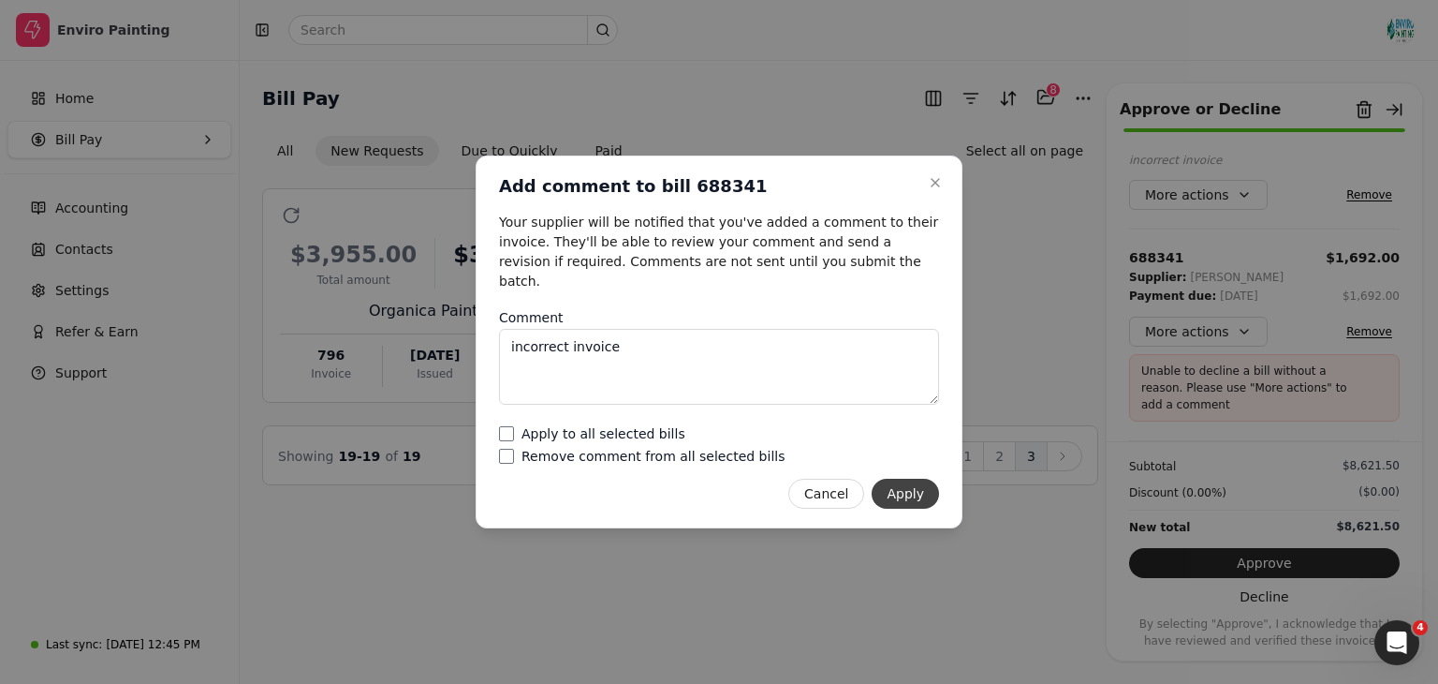
click at [912, 489] on button "Apply" at bounding box center [905, 493] width 67 height 30
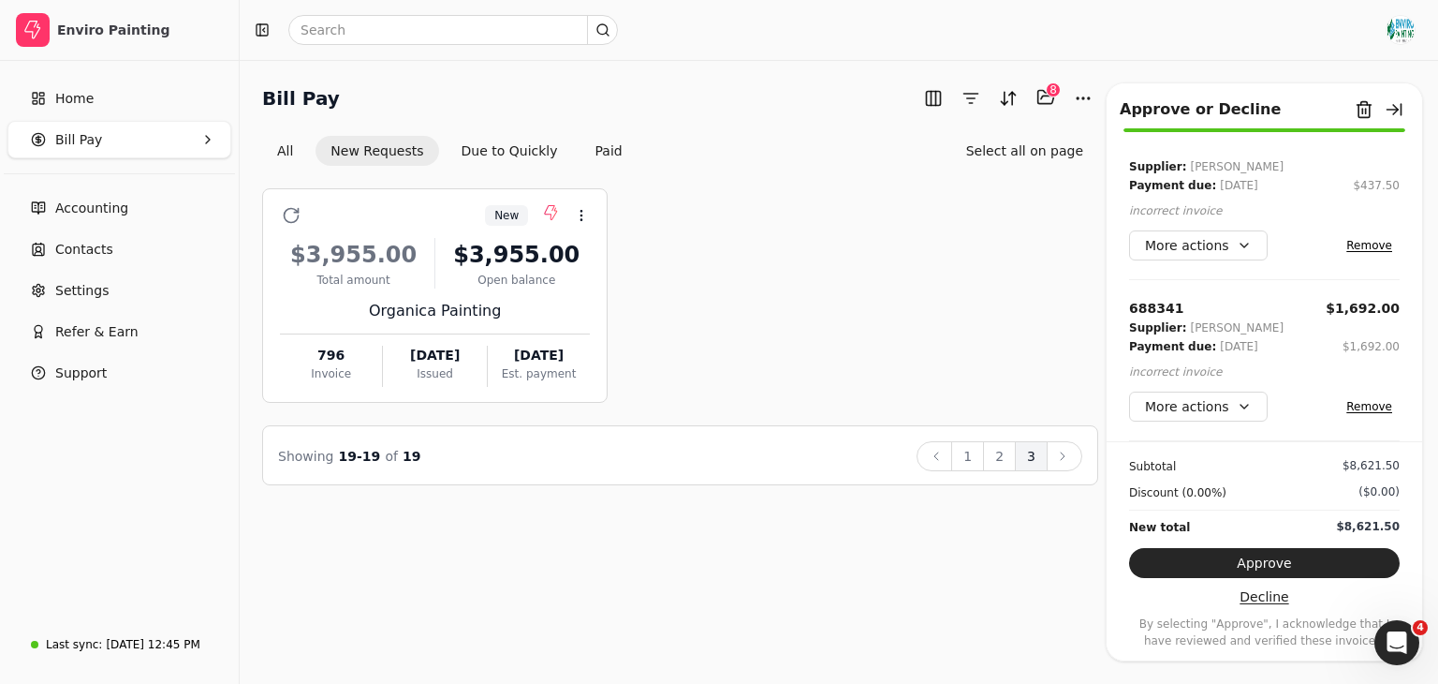
click at [1261, 605] on button "Decline" at bounding box center [1264, 596] width 271 height 30
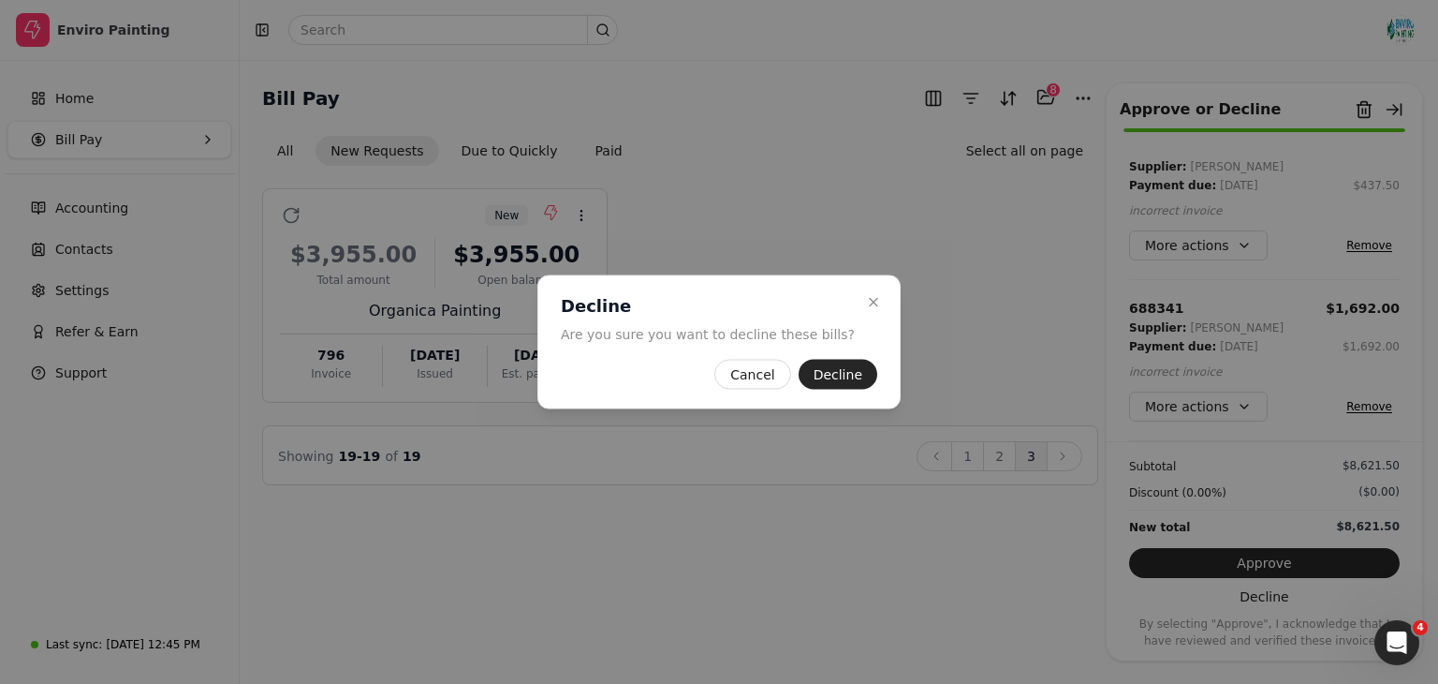
click at [832, 390] on div "Close Decline Are you sure you want to decline these bills? Cancel Decline" at bounding box center [718, 342] width 363 height 134
click at [838, 379] on button "Decline" at bounding box center [838, 375] width 79 height 30
